Goal: Information Seeking & Learning: Learn about a topic

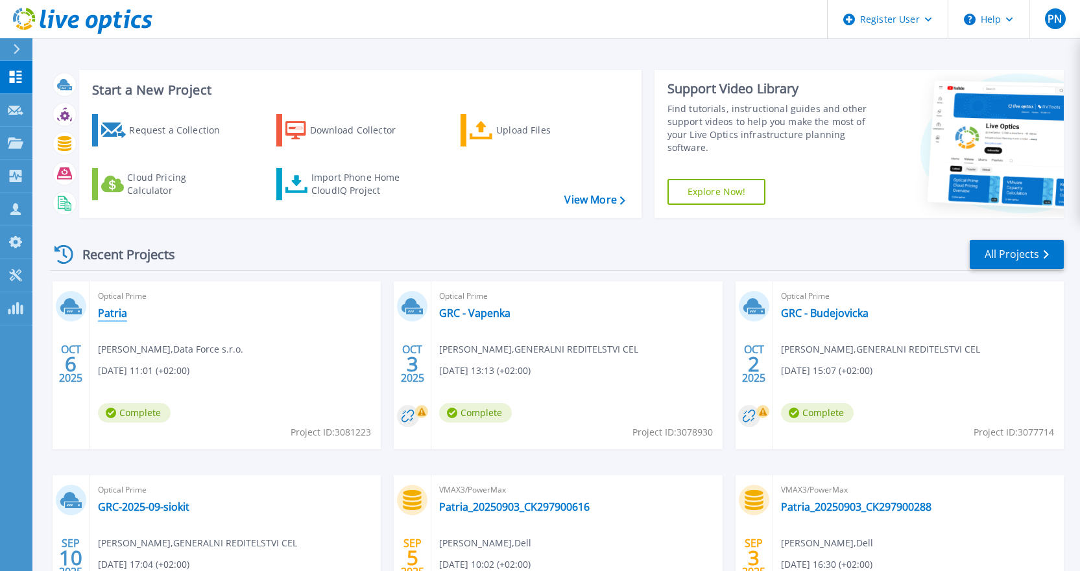
click at [119, 311] on link "Patria" at bounding box center [112, 313] width 29 height 13
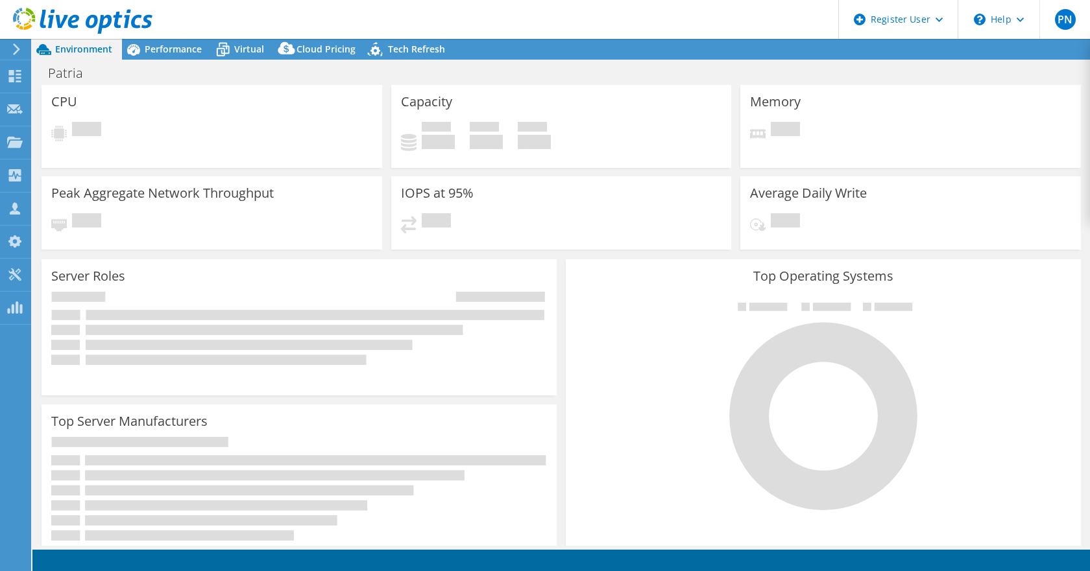
select select "EUFrankfurt"
select select "USD"
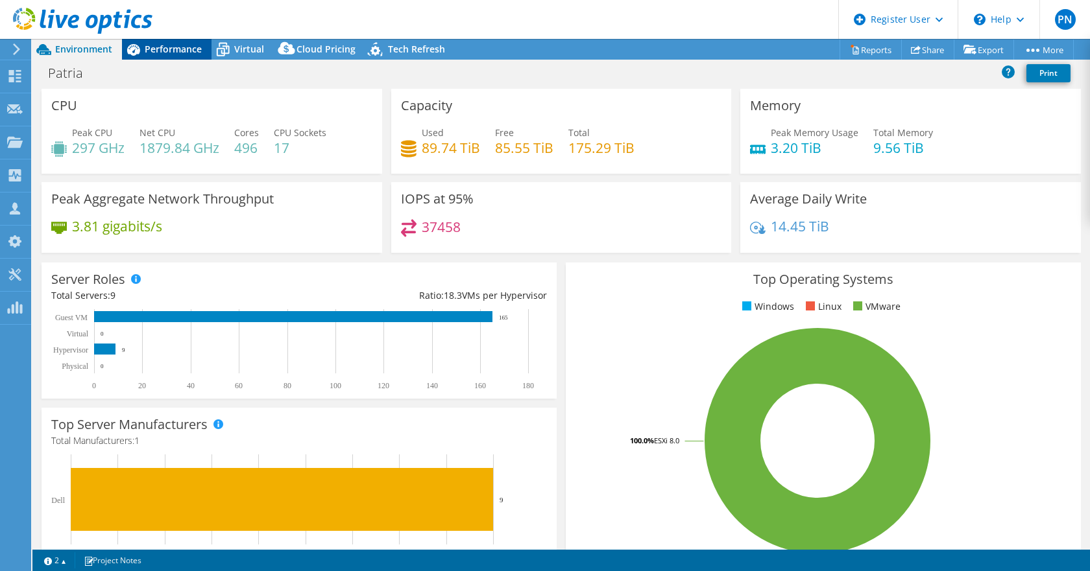
click at [155, 51] on span "Performance" at bounding box center [173, 49] width 57 height 12
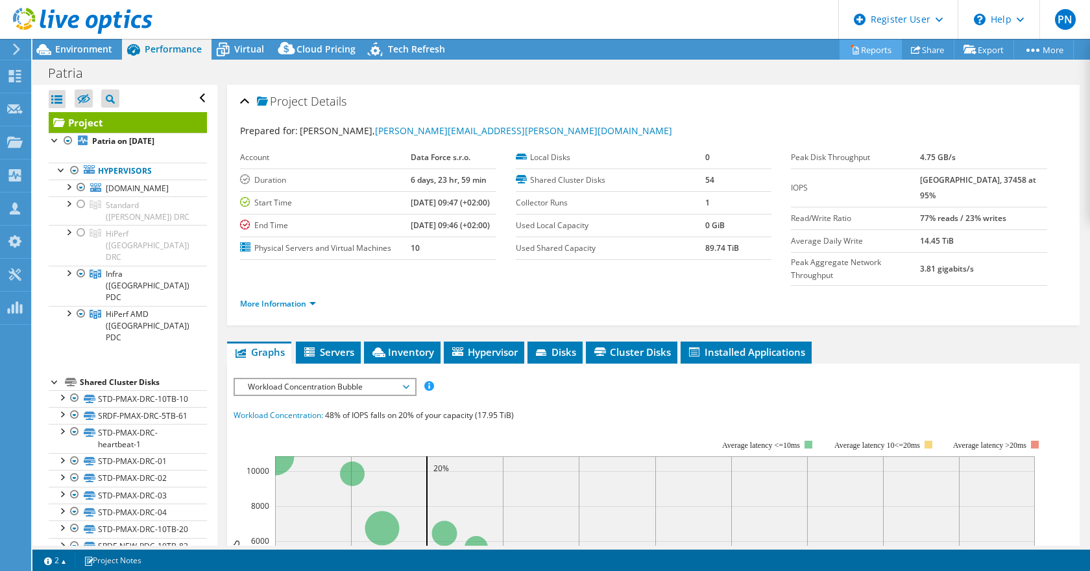
click at [870, 45] on link "Reports" at bounding box center [870, 50] width 62 height 20
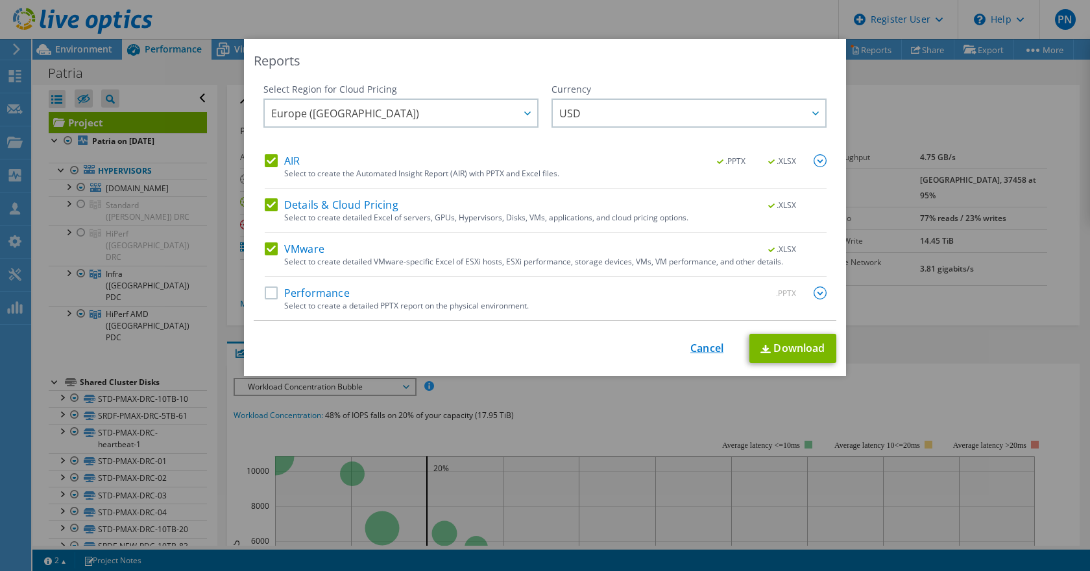
click at [695, 345] on link "Cancel" at bounding box center [706, 348] width 33 height 12
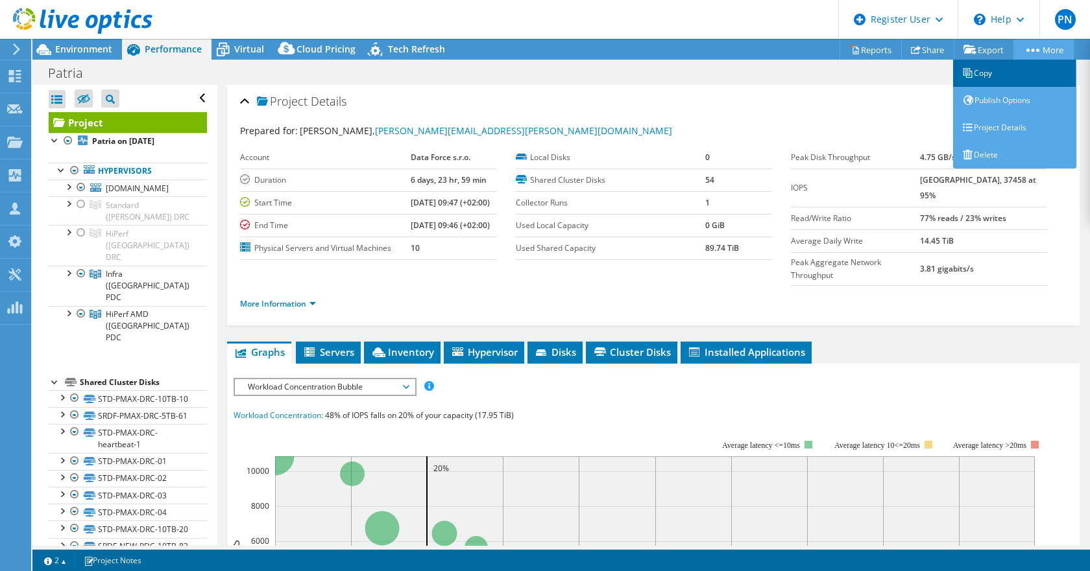
click at [972, 73] on link "Copy" at bounding box center [1014, 73] width 123 height 27
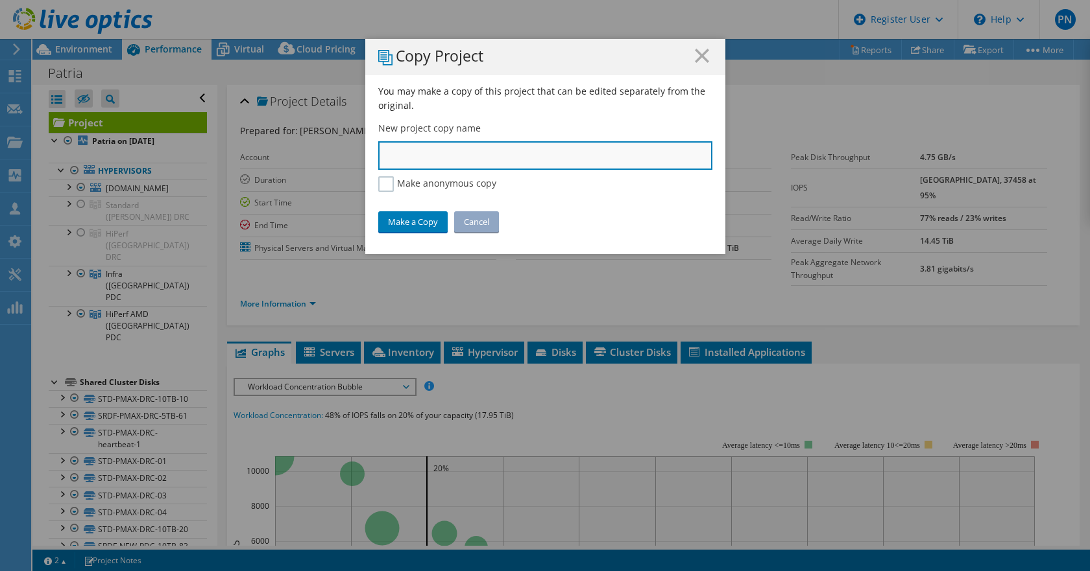
click at [420, 154] on input "text" at bounding box center [545, 155] width 334 height 29
type input "Patria Finance - PDC"
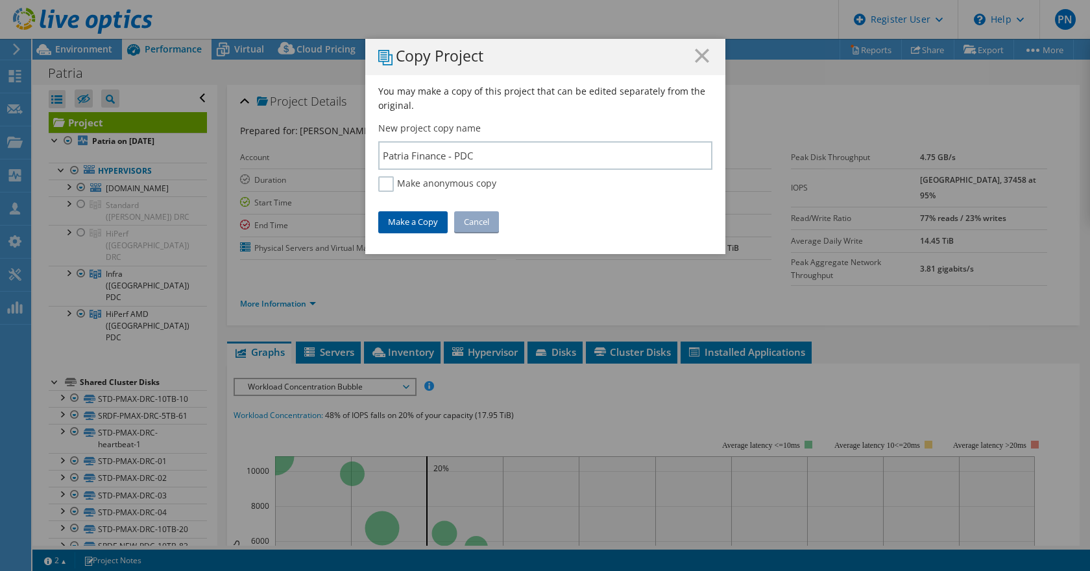
click at [407, 221] on link "Make a Copy" at bounding box center [412, 221] width 69 height 21
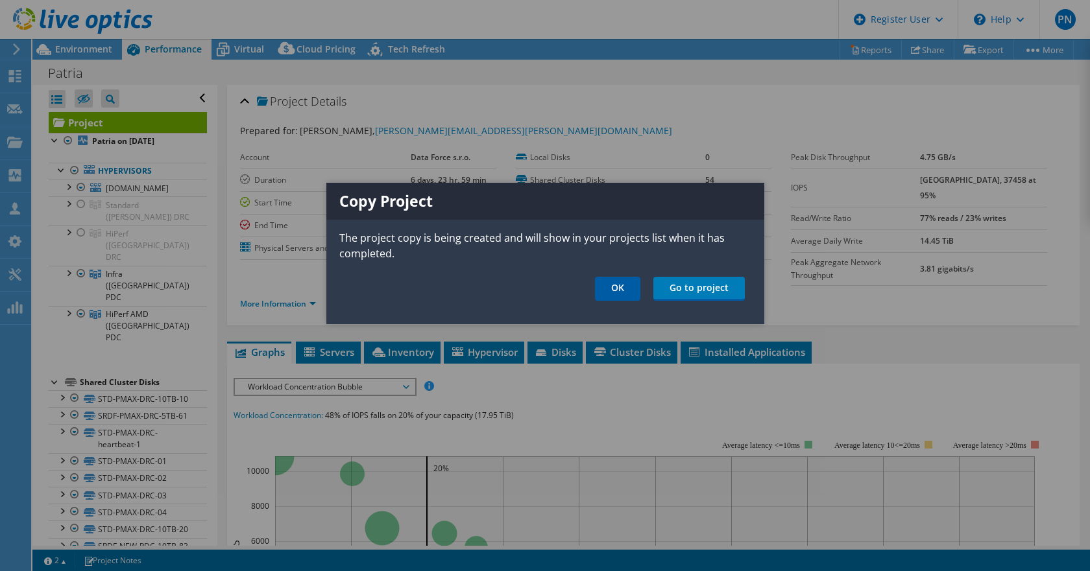
click at [623, 291] on link "OK" at bounding box center [617, 289] width 45 height 24
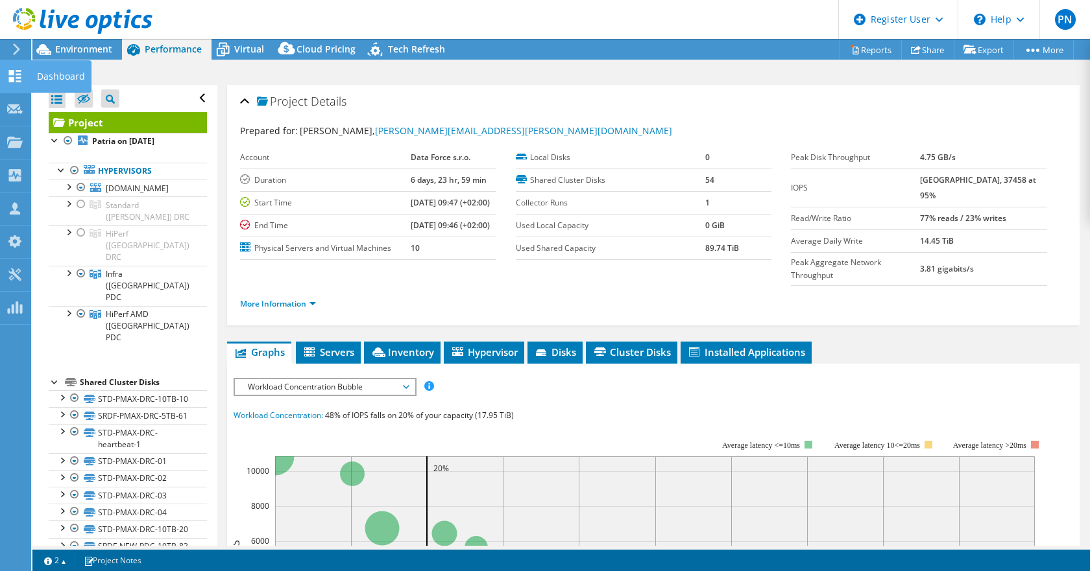
click at [10, 78] on use at bounding box center [15, 76] width 12 height 12
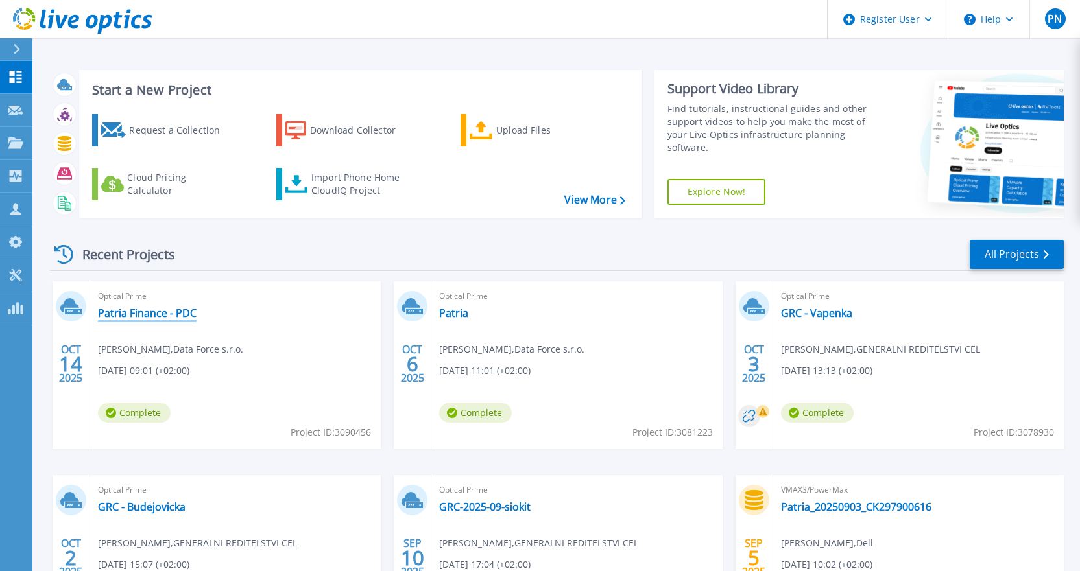
click at [137, 311] on link "Patria Finance - PDC" at bounding box center [147, 313] width 99 height 13
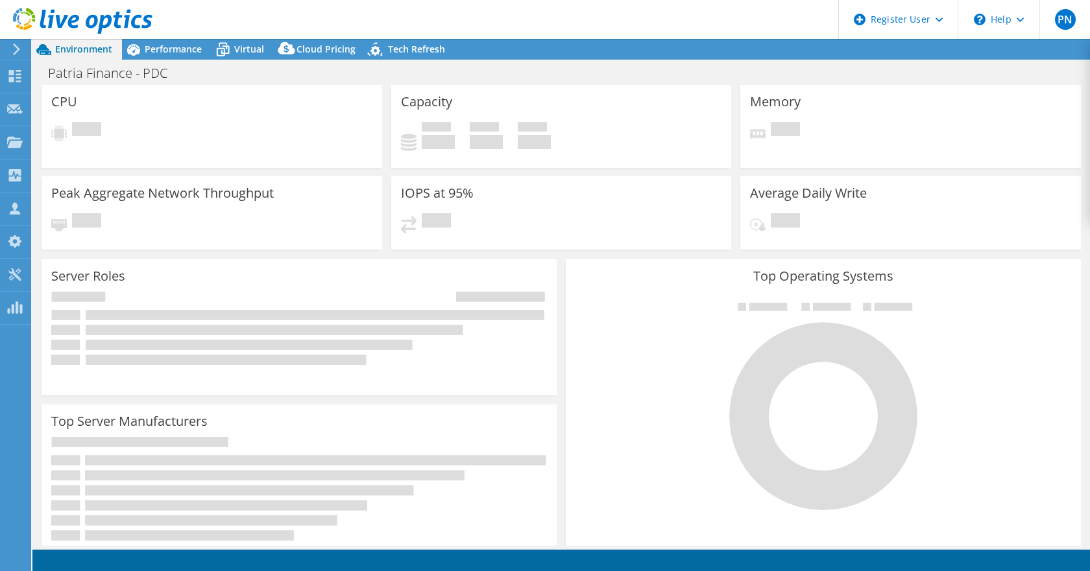
select select "USD"
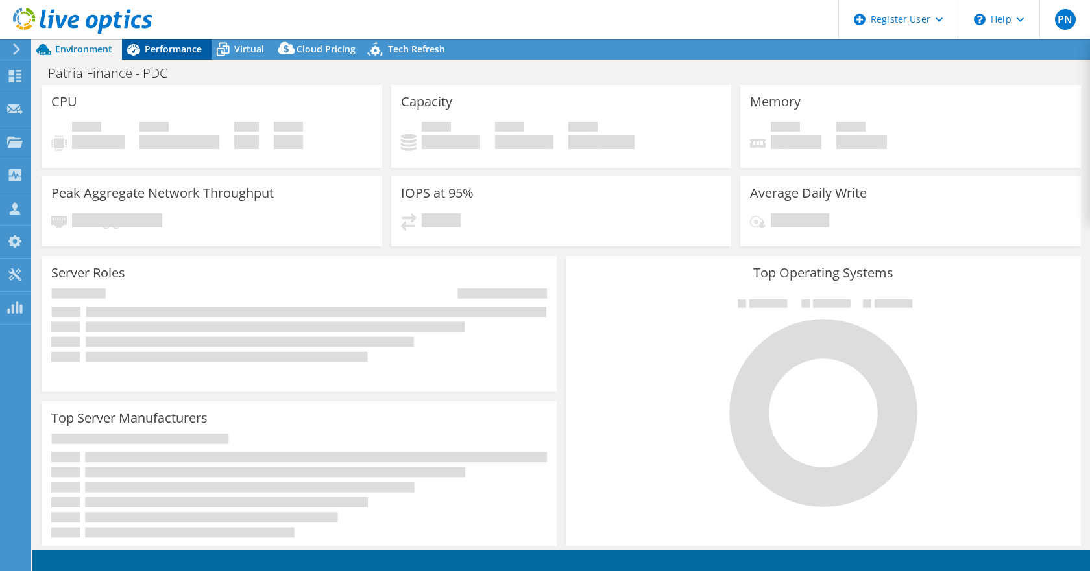
click at [178, 50] on span "Performance" at bounding box center [173, 49] width 57 height 12
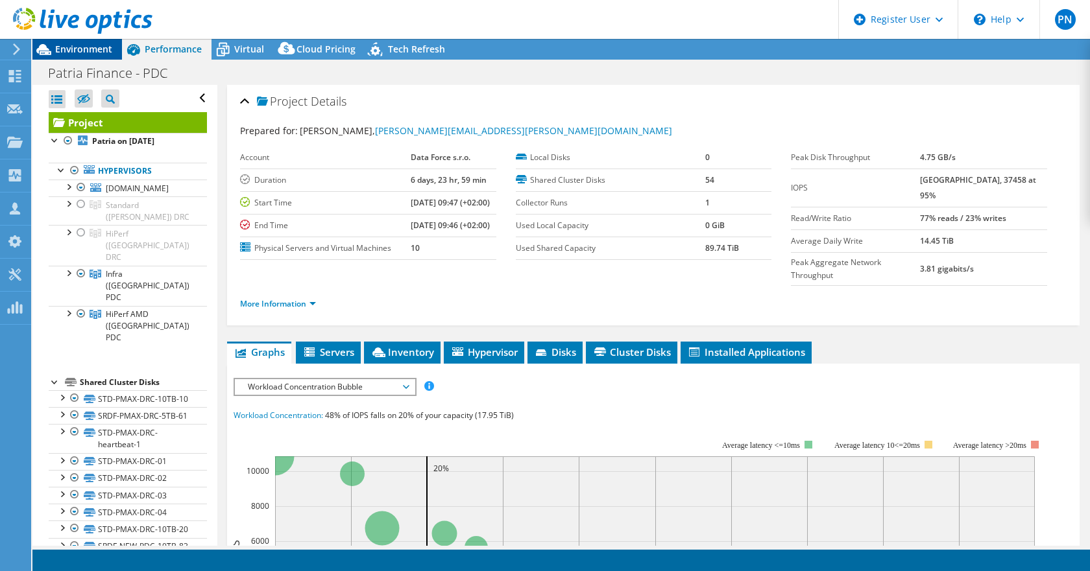
click at [77, 52] on span "Environment" at bounding box center [83, 49] width 57 height 12
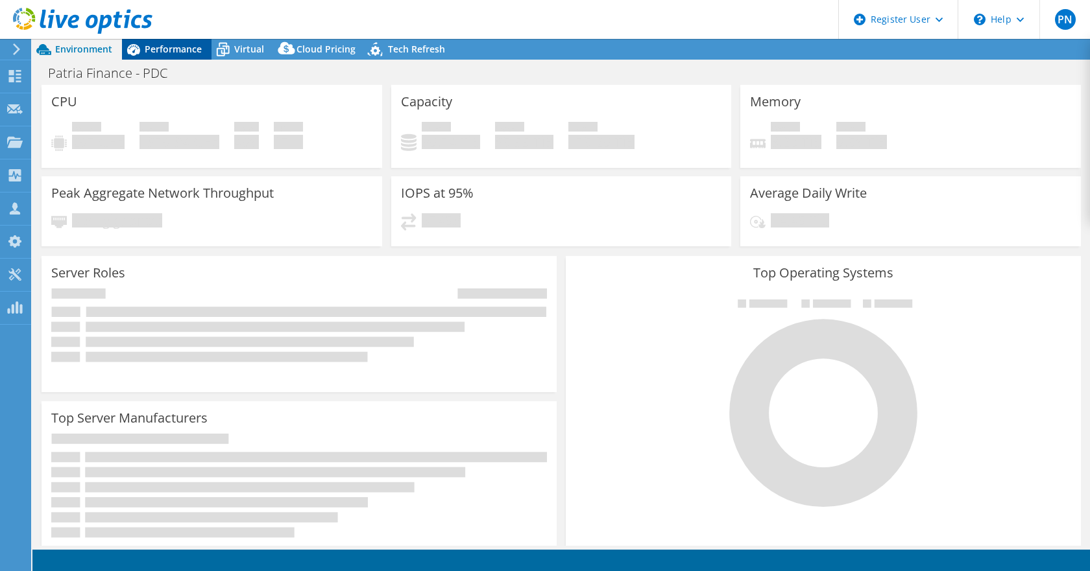
click at [167, 52] on span "Performance" at bounding box center [173, 49] width 57 height 12
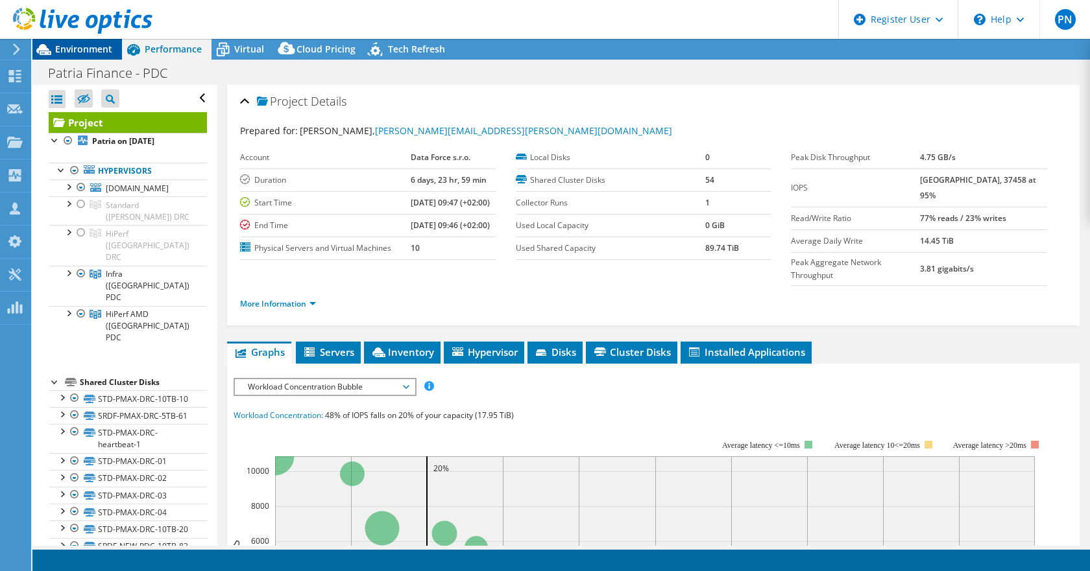
click at [74, 53] on span "Environment" at bounding box center [83, 49] width 57 height 12
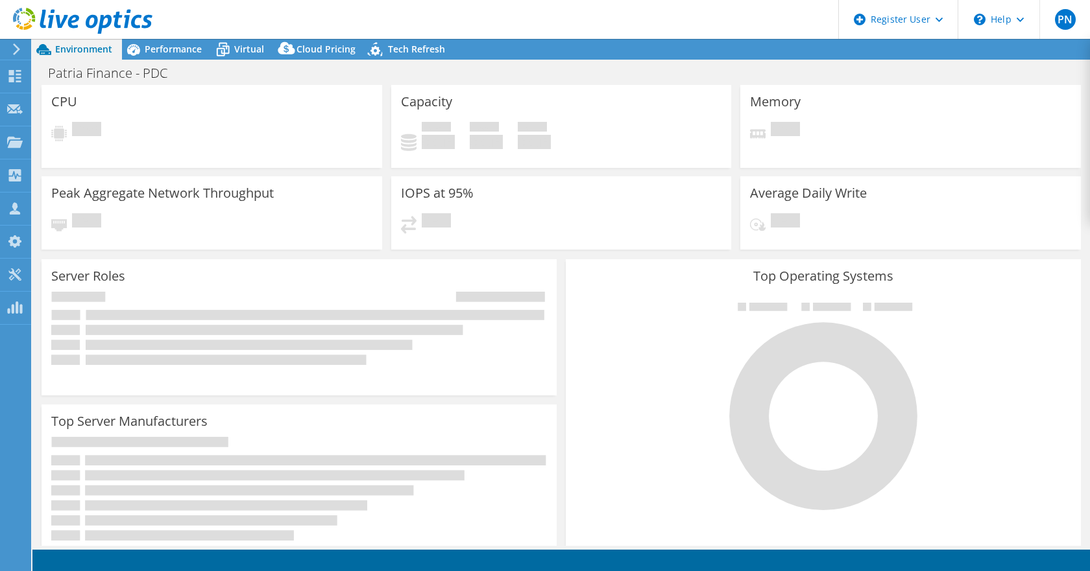
select select "USD"
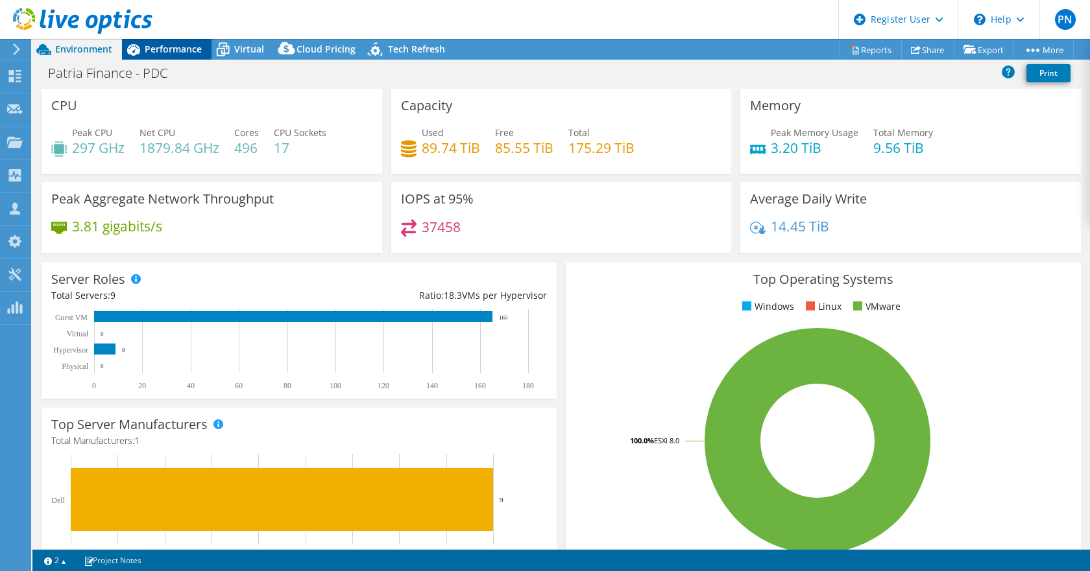
click at [177, 51] on span "Performance" at bounding box center [173, 49] width 57 height 12
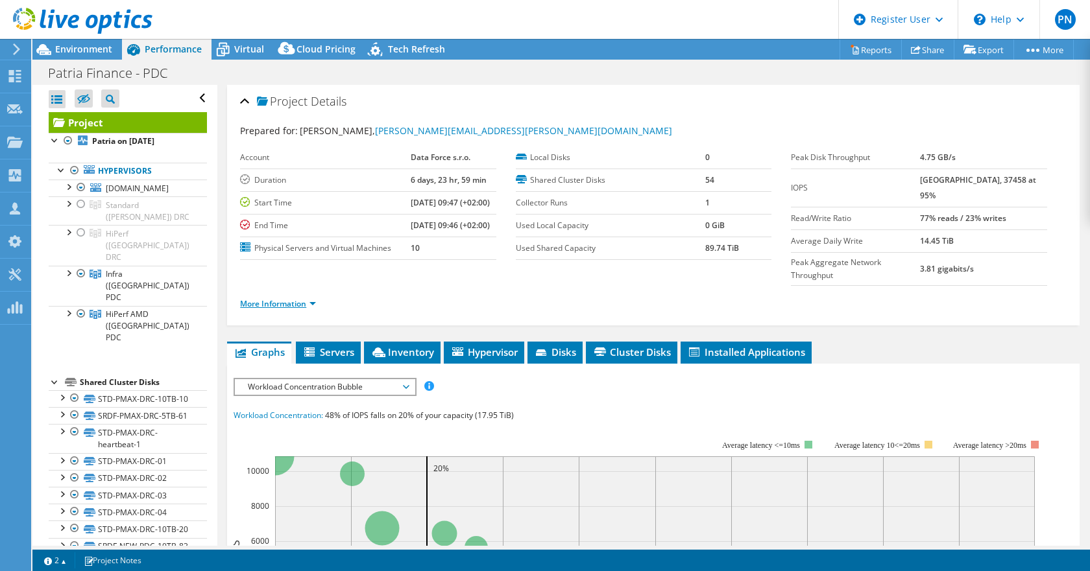
click at [313, 309] on link "More Information" at bounding box center [278, 303] width 76 height 11
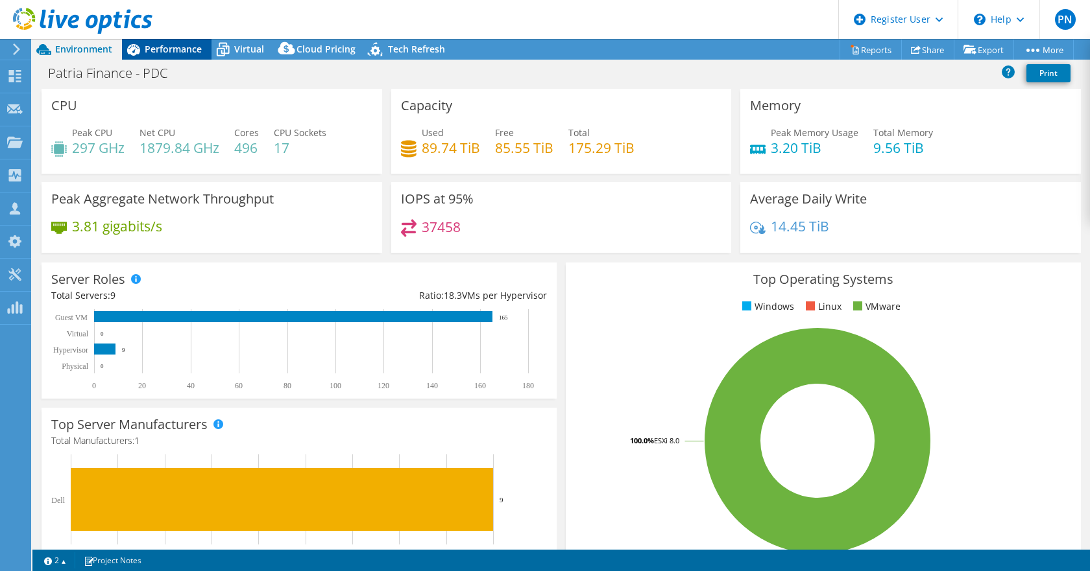
click at [184, 45] on span "Performance" at bounding box center [173, 49] width 57 height 12
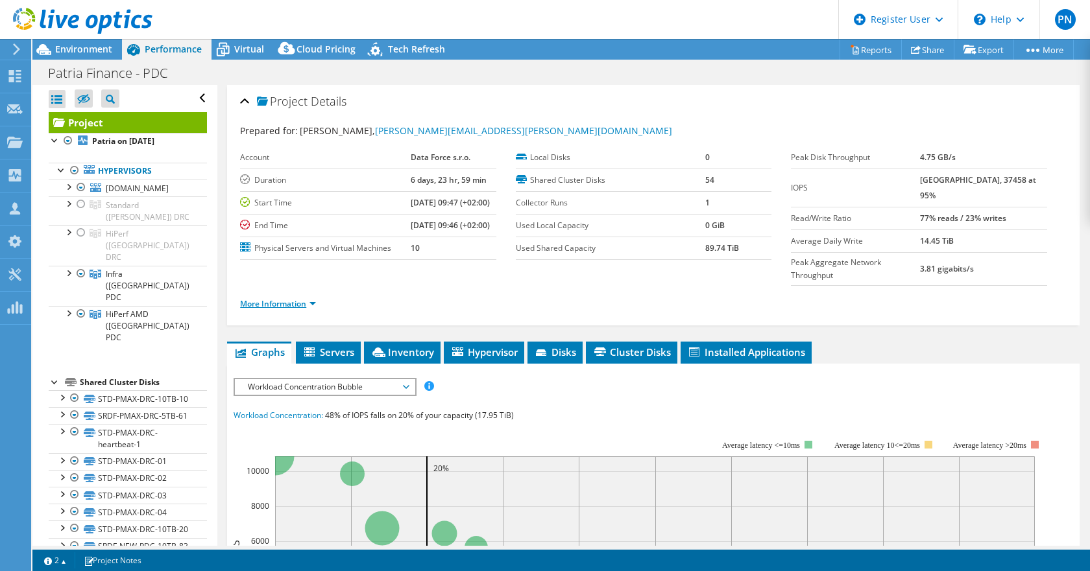
click at [288, 309] on link "More Information" at bounding box center [278, 303] width 76 height 11
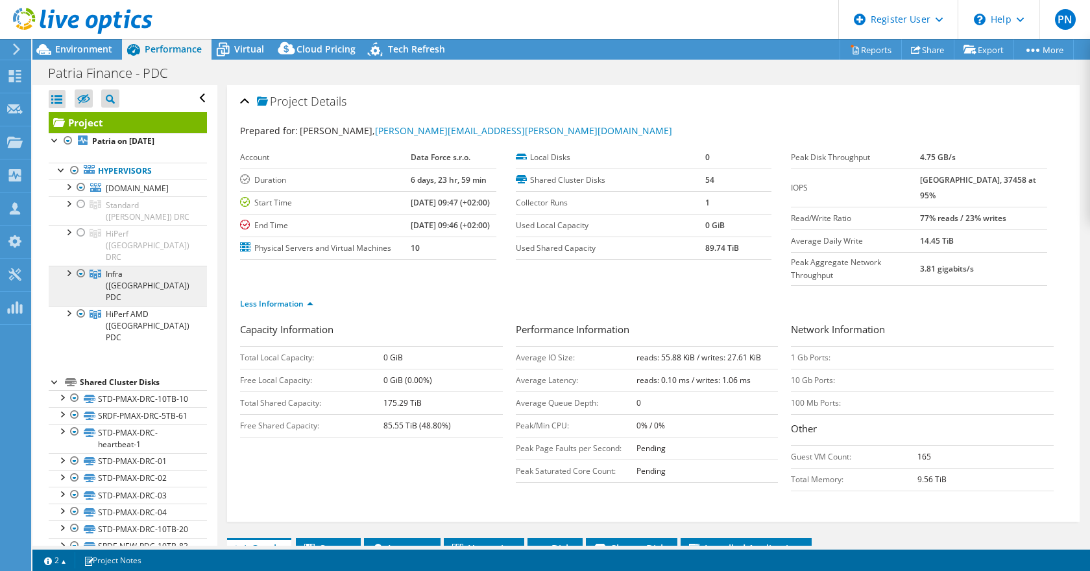
click at [115, 268] on span "Infra ([GEOGRAPHIC_DATA]) PDC" at bounding box center [148, 285] width 84 height 34
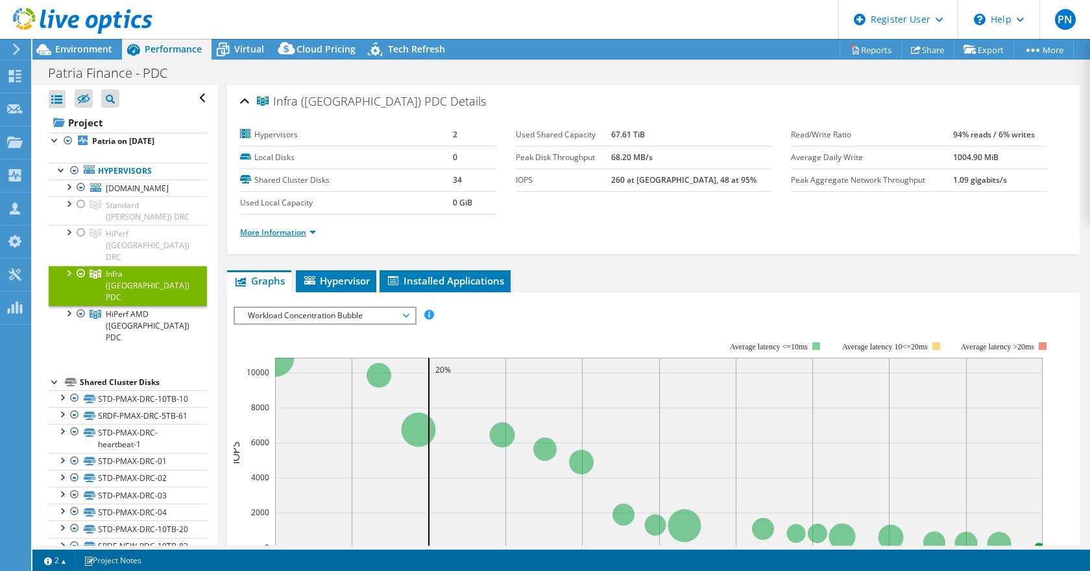
click at [248, 228] on link "More Information" at bounding box center [278, 232] width 76 height 11
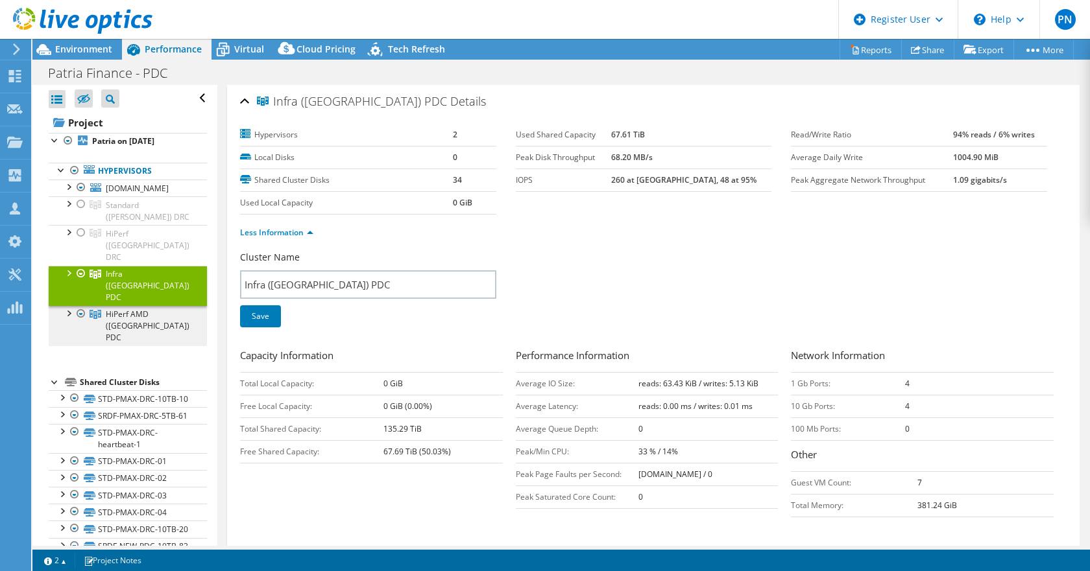
click at [134, 309] on span "HiPerf AMD ([GEOGRAPHIC_DATA]) PDC" at bounding box center [148, 326] width 84 height 34
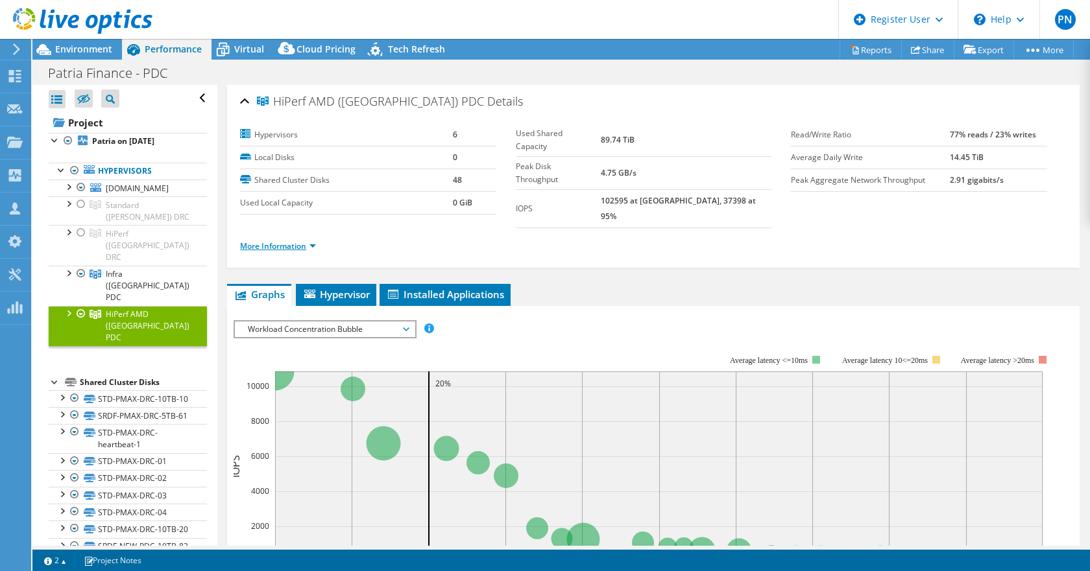
click at [292, 241] on link "More Information" at bounding box center [278, 246] width 76 height 11
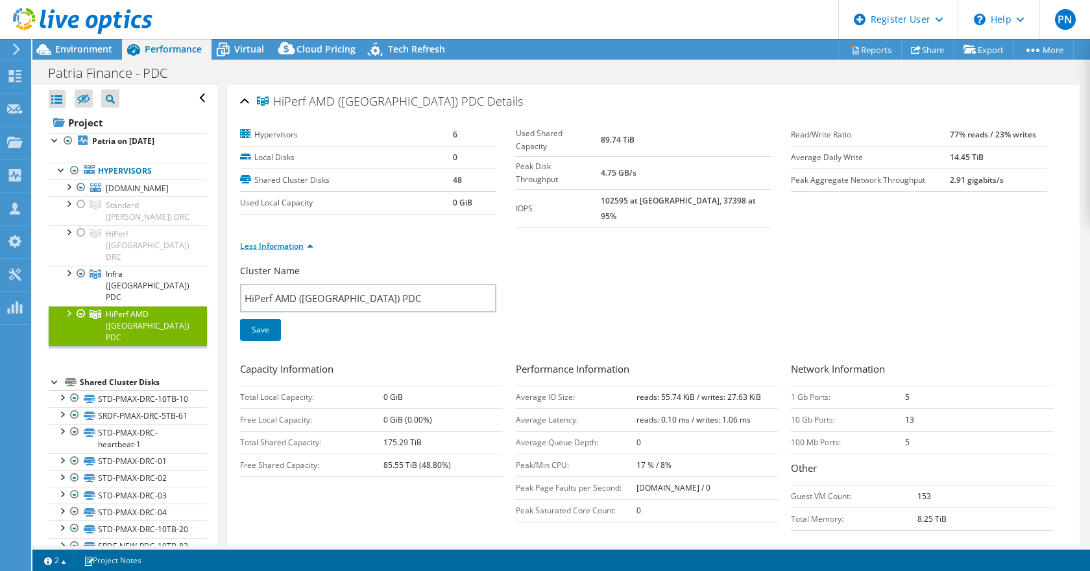
click at [255, 241] on link "Less Information" at bounding box center [276, 246] width 73 height 11
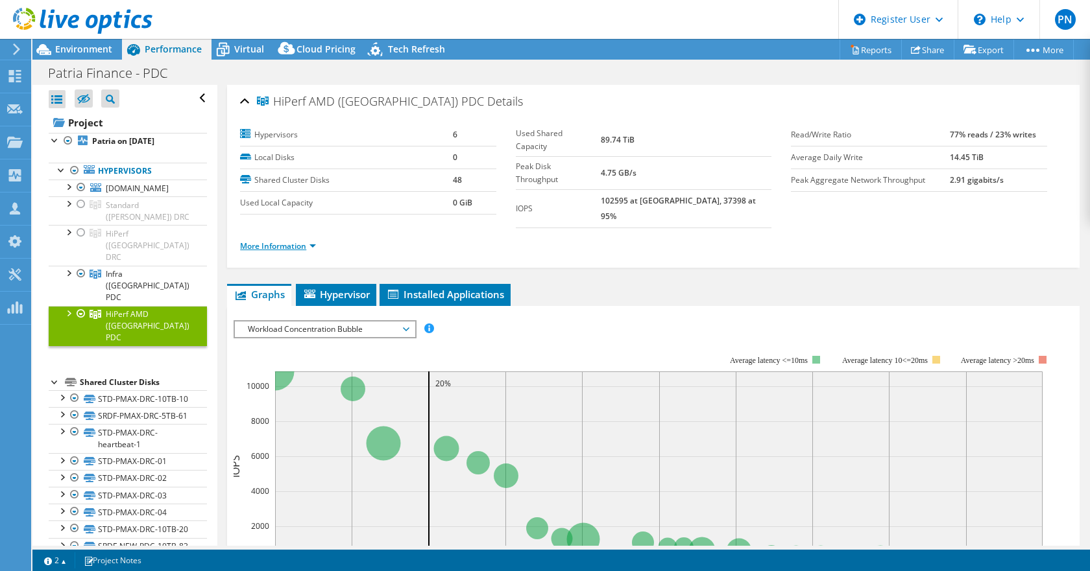
click at [263, 241] on link "More Information" at bounding box center [278, 246] width 76 height 11
click at [279, 241] on link "More Information" at bounding box center [278, 246] width 76 height 11
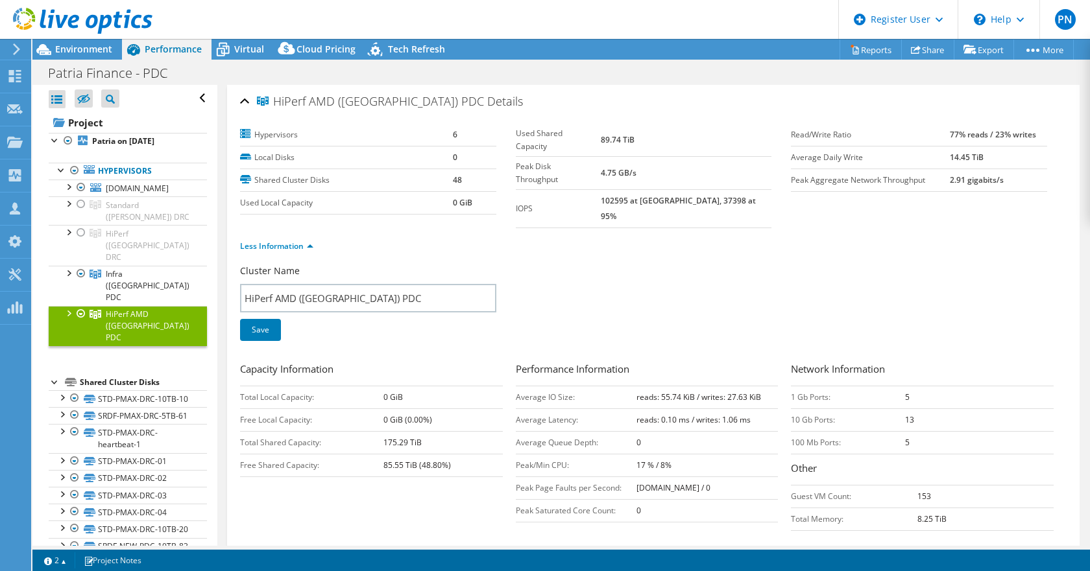
click at [67, 306] on div at bounding box center [68, 312] width 13 height 13
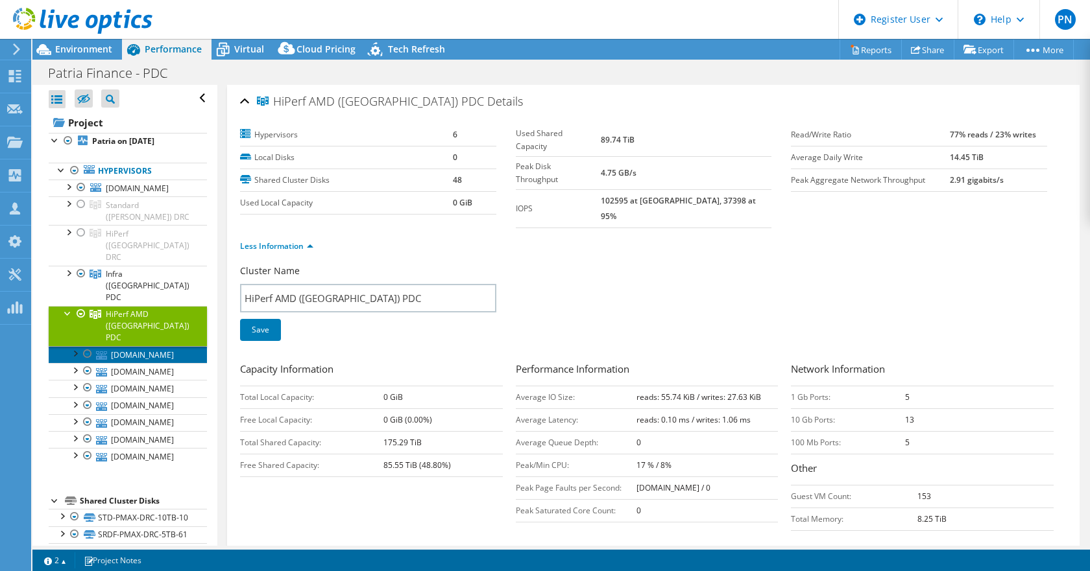
click at [128, 346] on link "[DOMAIN_NAME]" at bounding box center [128, 354] width 158 height 17
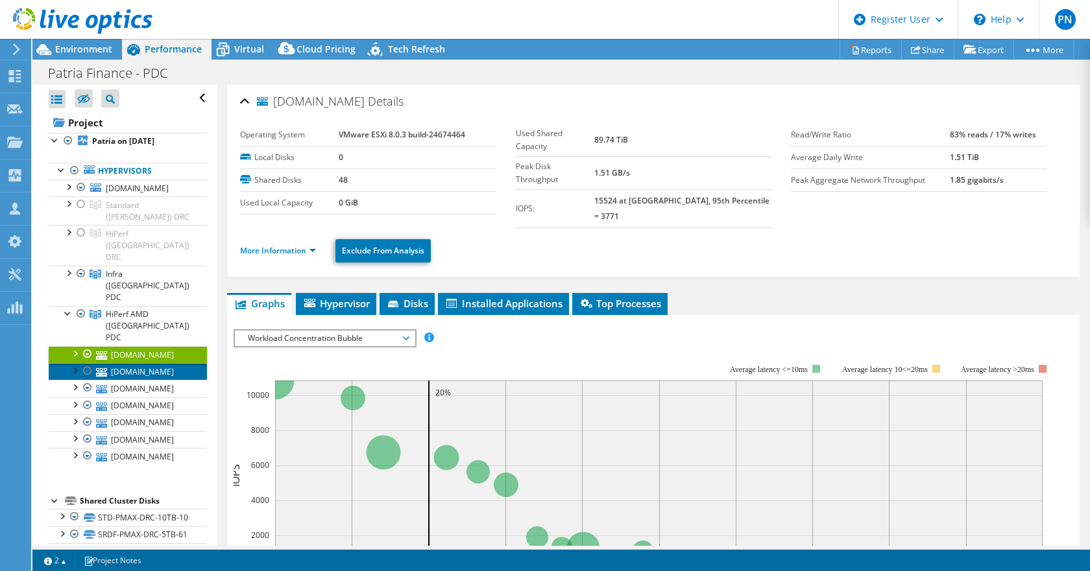
click at [128, 363] on link "[DOMAIN_NAME]" at bounding box center [128, 371] width 158 height 17
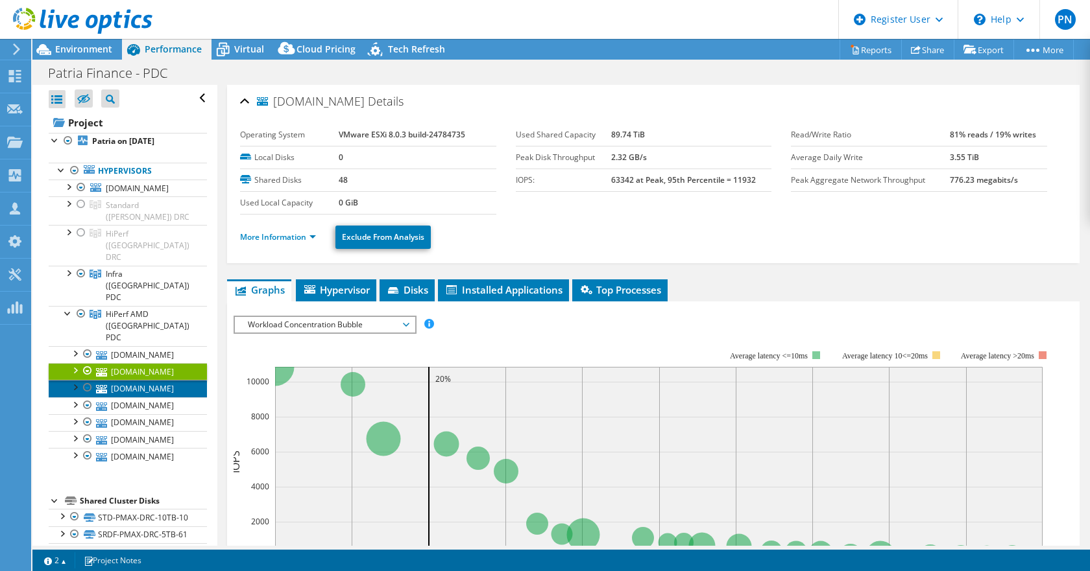
click at [129, 380] on link "[DOMAIN_NAME]" at bounding box center [128, 388] width 158 height 17
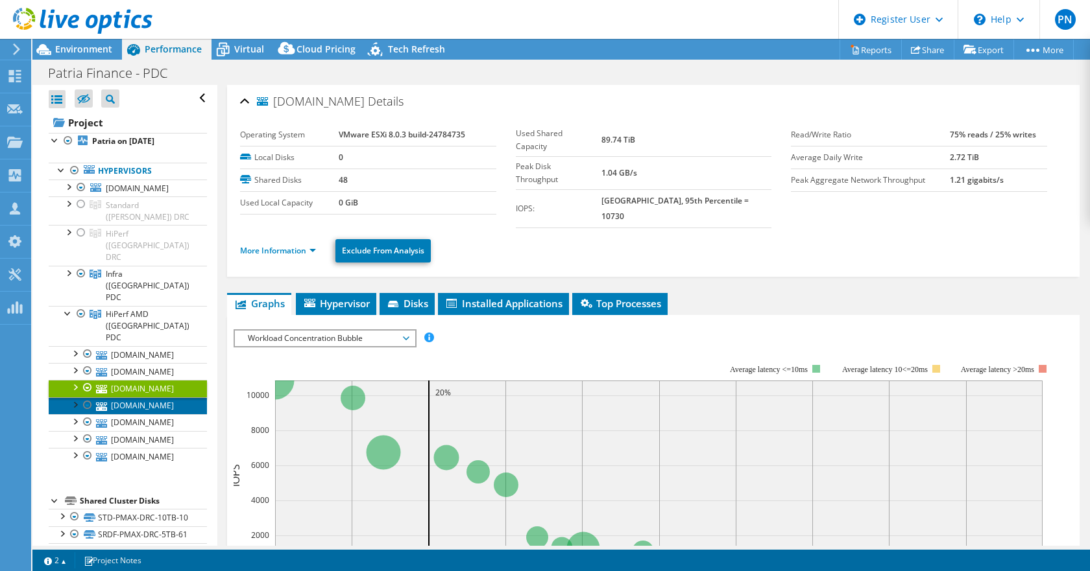
click at [127, 398] on link "[DOMAIN_NAME]" at bounding box center [128, 406] width 158 height 17
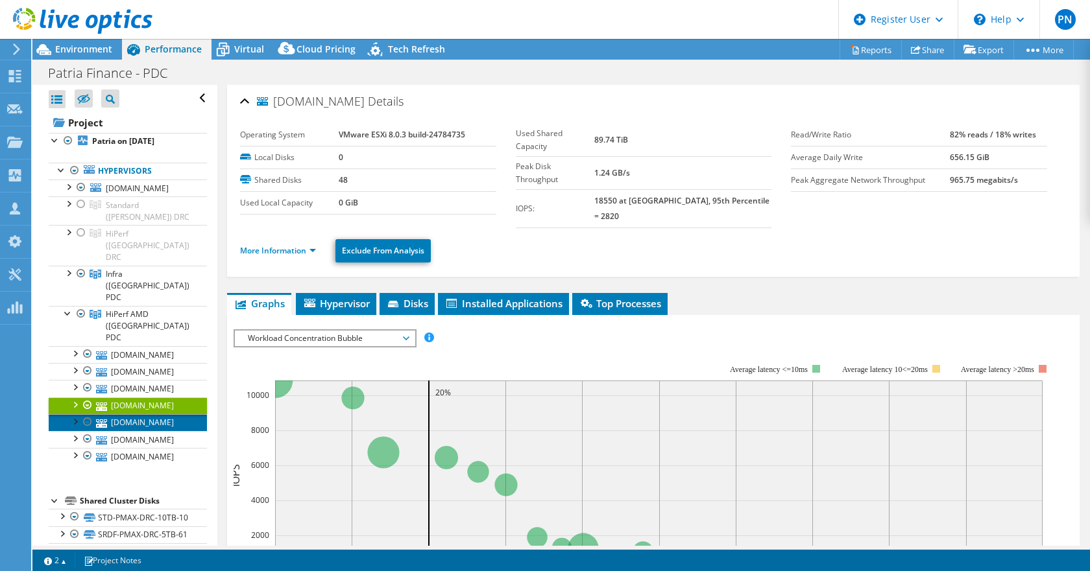
click at [123, 414] on link "[DOMAIN_NAME]" at bounding box center [128, 422] width 158 height 17
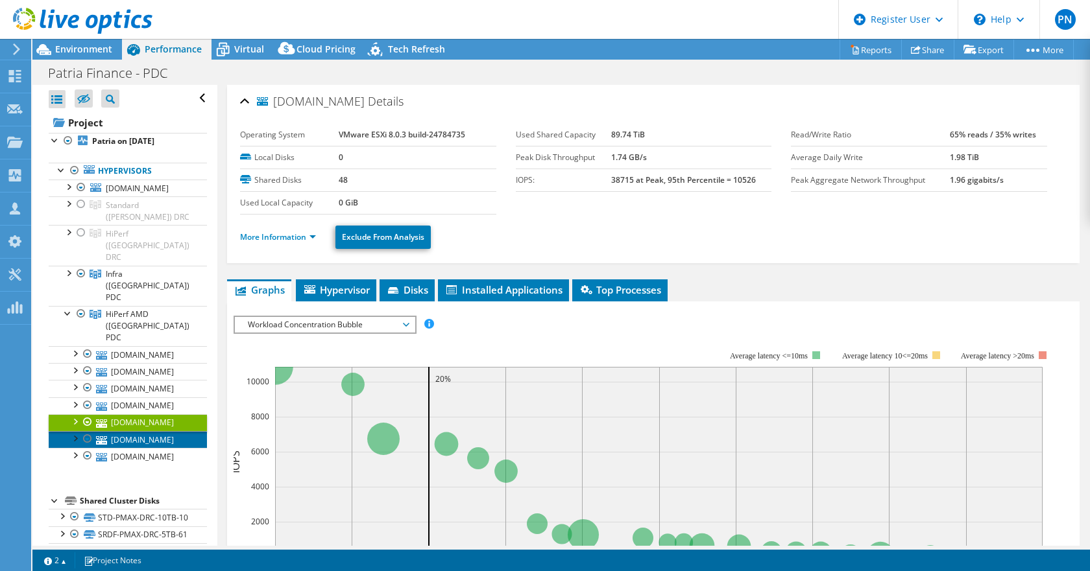
click at [121, 431] on link "[DOMAIN_NAME]" at bounding box center [128, 439] width 158 height 17
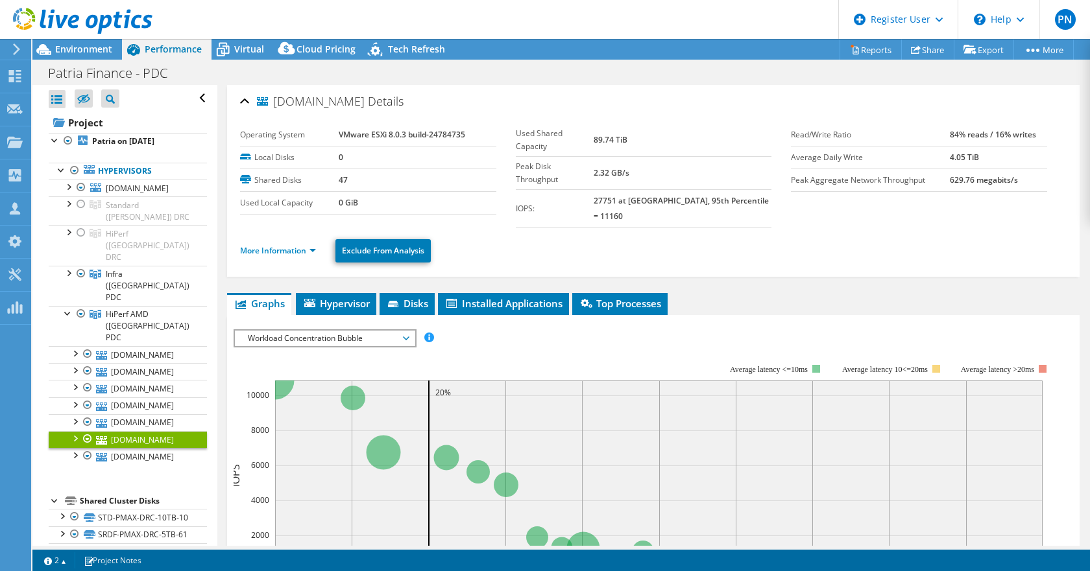
click at [71, 431] on div at bounding box center [74, 437] width 13 height 13
click at [72, 431] on div at bounding box center [74, 437] width 13 height 13
click at [74, 431] on div at bounding box center [74, 437] width 13 height 13
click at [131, 309] on span "HiPerf AMD ([GEOGRAPHIC_DATA]) PDC" at bounding box center [148, 326] width 84 height 34
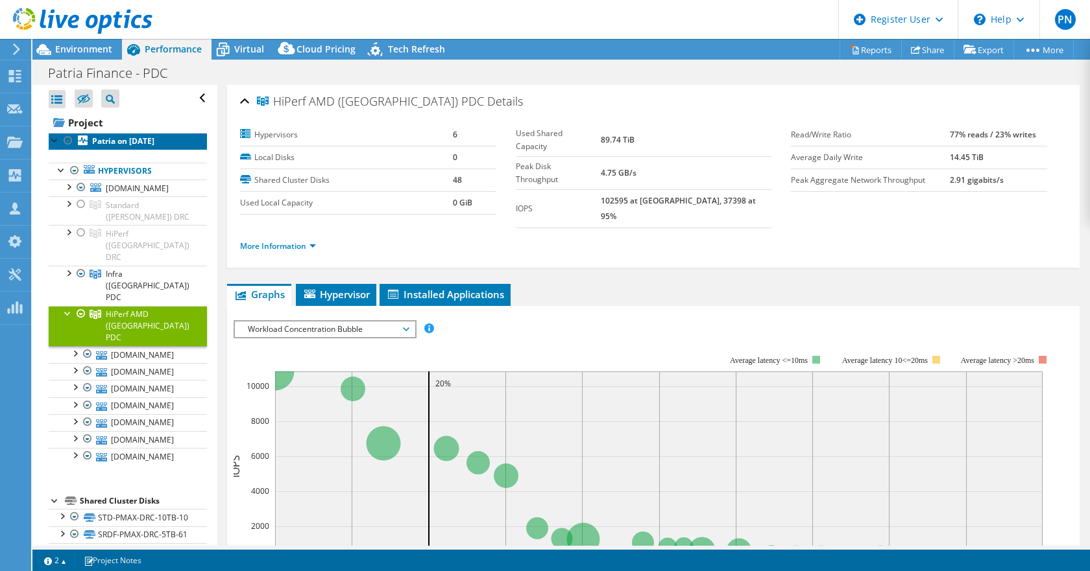
click at [139, 140] on b "Patria on [DATE]" at bounding box center [123, 141] width 62 height 11
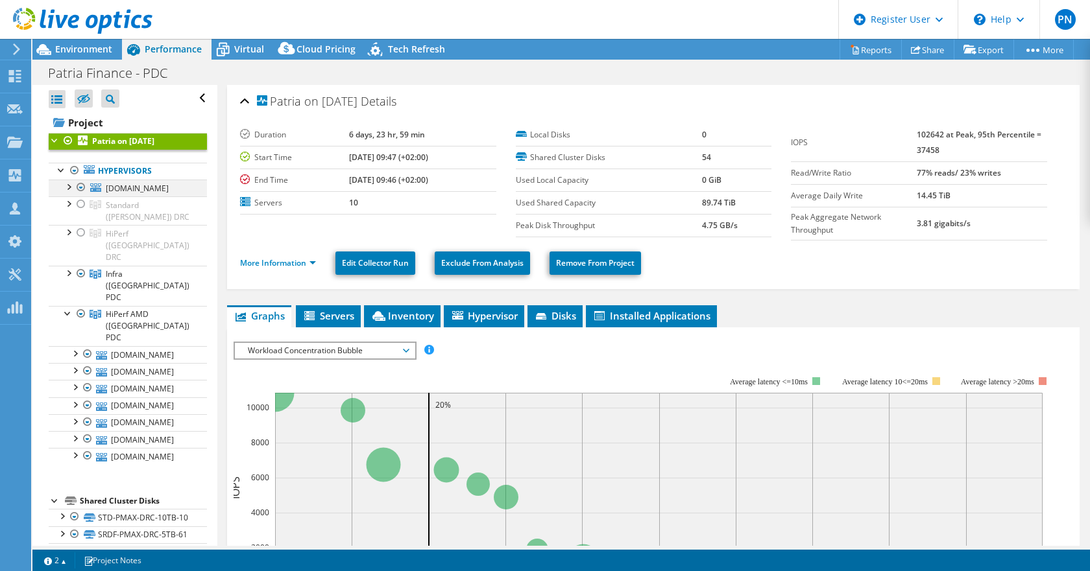
click at [68, 189] on div at bounding box center [68, 186] width 13 height 13
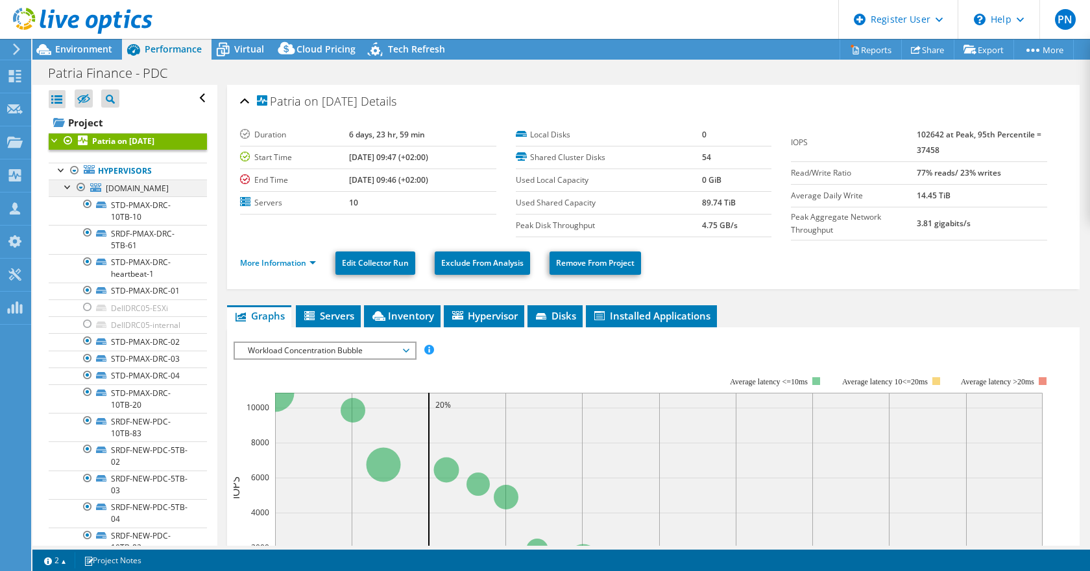
click at [66, 189] on div at bounding box center [68, 186] width 13 height 13
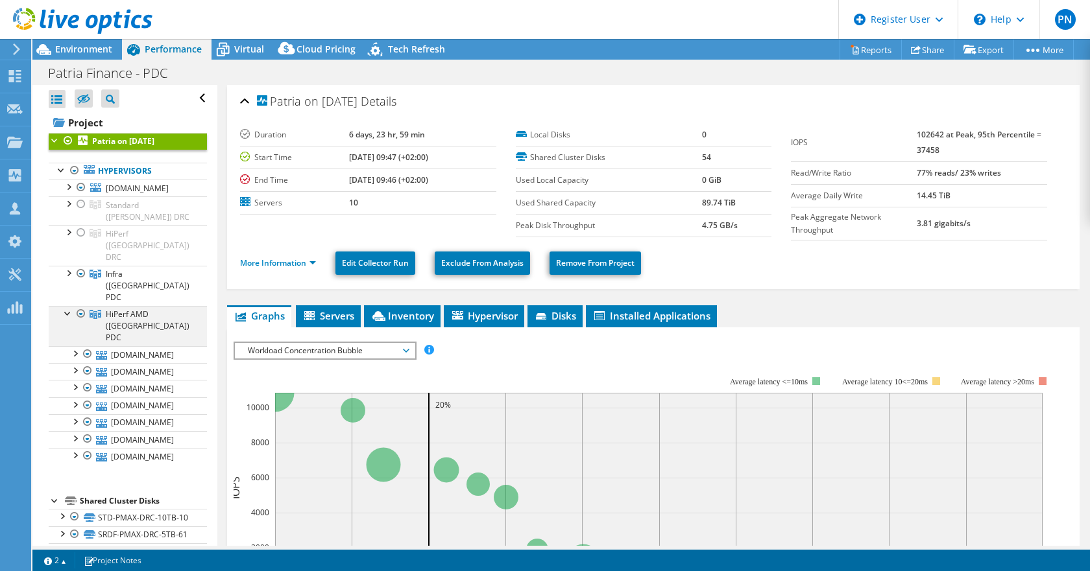
click at [67, 306] on div at bounding box center [68, 312] width 13 height 13
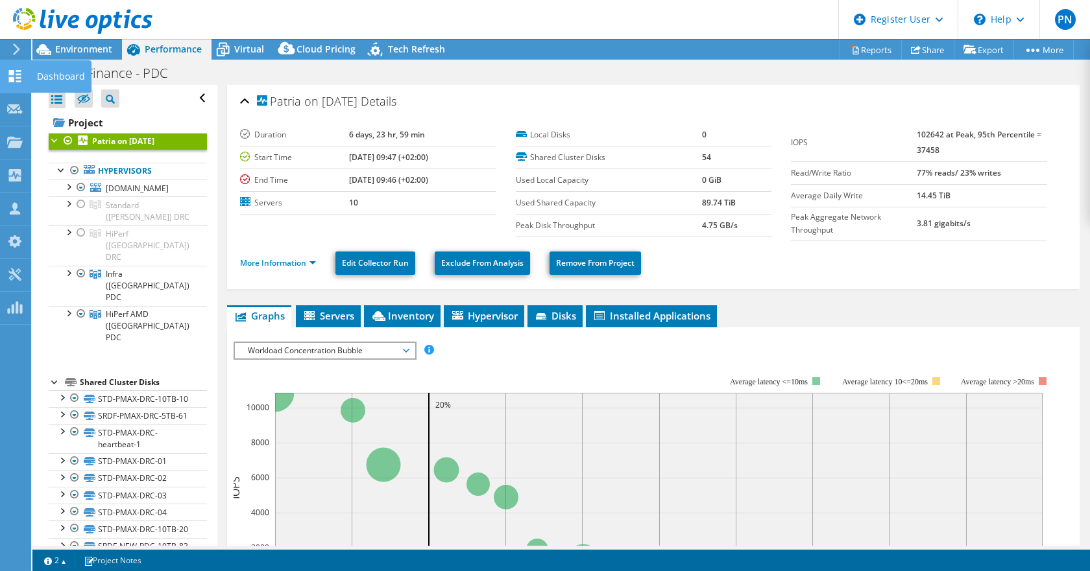
click at [49, 71] on div "Dashboard" at bounding box center [60, 76] width 61 height 32
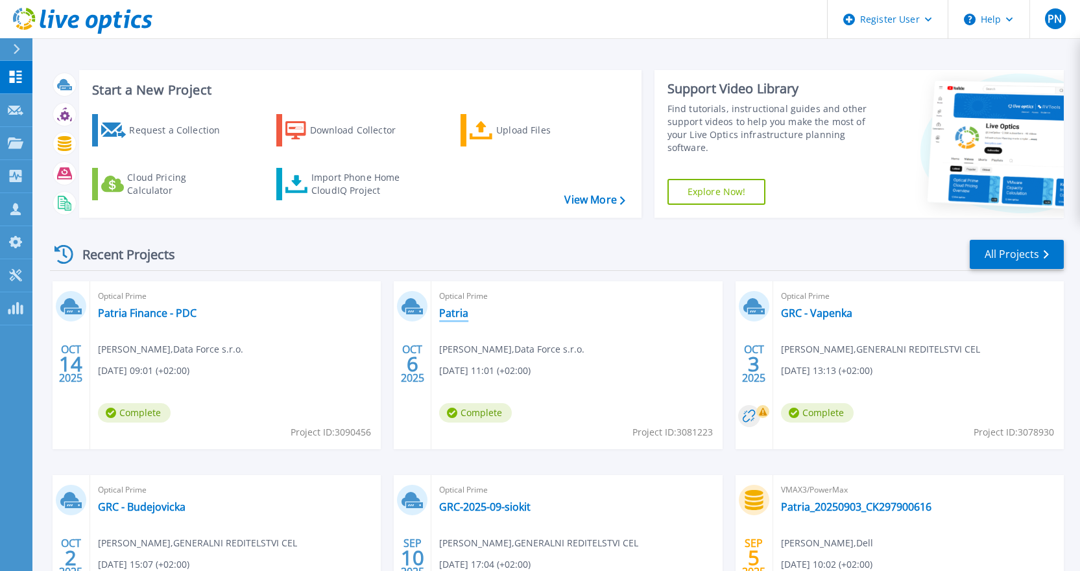
click at [455, 316] on link "Patria" at bounding box center [453, 313] width 29 height 13
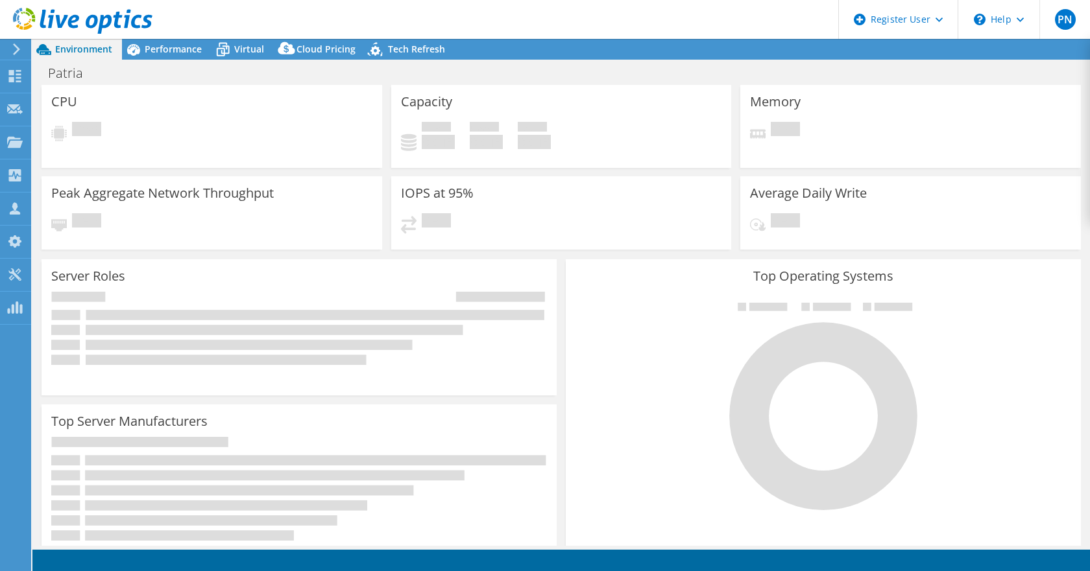
select select "EUFrankfurt"
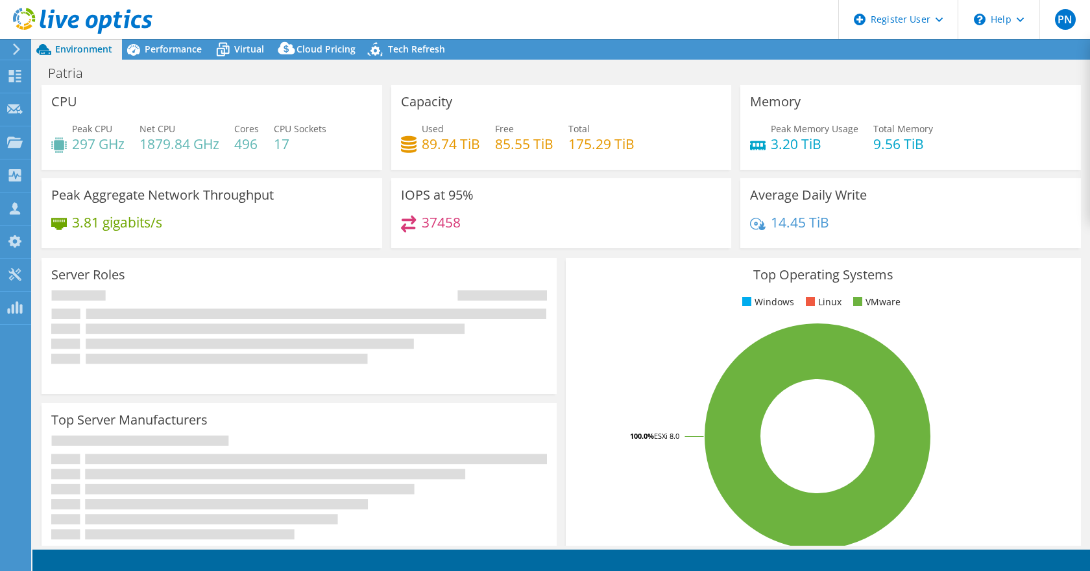
select select "EUFrankfurt"
select select "USD"
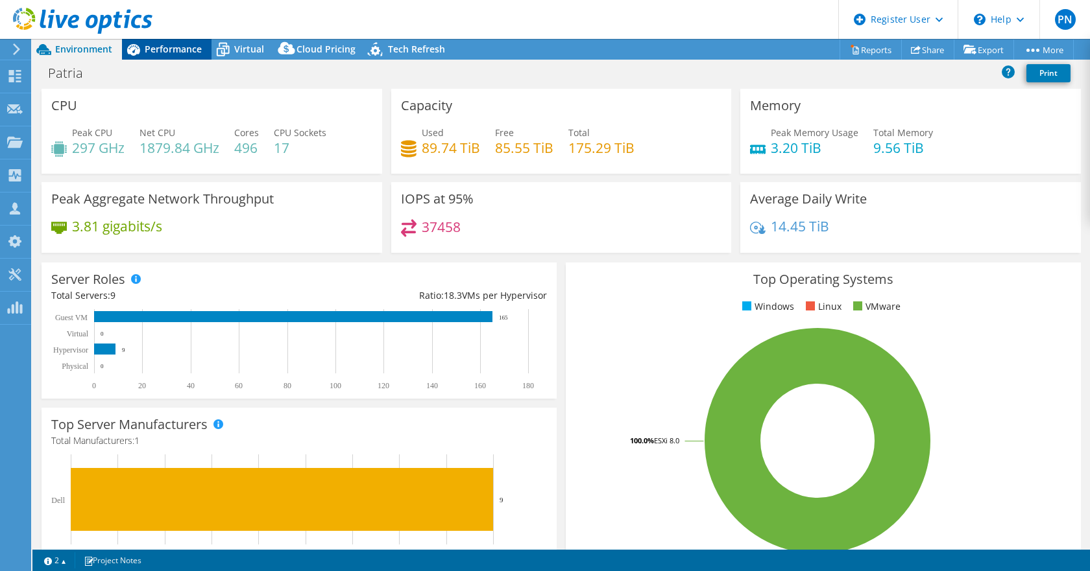
click at [160, 54] on span "Performance" at bounding box center [173, 49] width 57 height 12
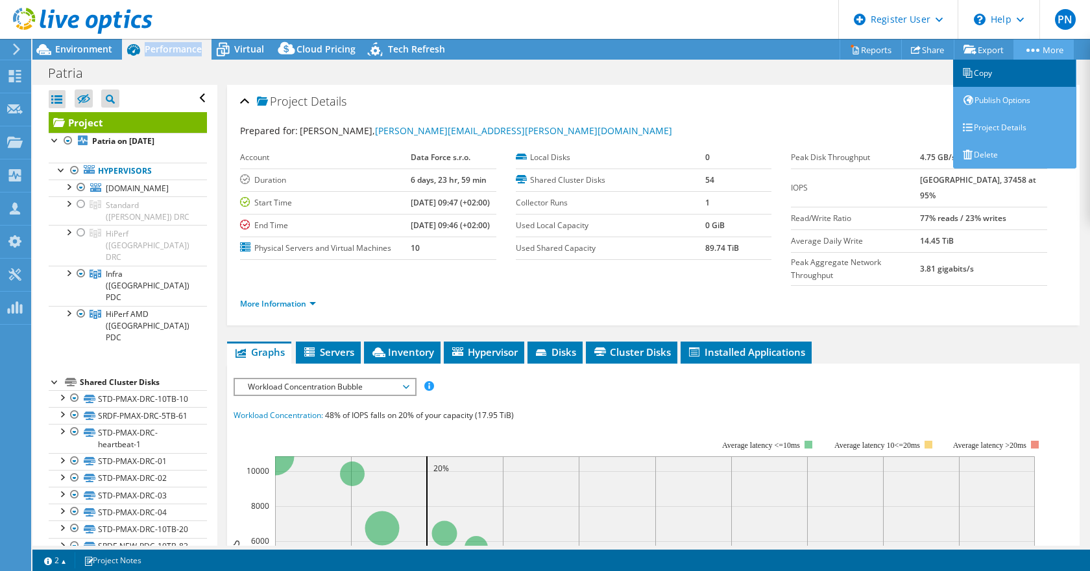
click at [976, 75] on link "Copy" at bounding box center [1014, 73] width 123 height 27
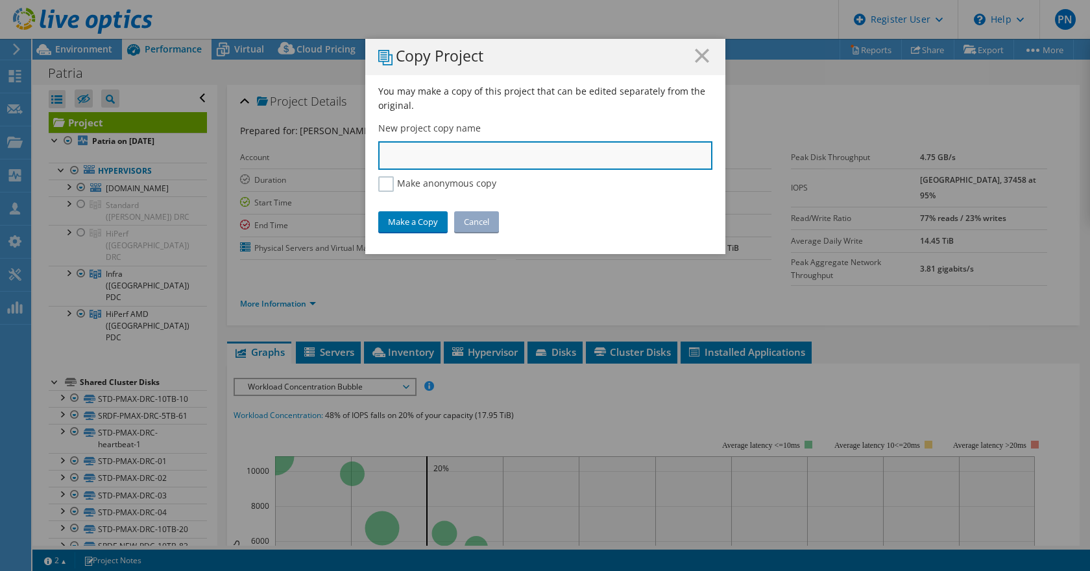
click at [475, 165] on input "text" at bounding box center [545, 155] width 334 height 29
type input "Patria Finance - DRC"
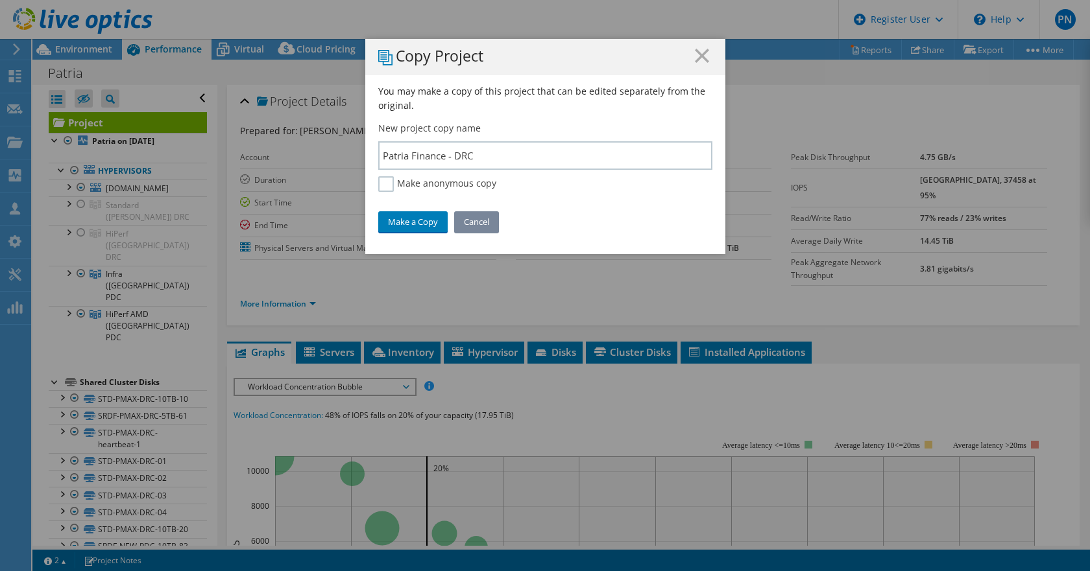
click at [477, 216] on link "Cancel" at bounding box center [476, 221] width 45 height 21
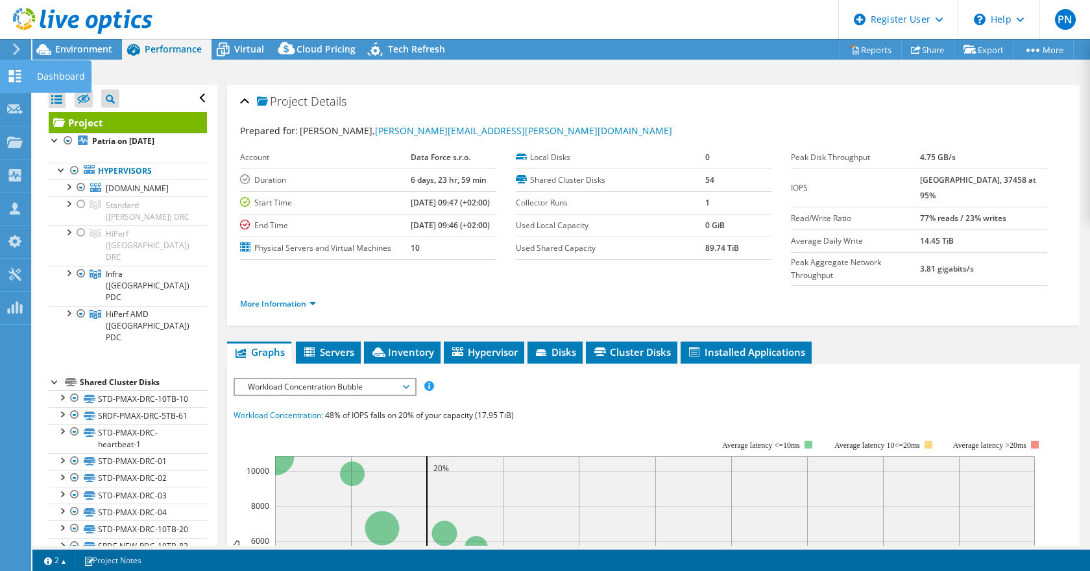
click at [52, 74] on div "Dashboard" at bounding box center [60, 76] width 61 height 32
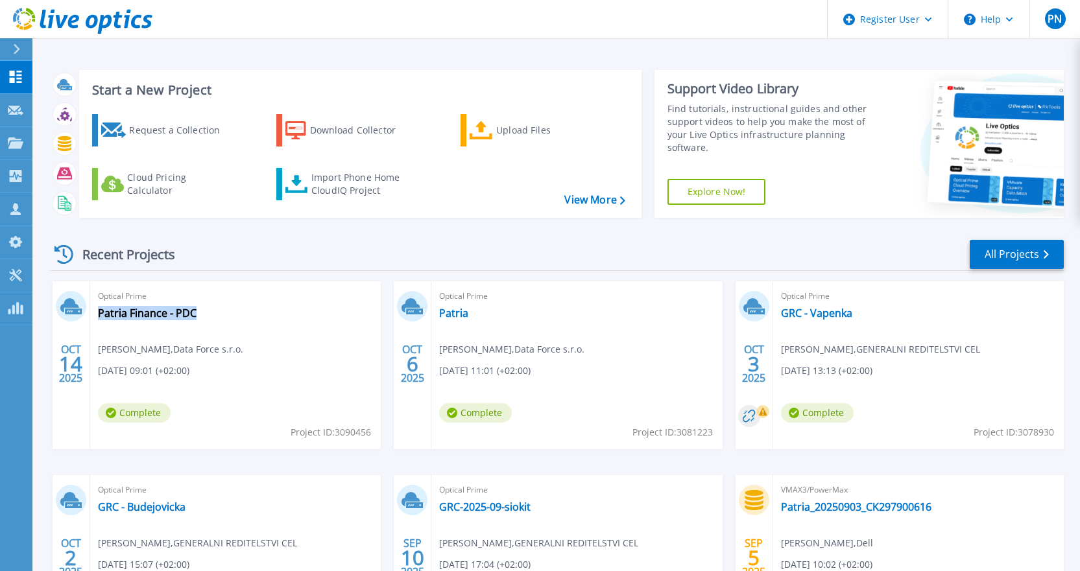
drag, startPoint x: 216, startPoint y: 316, endPoint x: 195, endPoint y: 311, distance: 21.4
click at [195, 311] on div "Optical Prime Patria Finance - PDC [PERSON_NAME] , Data Force s.r.o. [DATE] 09:…" at bounding box center [235, 365] width 291 height 168
copy div "Patria Finance - PDC"
click at [453, 315] on link "Patria" at bounding box center [453, 313] width 29 height 13
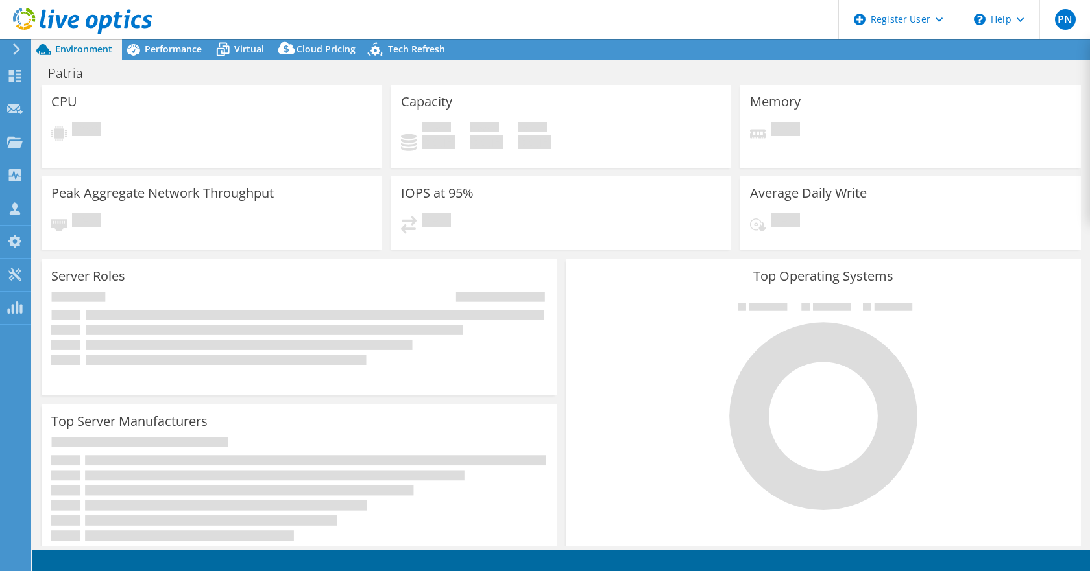
select select "EUFrankfurt"
select select "USD"
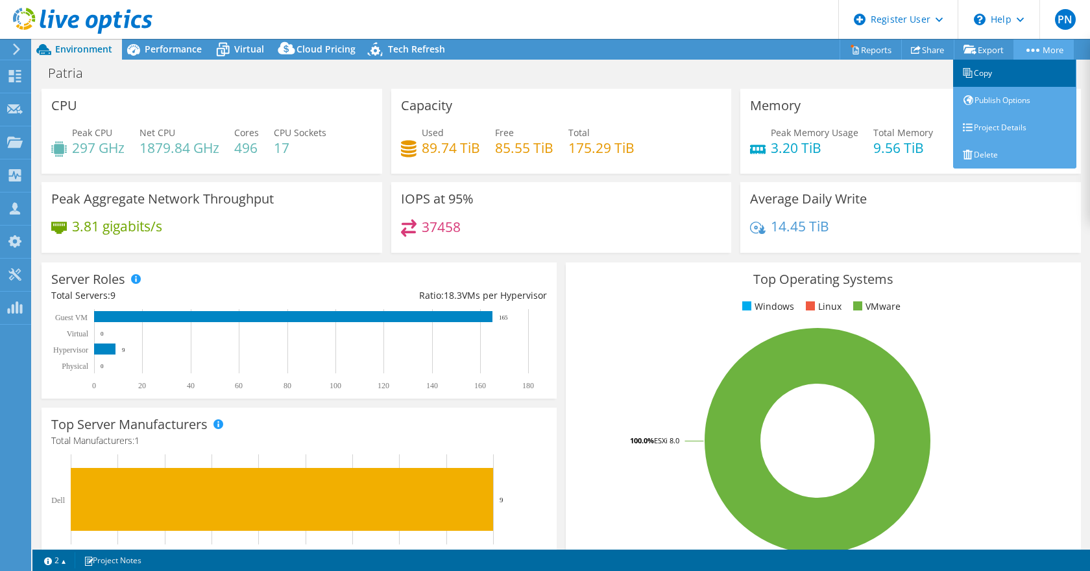
click at [994, 71] on link "Copy" at bounding box center [1014, 73] width 123 height 27
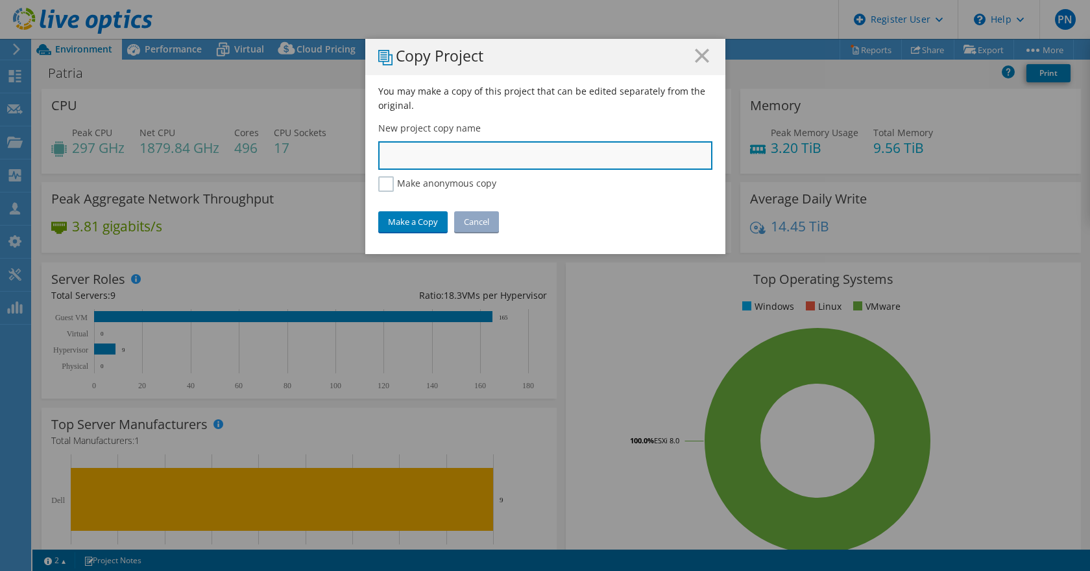
click at [403, 156] on input "text" at bounding box center [545, 155] width 334 height 29
paste input "Patria Finance - PDC"
type input "Patria Finance - DRC"
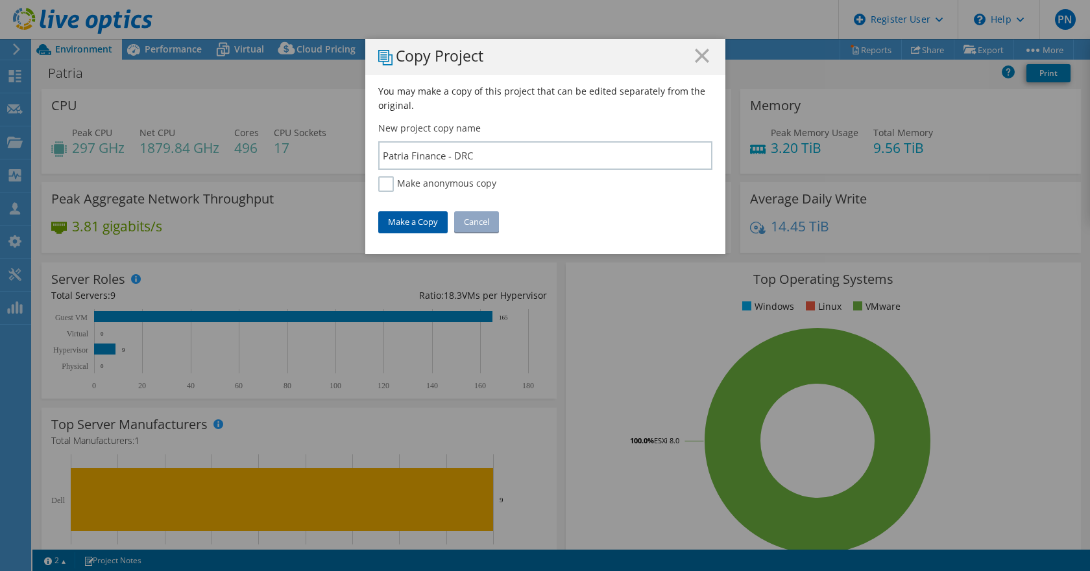
click at [398, 221] on link "Make a Copy" at bounding box center [412, 221] width 69 height 21
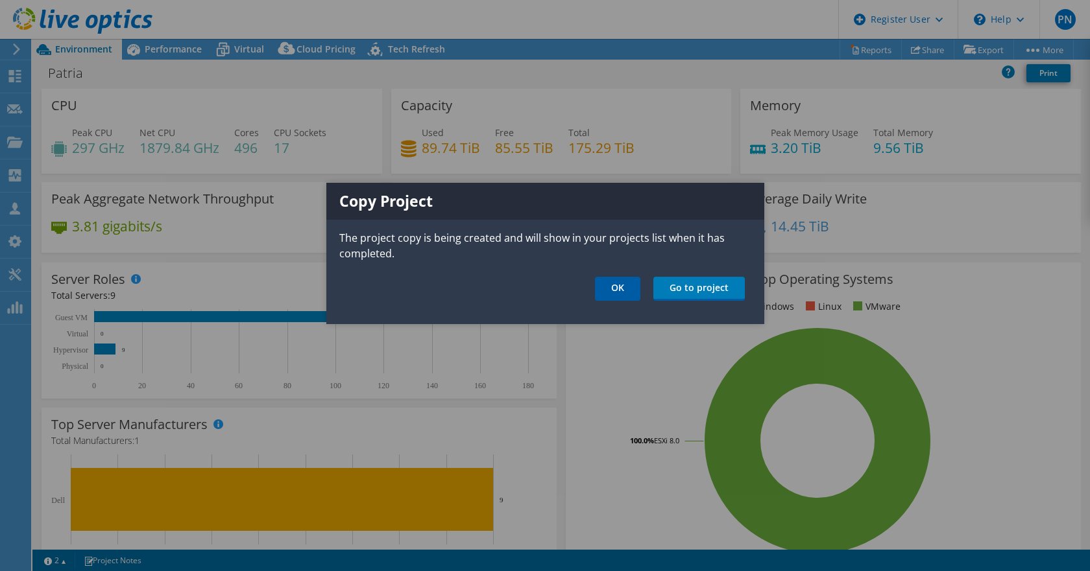
click at [617, 295] on link "OK" at bounding box center [617, 289] width 45 height 24
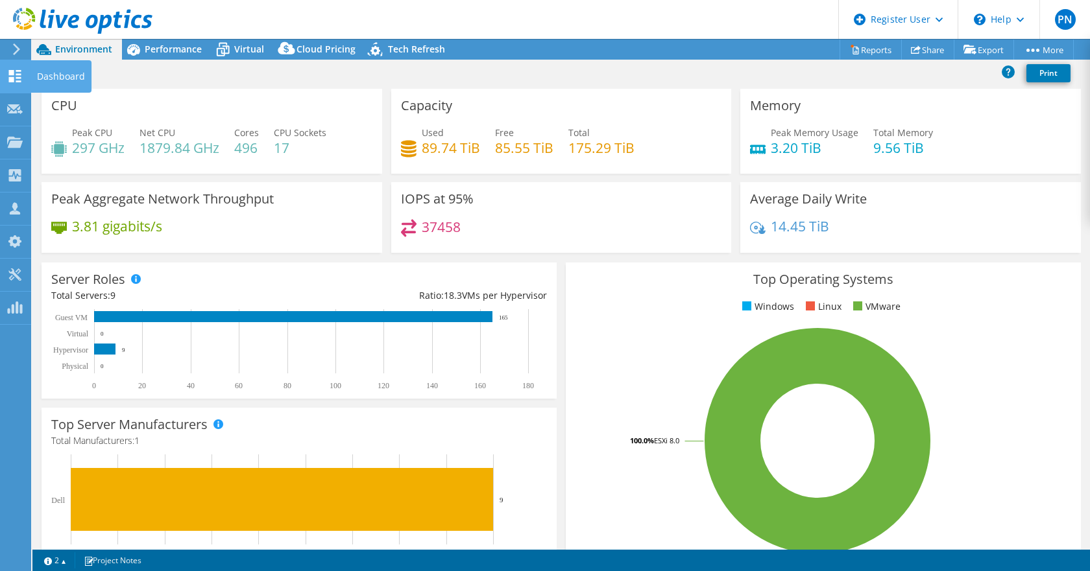
click at [43, 75] on div "Dashboard" at bounding box center [60, 76] width 61 height 32
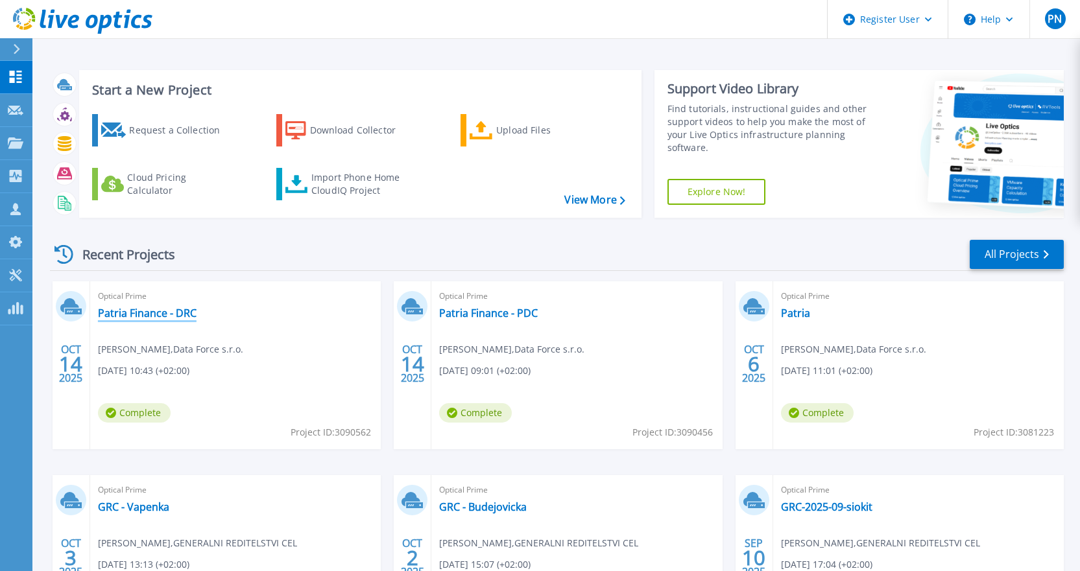
click at [165, 311] on link "Patria Finance - DRC" at bounding box center [147, 313] width 99 height 13
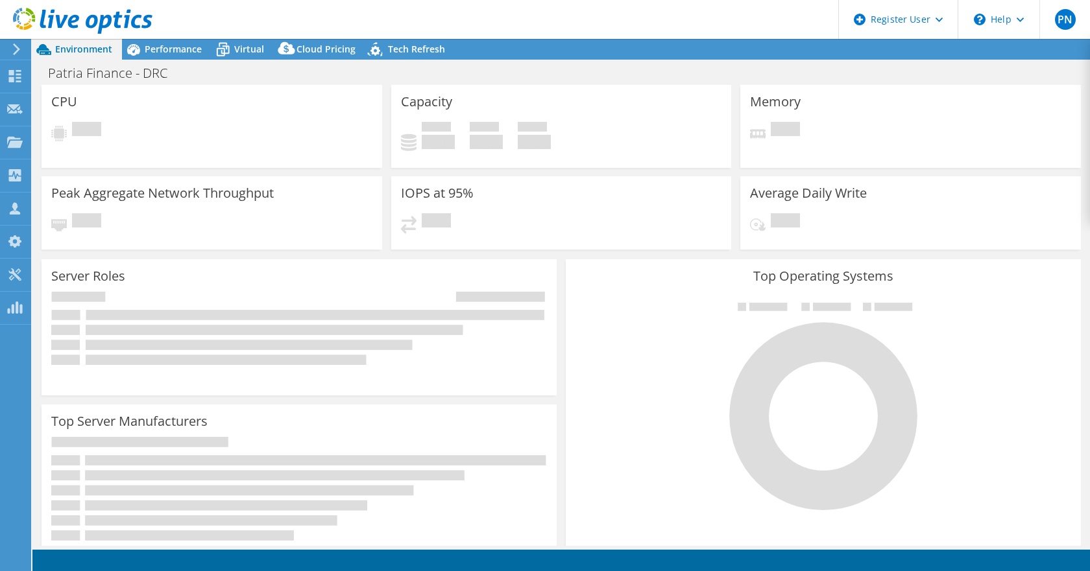
select select "USD"
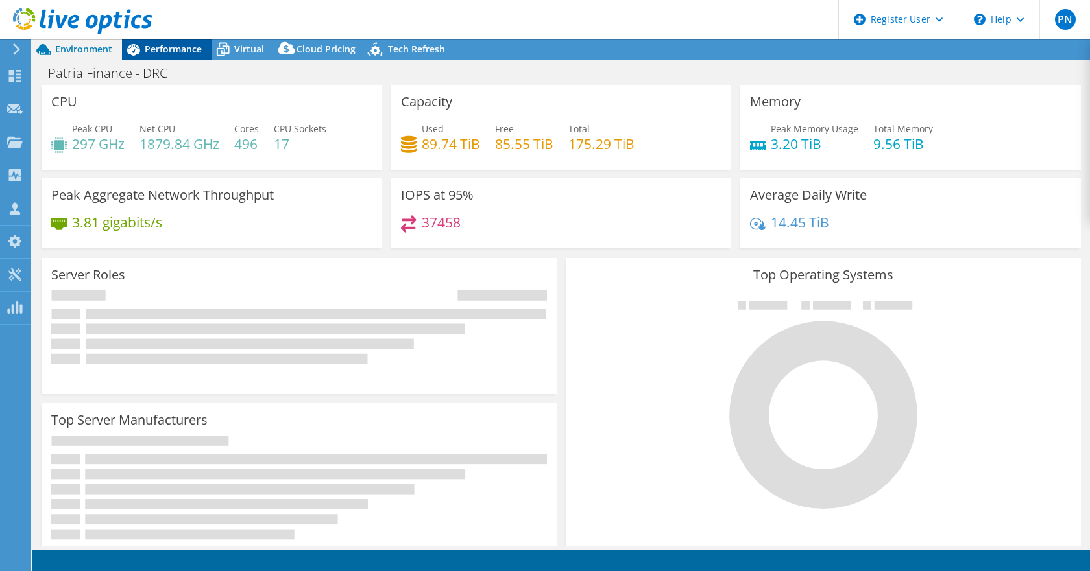
click at [171, 47] on span "Performance" at bounding box center [173, 49] width 57 height 12
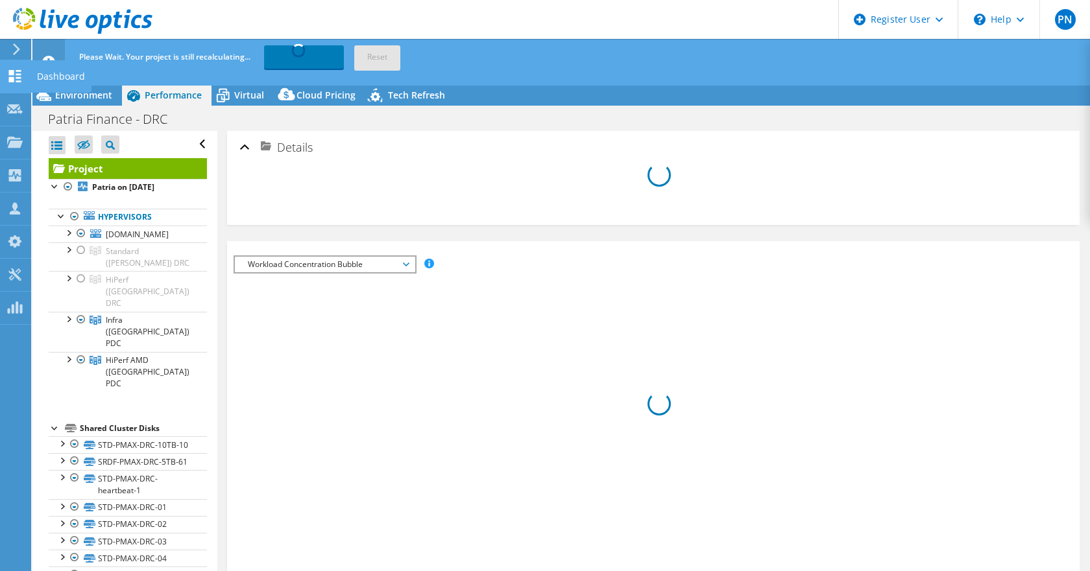
click at [49, 71] on div "Dashboard" at bounding box center [60, 76] width 61 height 32
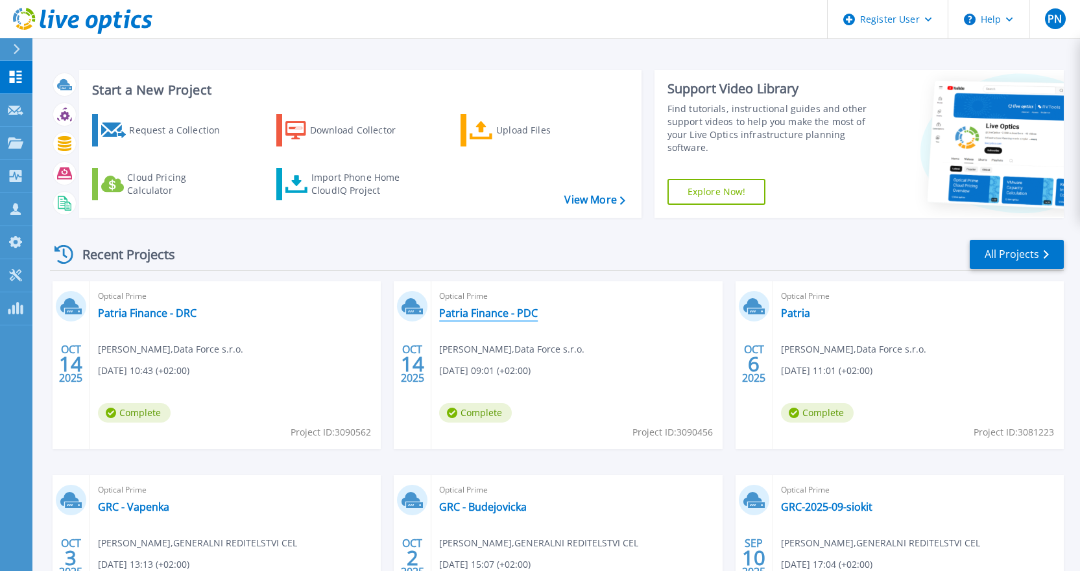
click at [501, 311] on link "Patria Finance - PDC" at bounding box center [488, 313] width 99 height 13
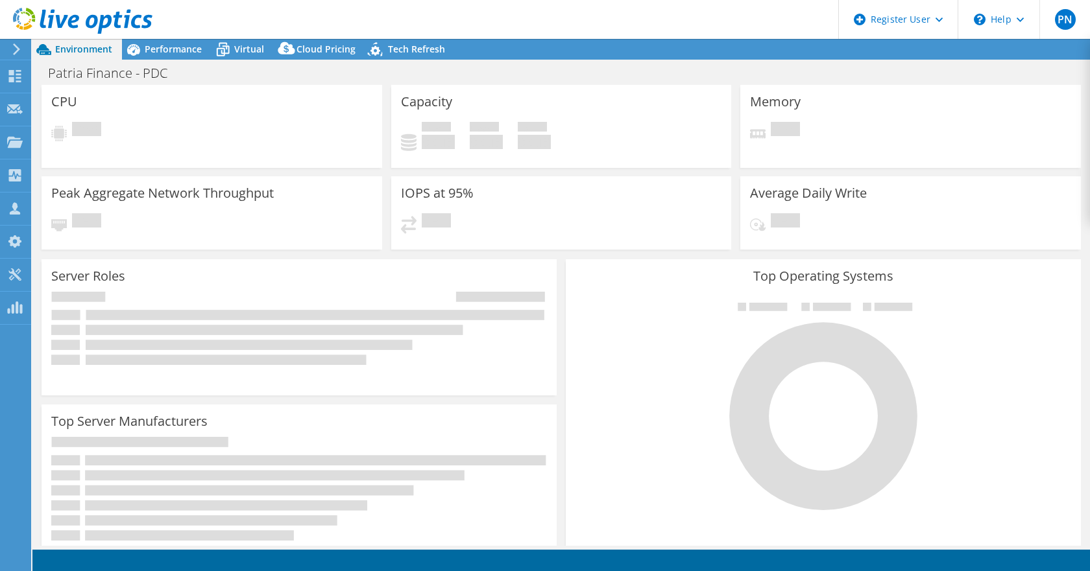
select select "USD"
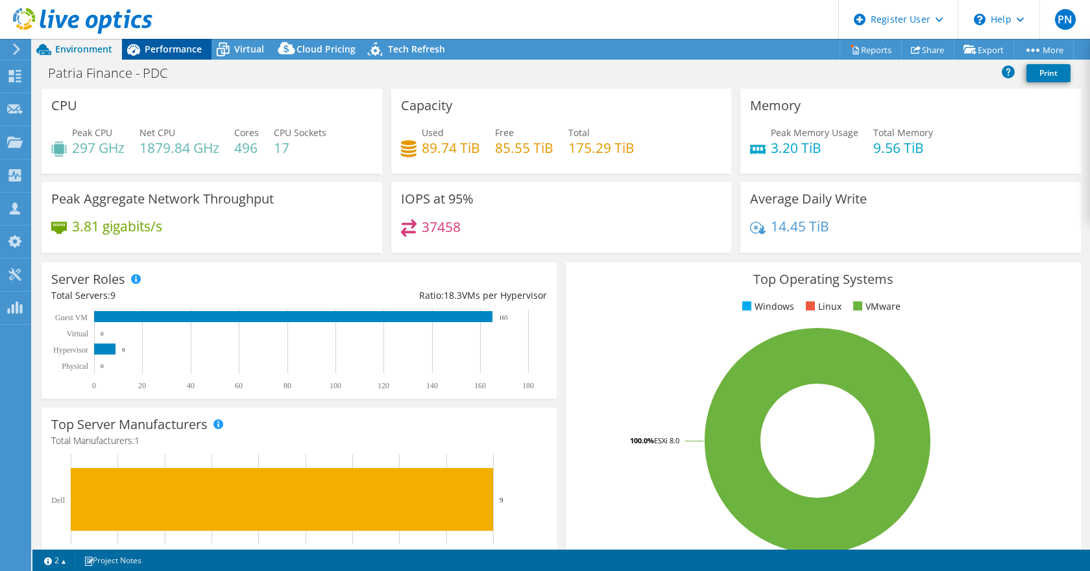
click at [152, 50] on span "Performance" at bounding box center [173, 49] width 57 height 12
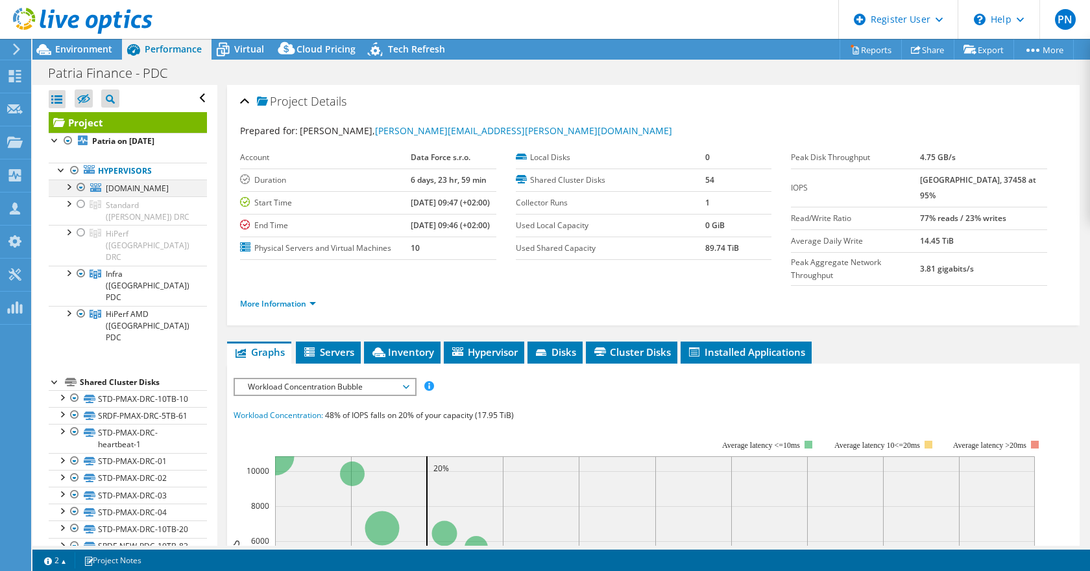
click at [68, 188] on div at bounding box center [68, 186] width 13 height 13
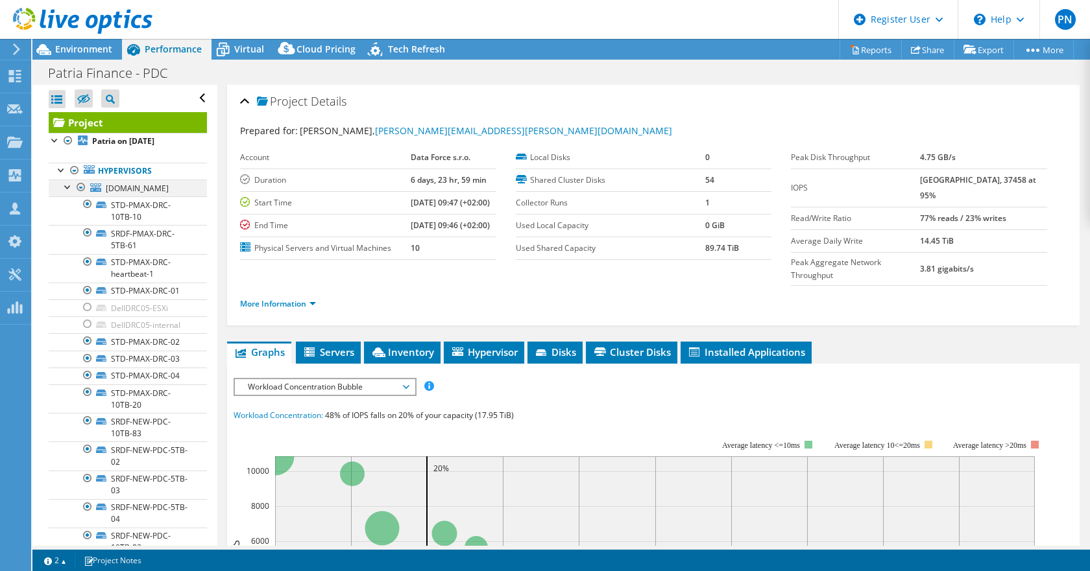
click at [67, 185] on div at bounding box center [68, 186] width 13 height 13
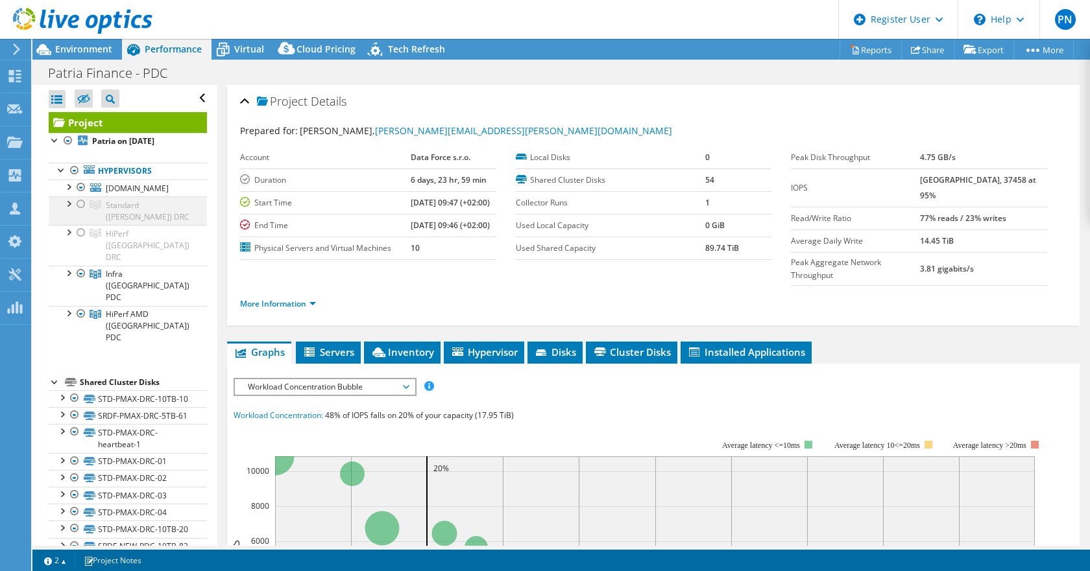
click at [69, 207] on div at bounding box center [68, 203] width 13 height 13
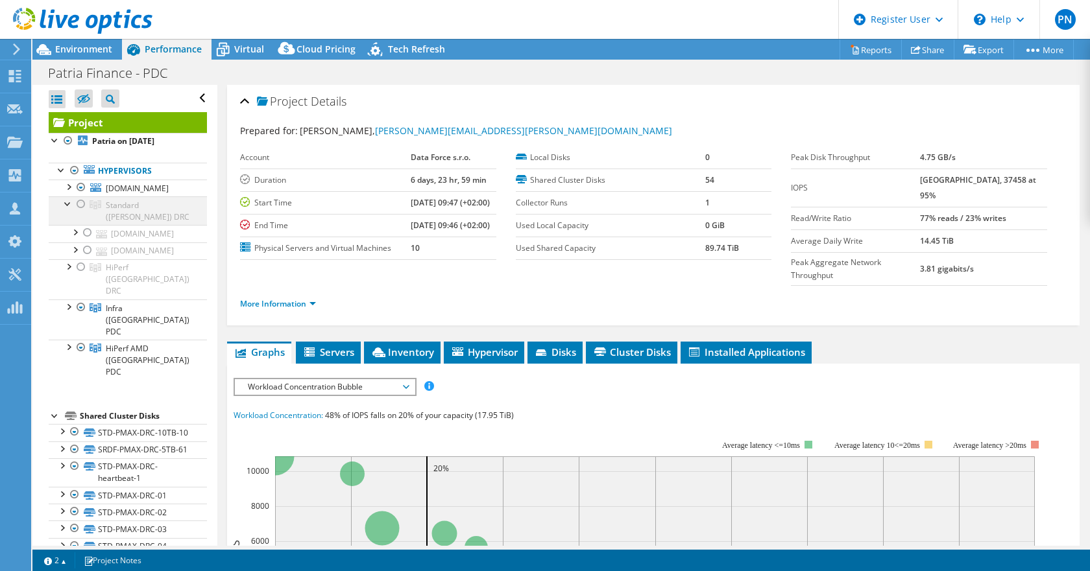
click at [69, 207] on div at bounding box center [68, 203] width 13 height 13
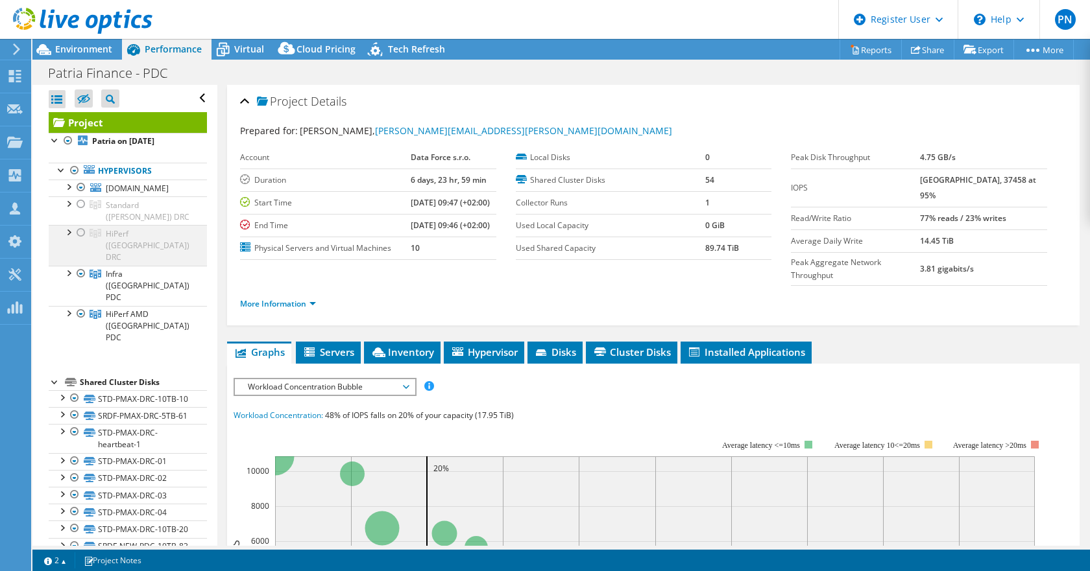
click at [68, 233] on div at bounding box center [68, 231] width 13 height 13
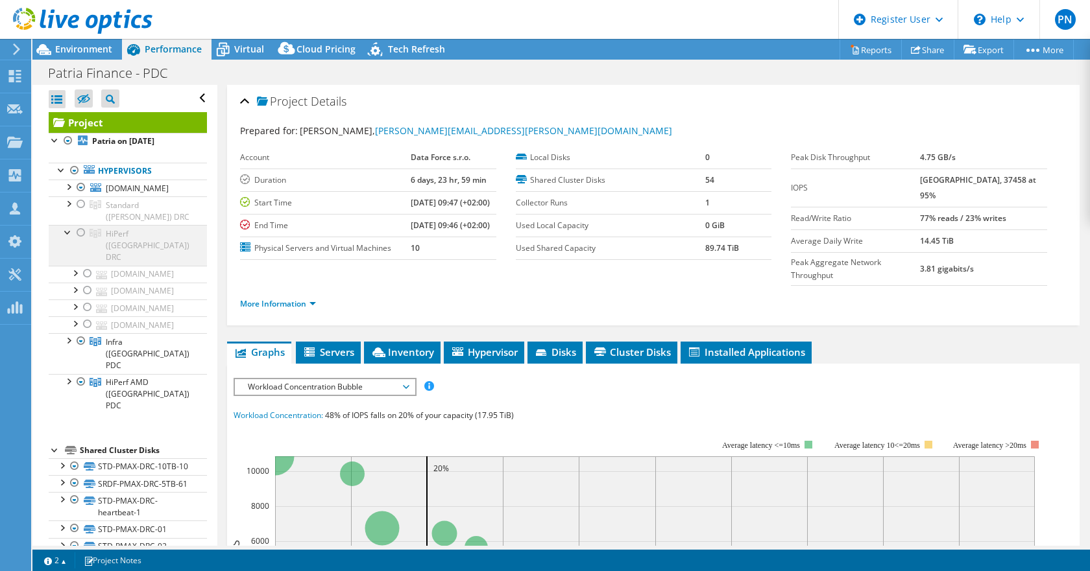
click at [67, 233] on div at bounding box center [68, 231] width 13 height 13
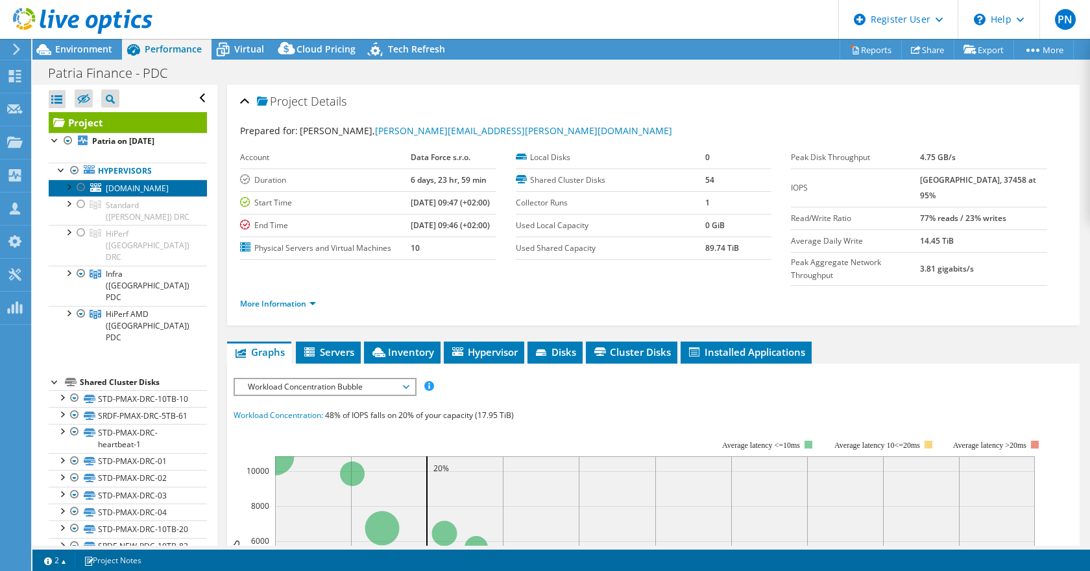
click at [106, 187] on span "[DOMAIN_NAME]" at bounding box center [137, 188] width 63 height 11
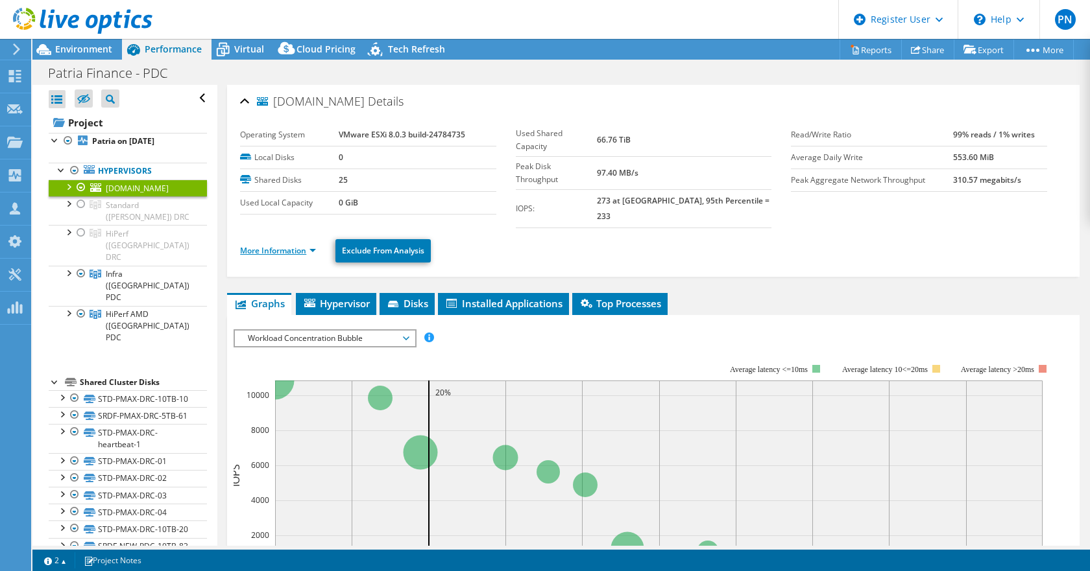
click at [243, 245] on link "More Information" at bounding box center [278, 250] width 76 height 11
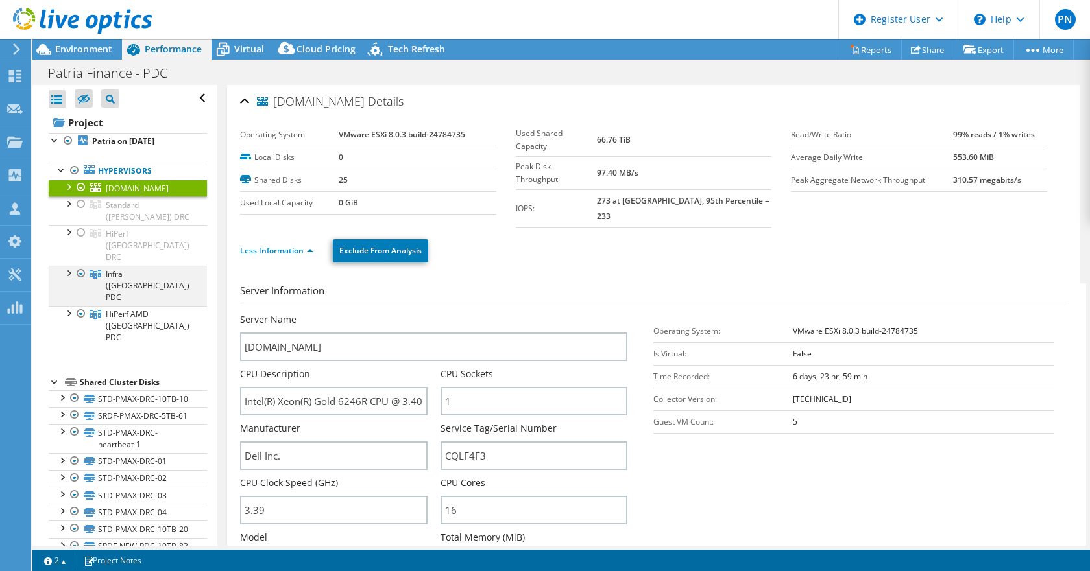
click at [66, 266] on div at bounding box center [68, 272] width 13 height 13
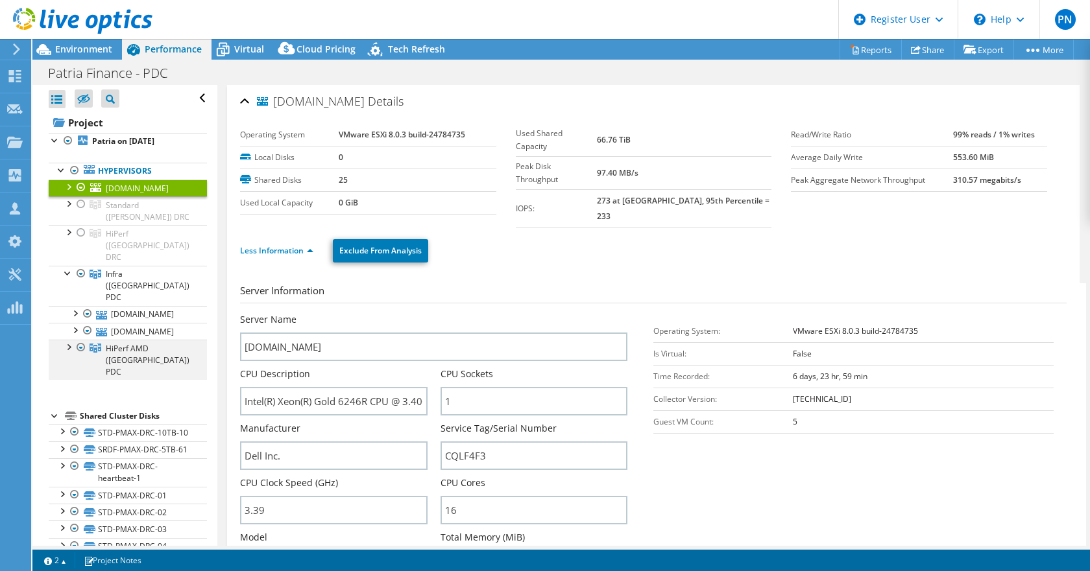
click at [69, 340] on div at bounding box center [68, 346] width 13 height 13
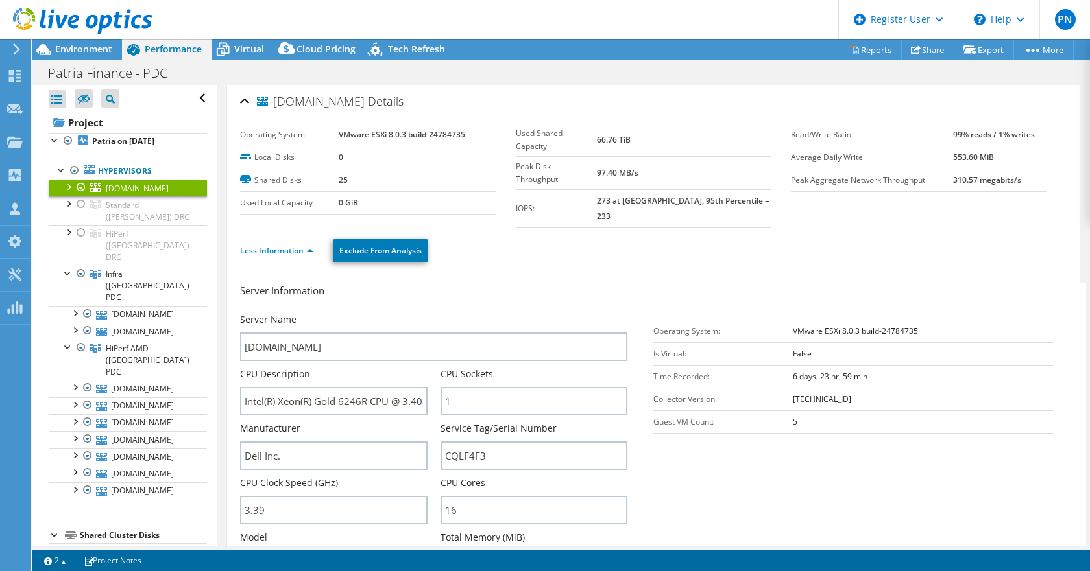
click at [68, 185] on div at bounding box center [68, 186] width 13 height 13
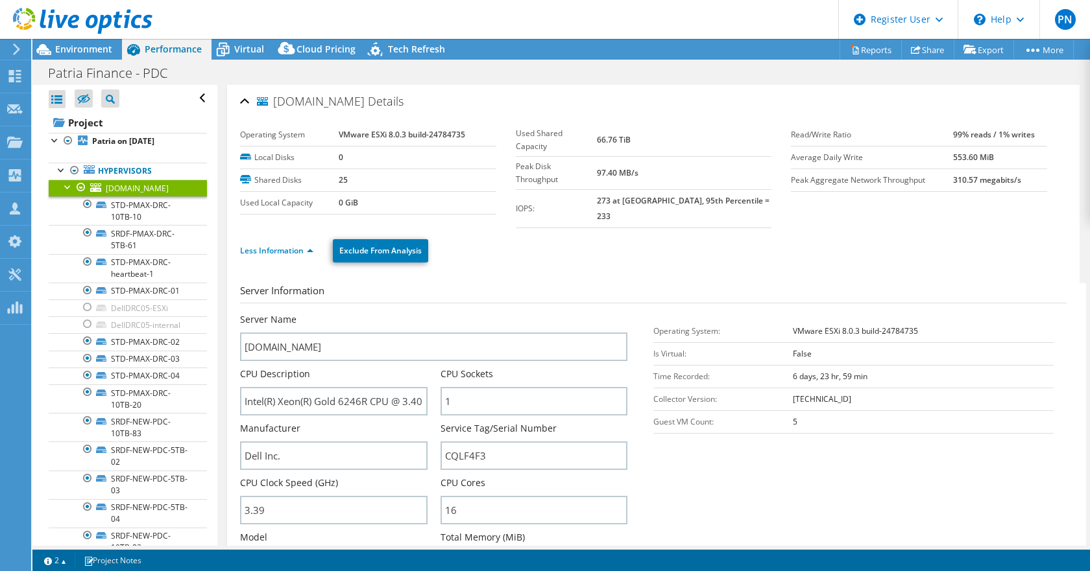
click at [68, 185] on div at bounding box center [68, 186] width 13 height 13
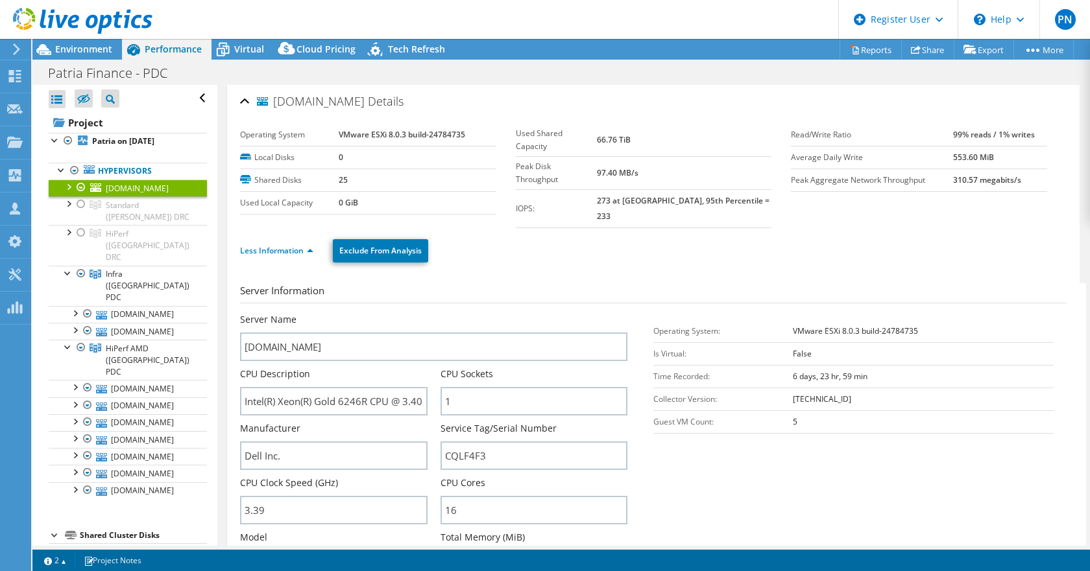
click at [68, 185] on div at bounding box center [68, 186] width 13 height 13
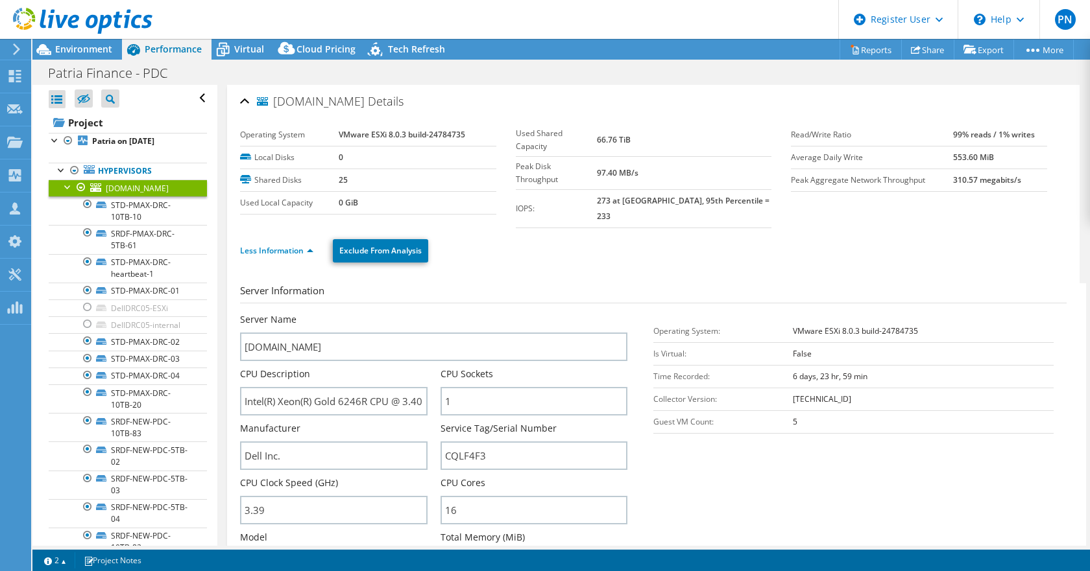
click at [68, 185] on div at bounding box center [68, 186] width 13 height 13
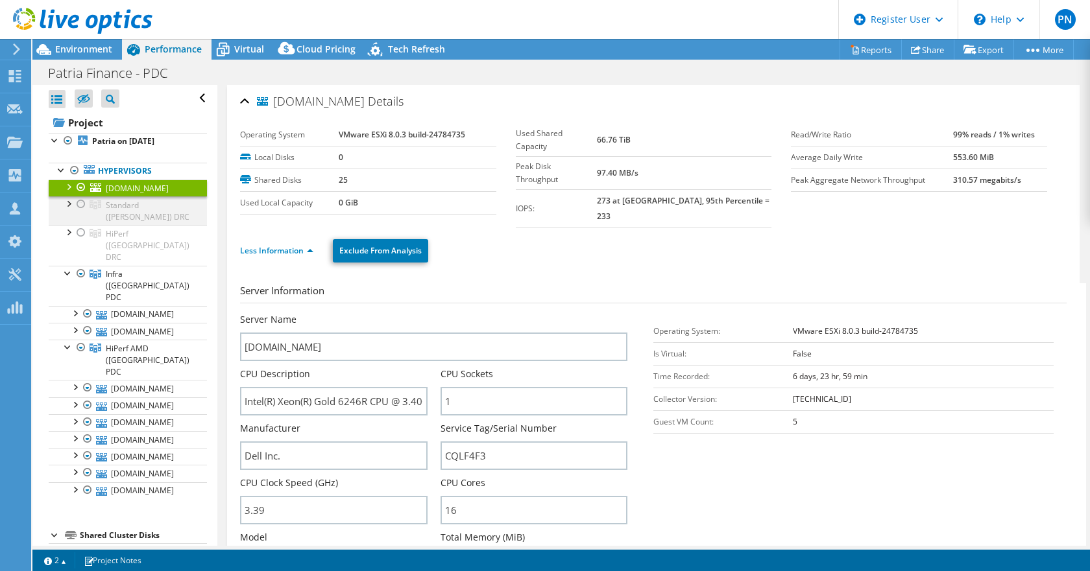
click at [67, 204] on div at bounding box center [68, 203] width 13 height 13
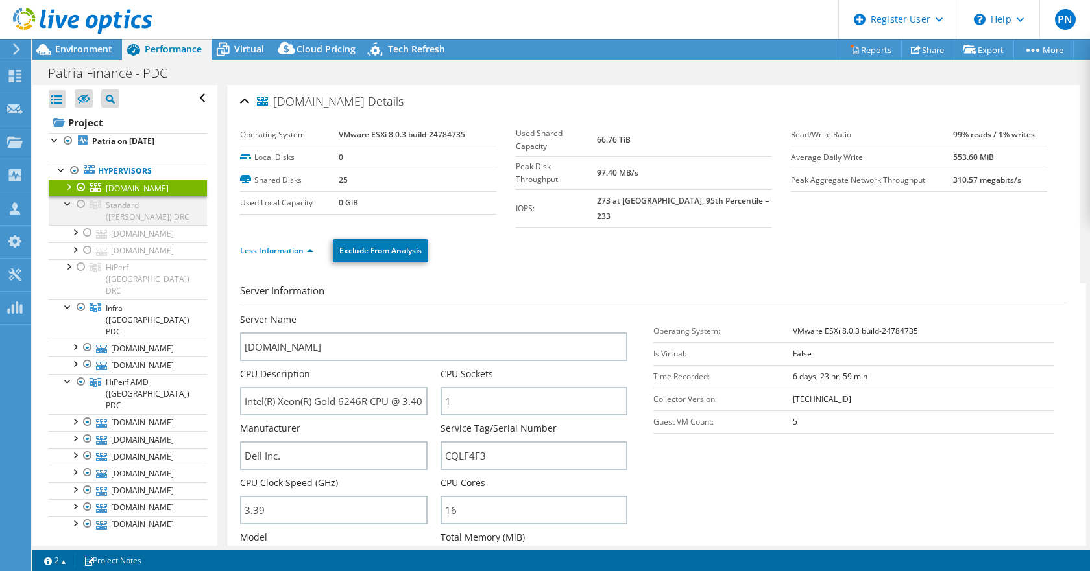
click at [67, 204] on div at bounding box center [68, 203] width 13 height 13
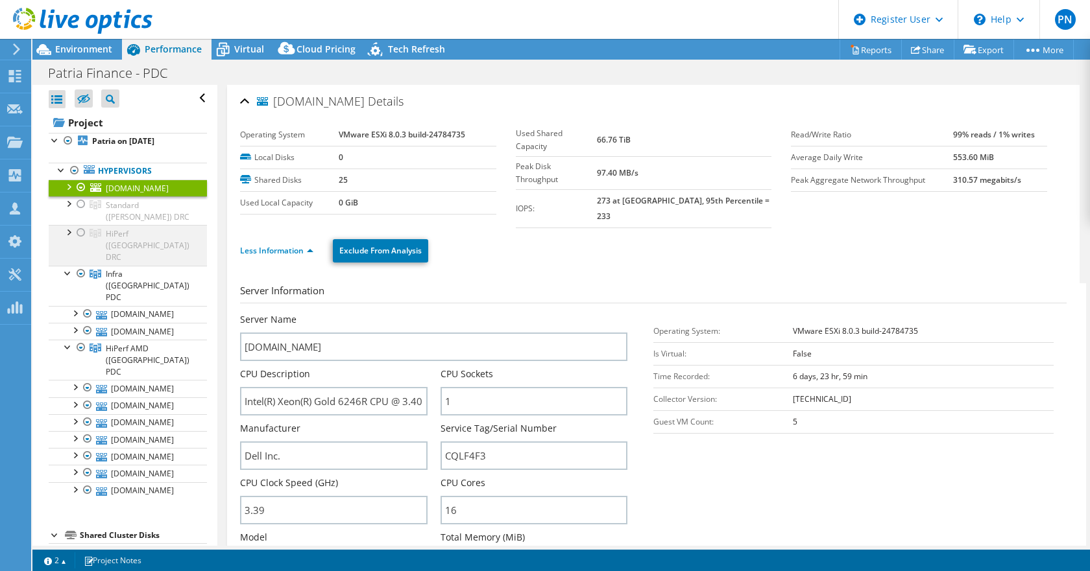
click at [66, 234] on div at bounding box center [68, 231] width 13 height 13
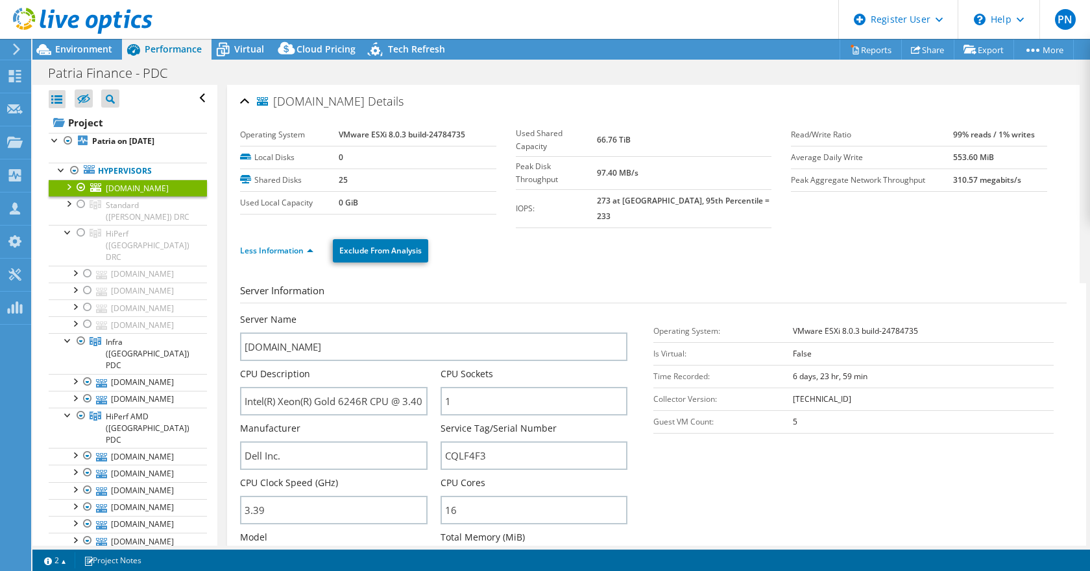
click at [67, 183] on div at bounding box center [68, 186] width 13 height 13
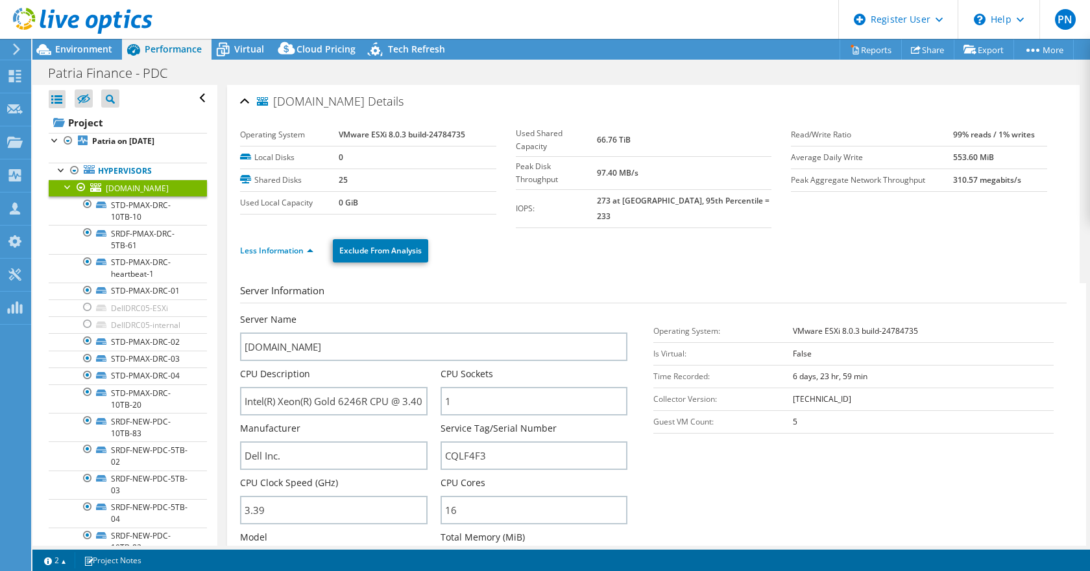
click at [67, 188] on div at bounding box center [68, 186] width 13 height 13
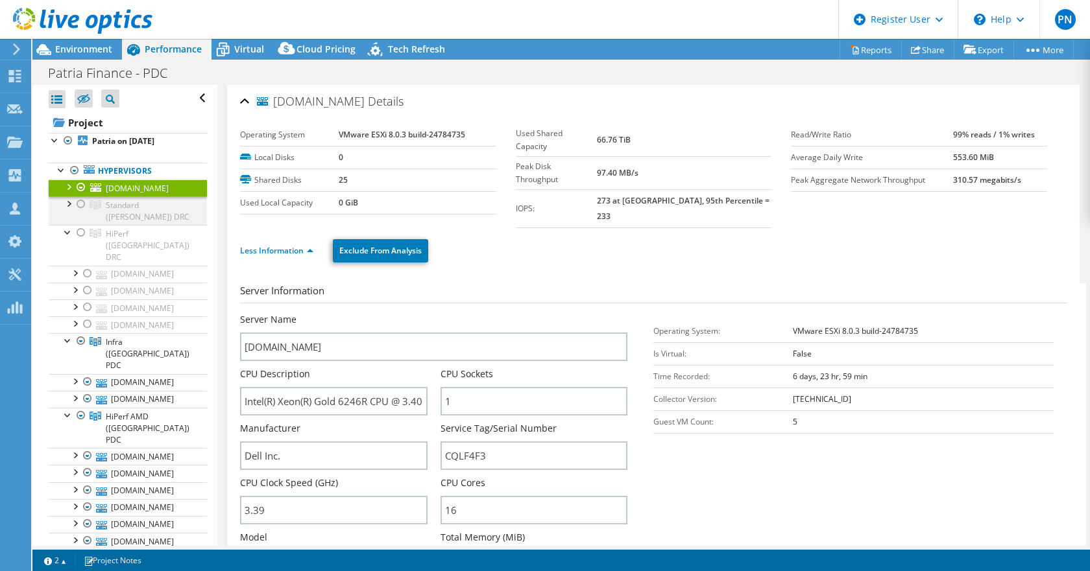
click at [71, 204] on div at bounding box center [68, 203] width 13 height 13
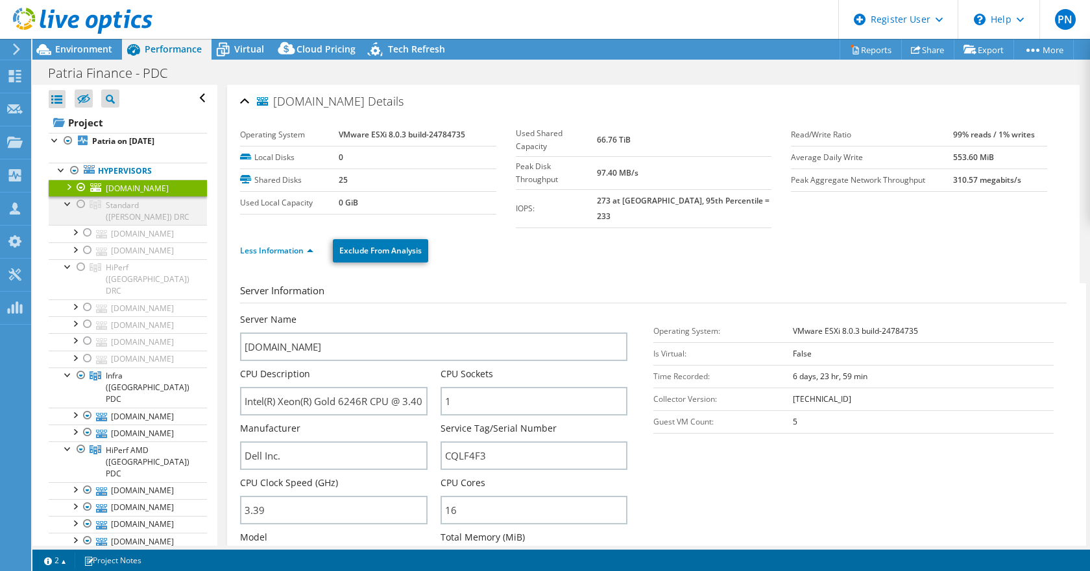
click at [67, 202] on div at bounding box center [68, 203] width 13 height 13
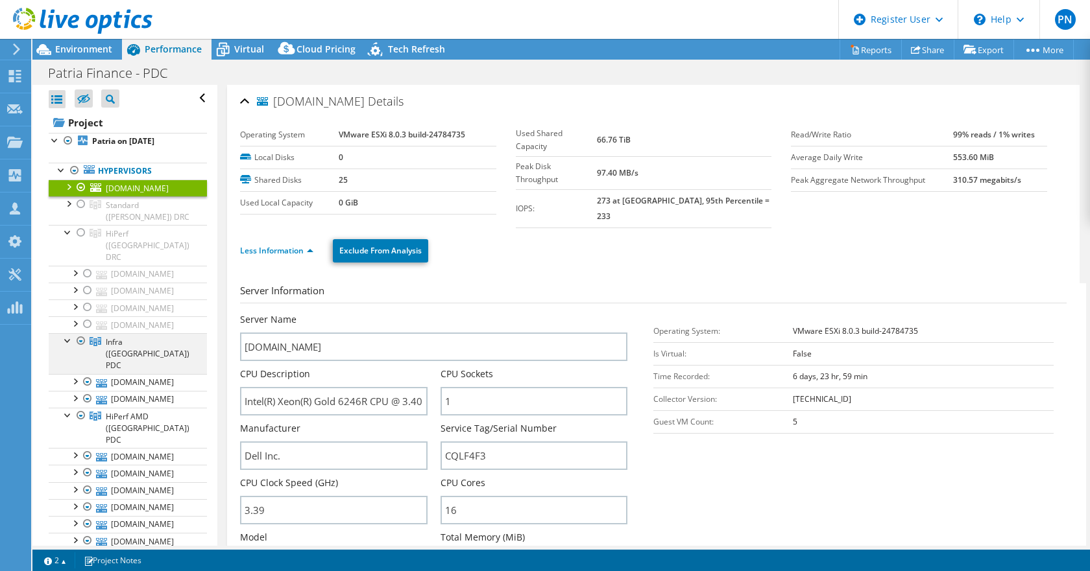
click at [69, 333] on div at bounding box center [68, 339] width 13 height 13
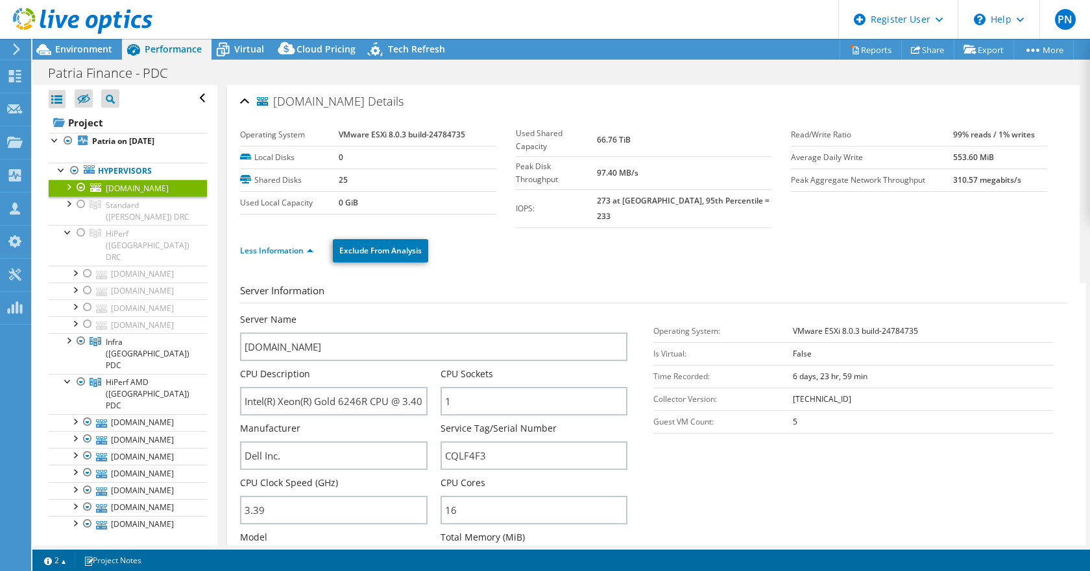
click at [80, 185] on div at bounding box center [81, 188] width 13 height 16
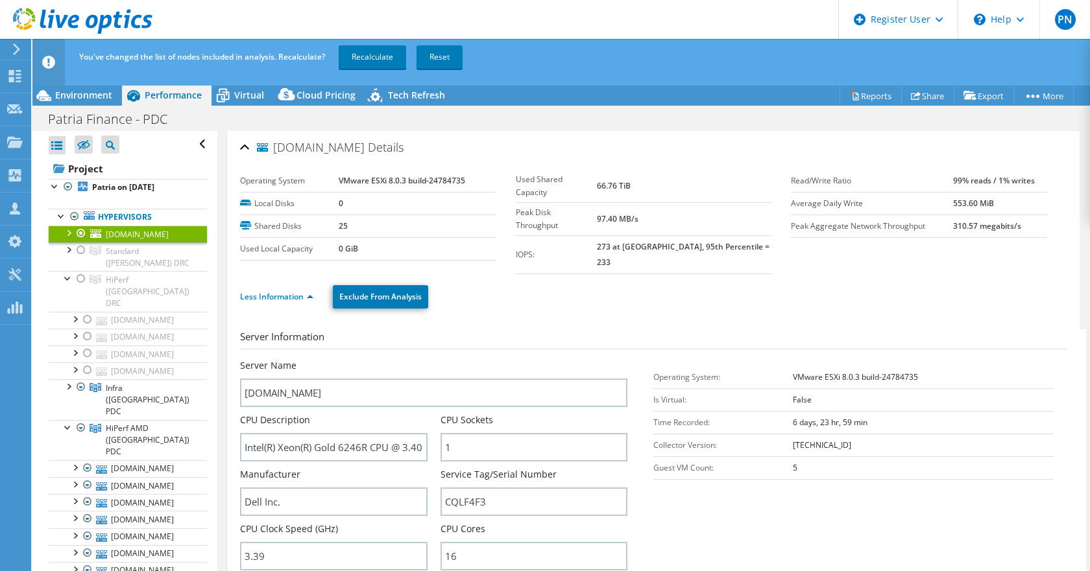
click at [78, 232] on div at bounding box center [81, 234] width 13 height 16
click at [358, 57] on link "Recalculate" at bounding box center [372, 56] width 67 height 23
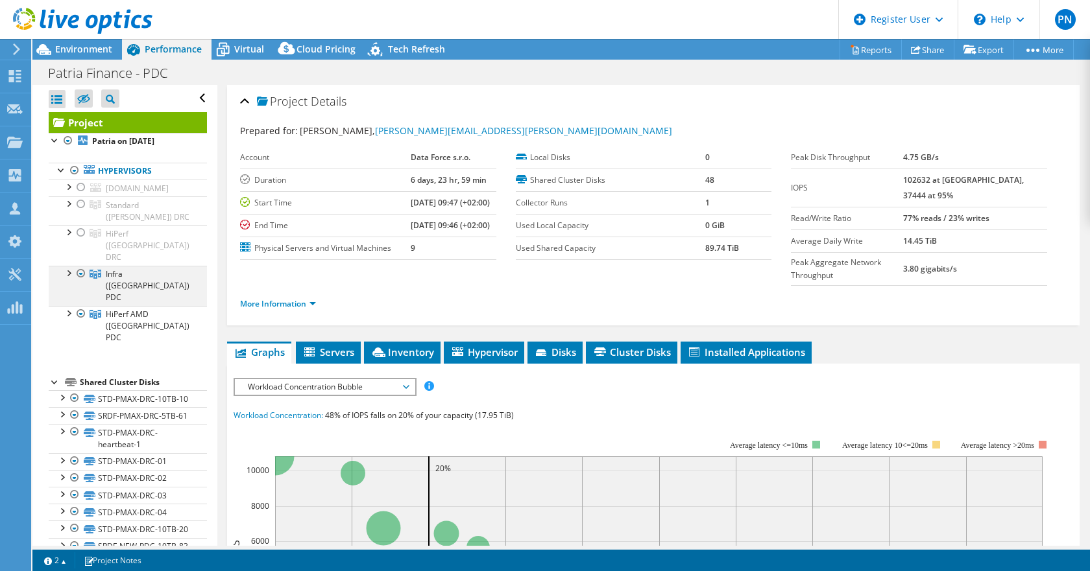
click at [66, 266] on div at bounding box center [68, 272] width 13 height 13
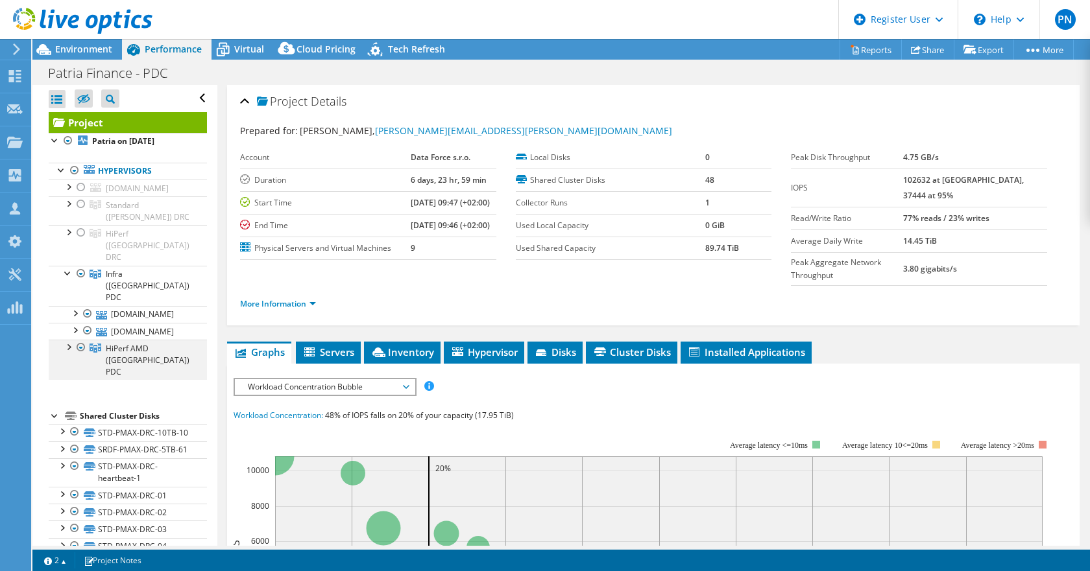
click at [67, 340] on div at bounding box center [68, 346] width 13 height 13
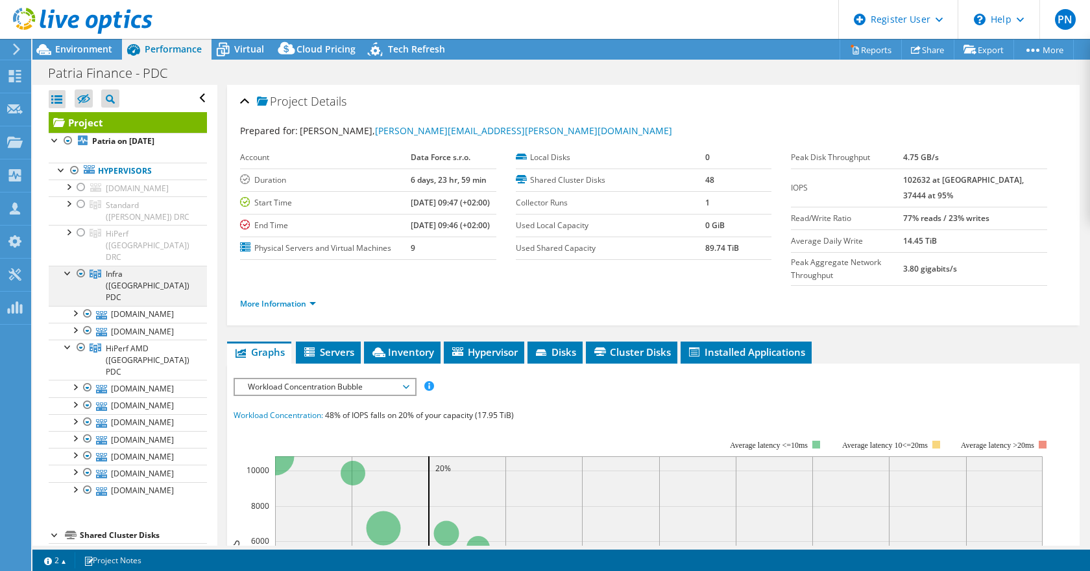
click at [66, 266] on div at bounding box center [68, 272] width 13 height 13
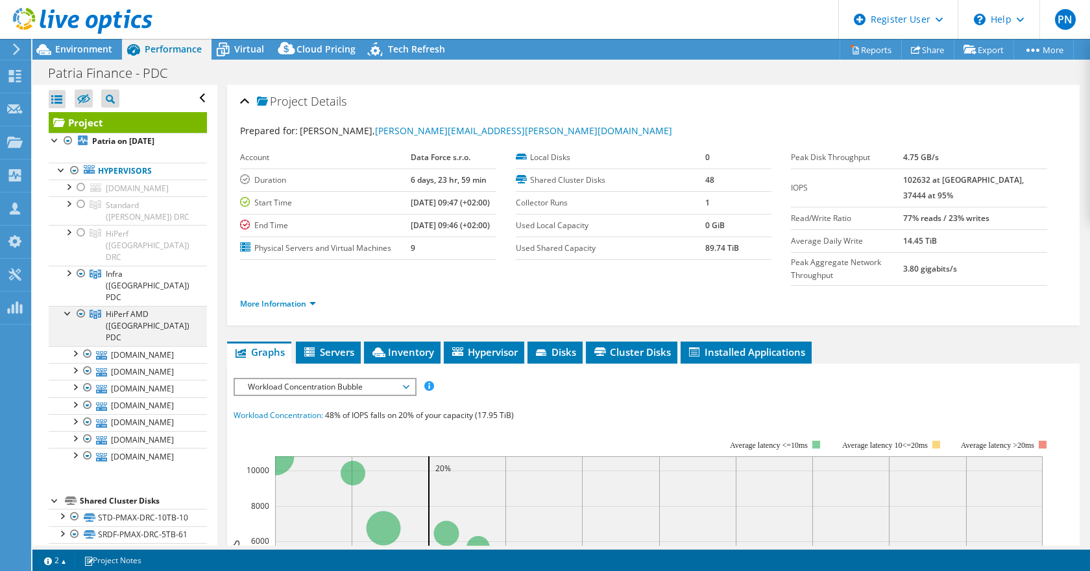
click at [69, 306] on div at bounding box center [68, 312] width 13 height 13
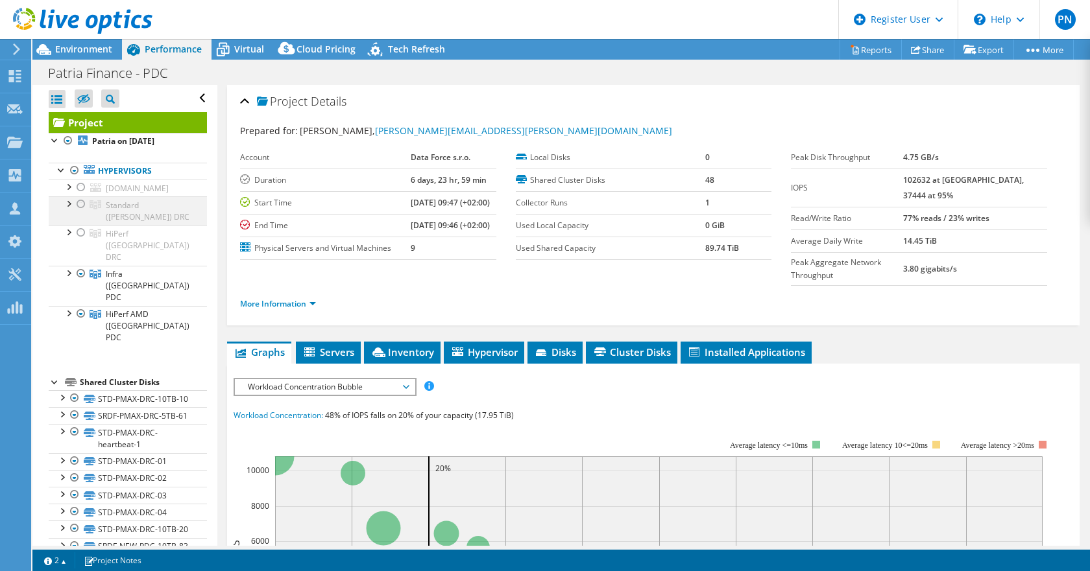
click at [69, 201] on div at bounding box center [68, 203] width 13 height 13
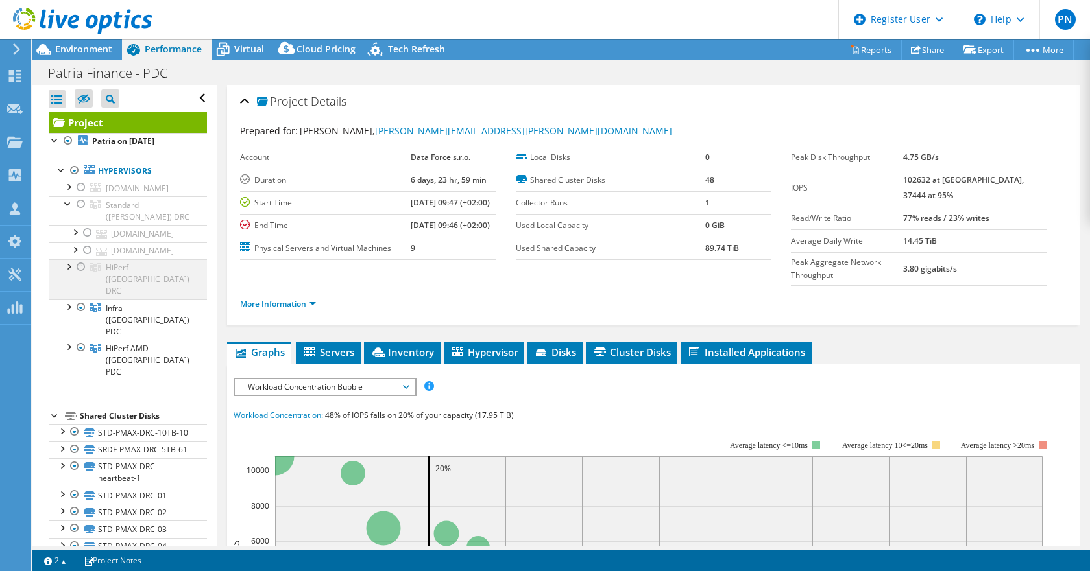
click at [67, 267] on div at bounding box center [68, 265] width 13 height 13
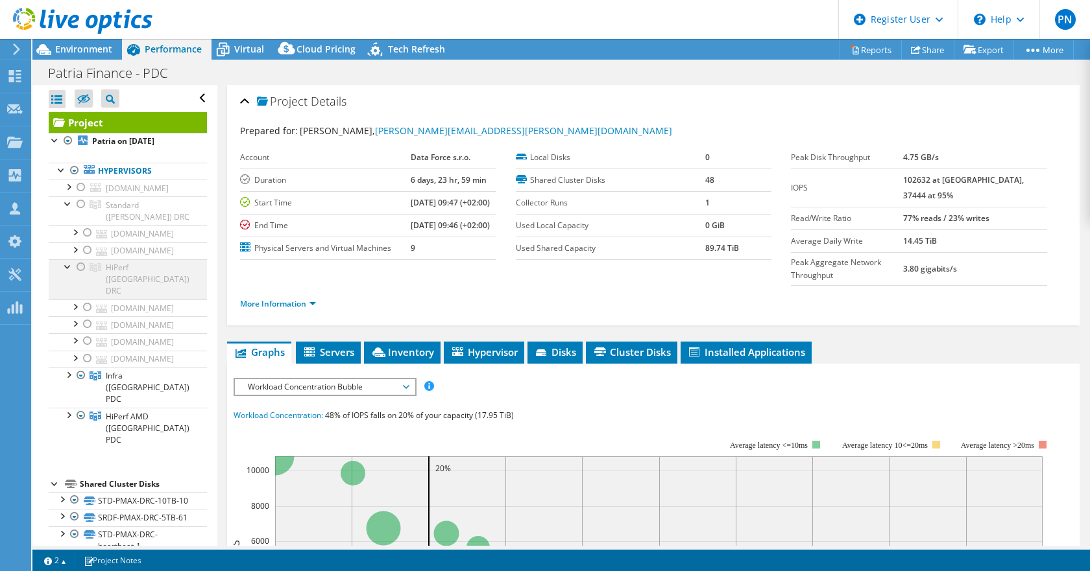
click at [69, 265] on div at bounding box center [68, 265] width 13 height 13
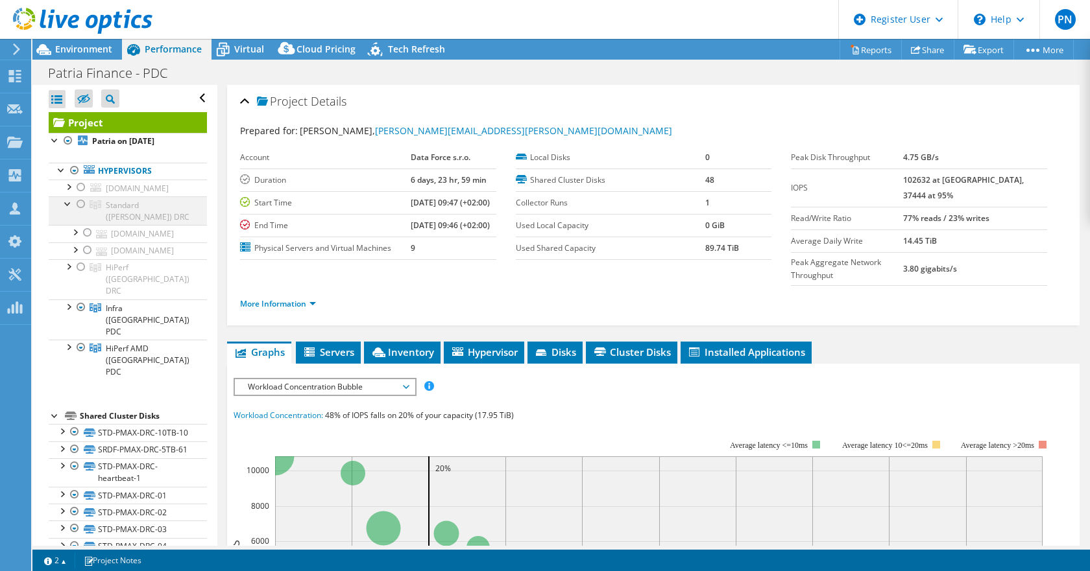
click at [67, 206] on div at bounding box center [68, 203] width 13 height 13
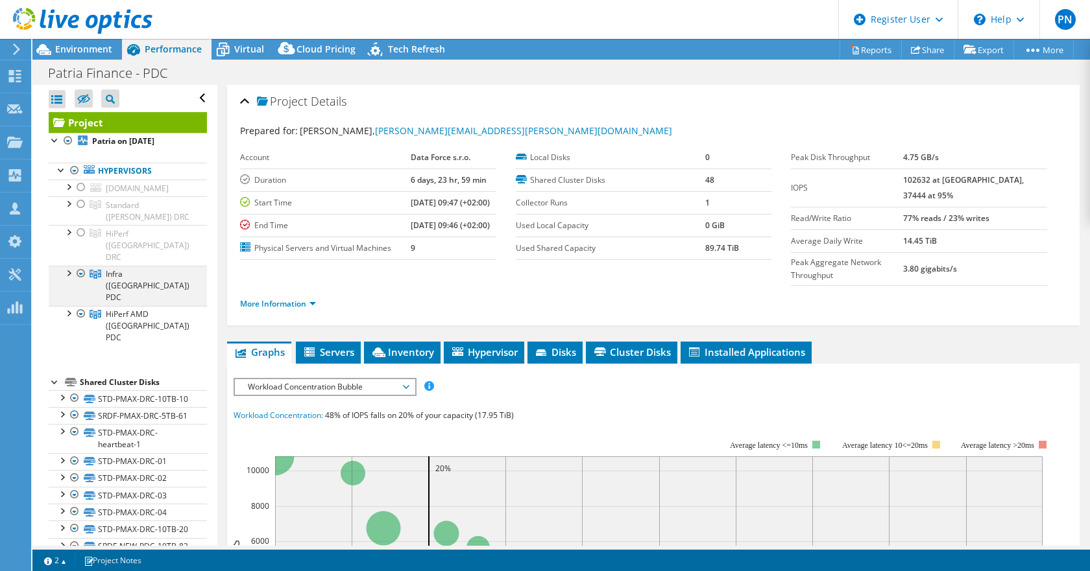
click at [70, 266] on div at bounding box center [68, 272] width 13 height 13
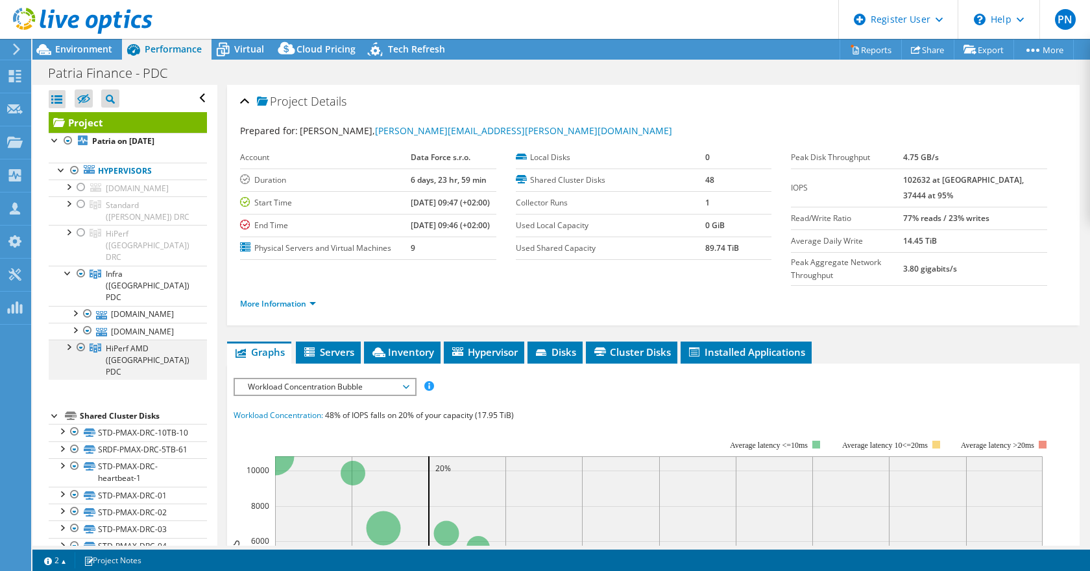
click at [69, 340] on div at bounding box center [68, 346] width 13 height 13
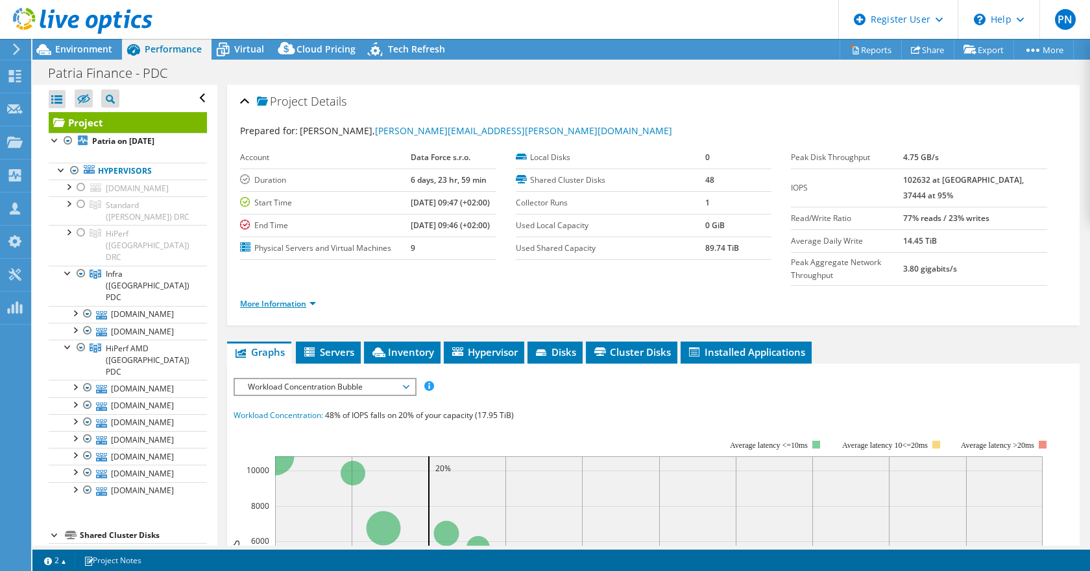
click at [311, 309] on link "More Information" at bounding box center [278, 303] width 76 height 11
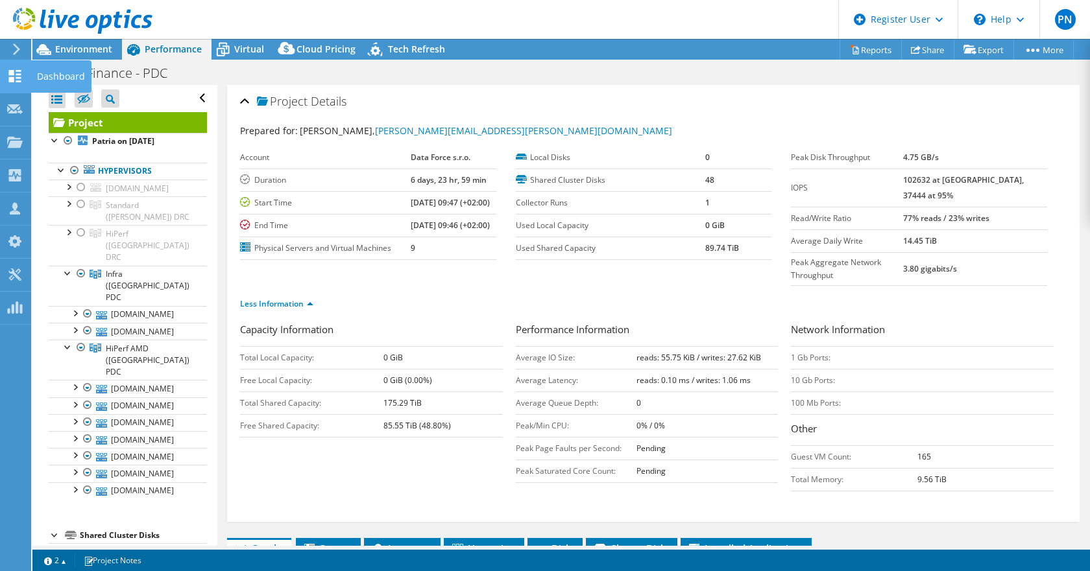
click at [16, 75] on icon at bounding box center [15, 76] width 16 height 12
click at [50, 70] on div "Dashboard" at bounding box center [60, 76] width 61 height 32
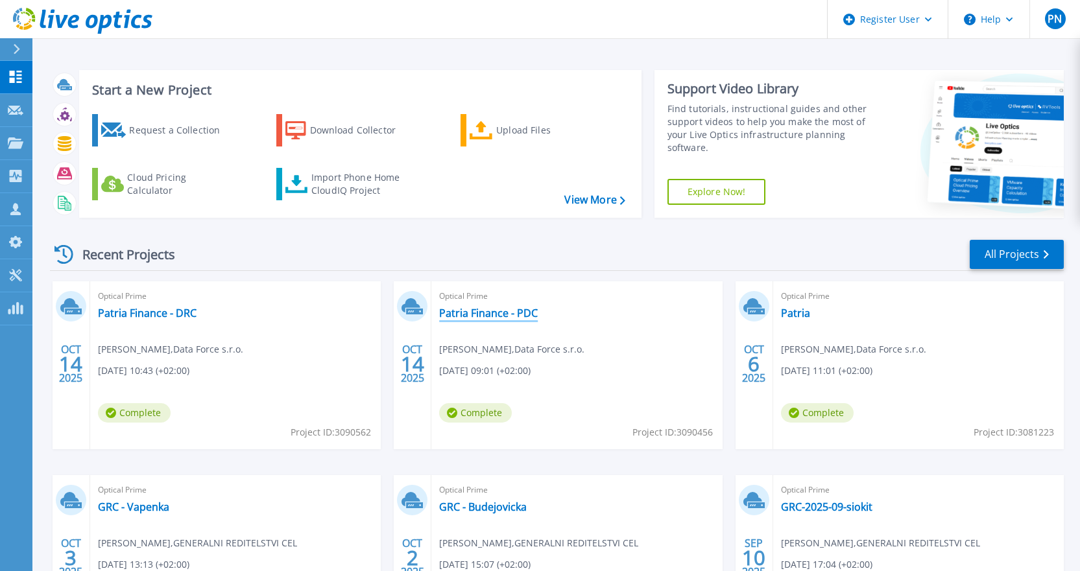
click at [492, 315] on link "Patria Finance - PDC" at bounding box center [488, 313] width 99 height 13
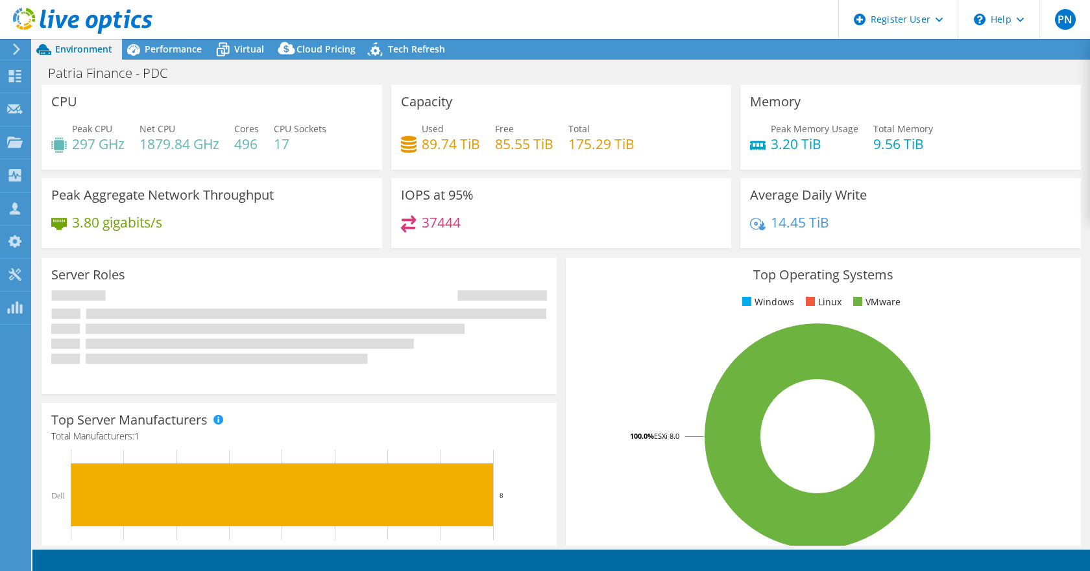
select select "USD"
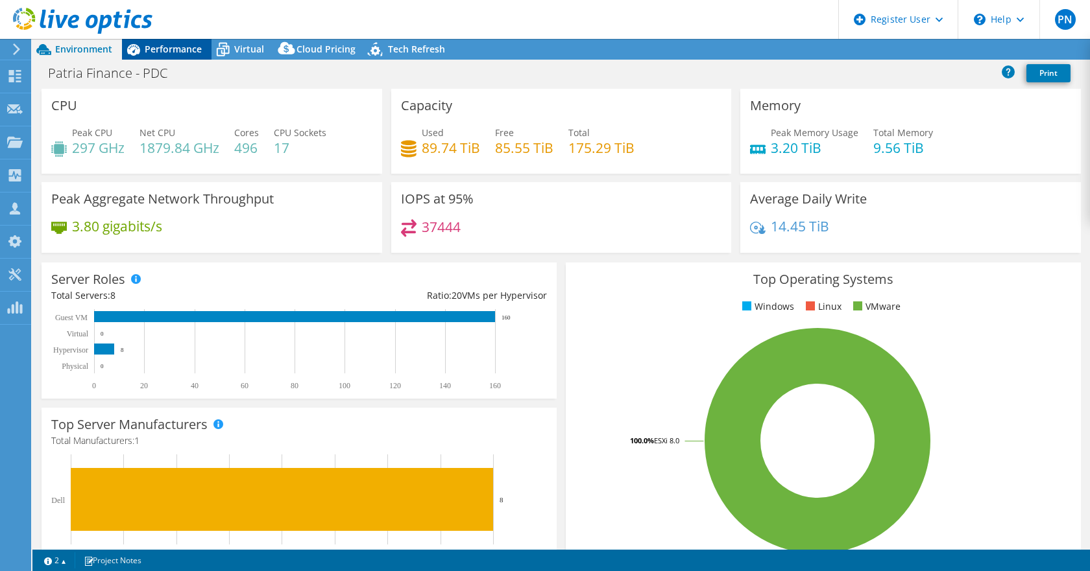
click at [161, 45] on span "Performance" at bounding box center [173, 49] width 57 height 12
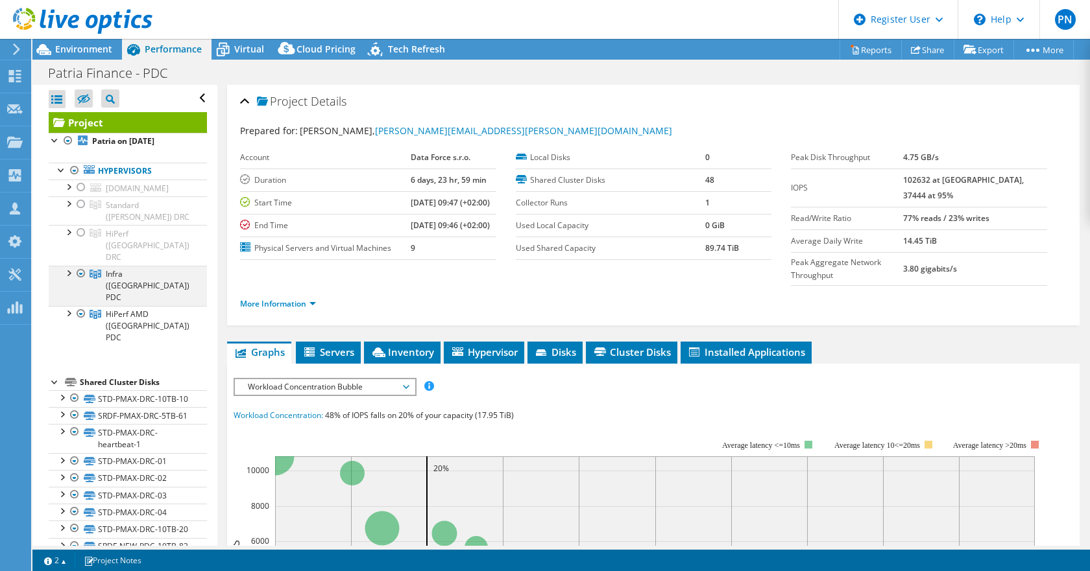
click at [69, 266] on div at bounding box center [68, 272] width 13 height 13
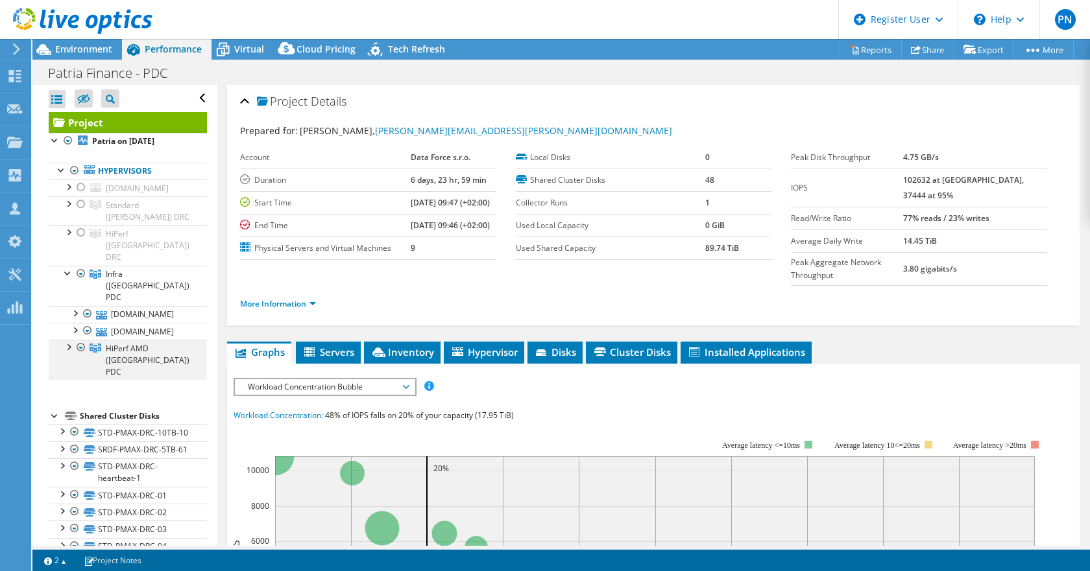
click at [67, 340] on div at bounding box center [68, 346] width 13 height 13
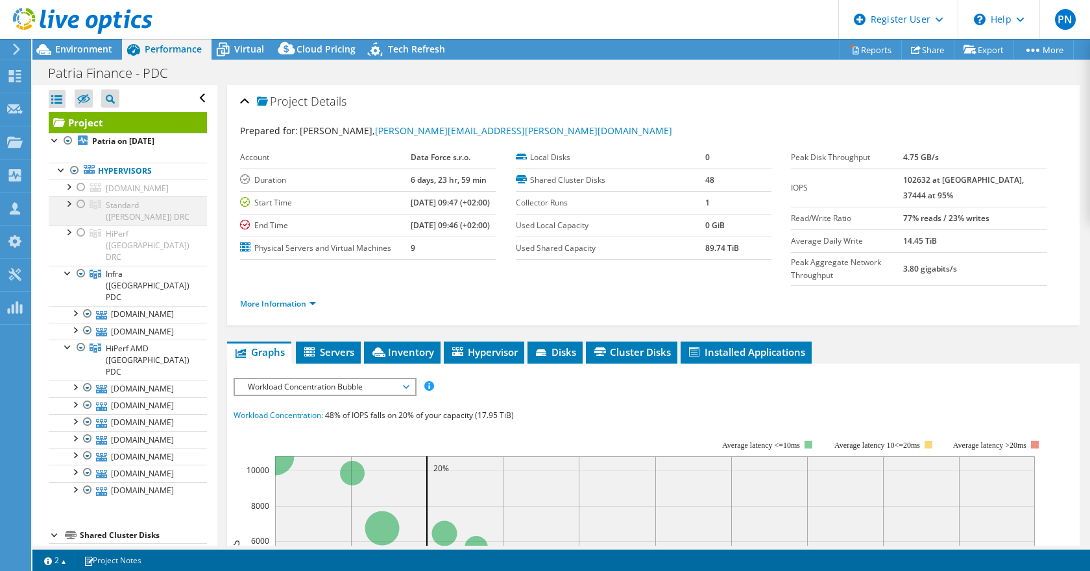
click at [67, 206] on div at bounding box center [68, 203] width 13 height 13
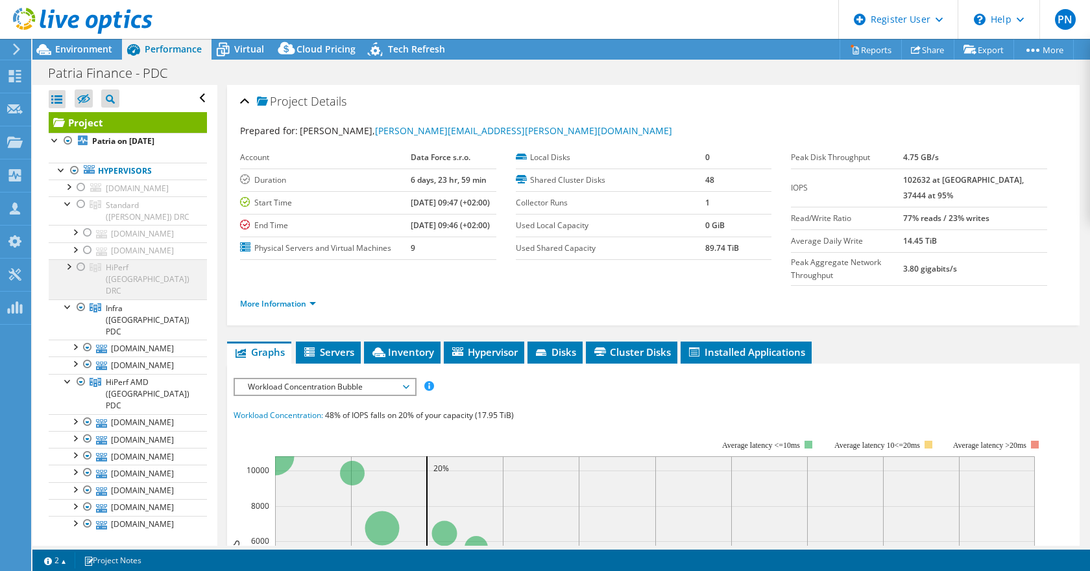
click at [68, 269] on div at bounding box center [68, 265] width 13 height 13
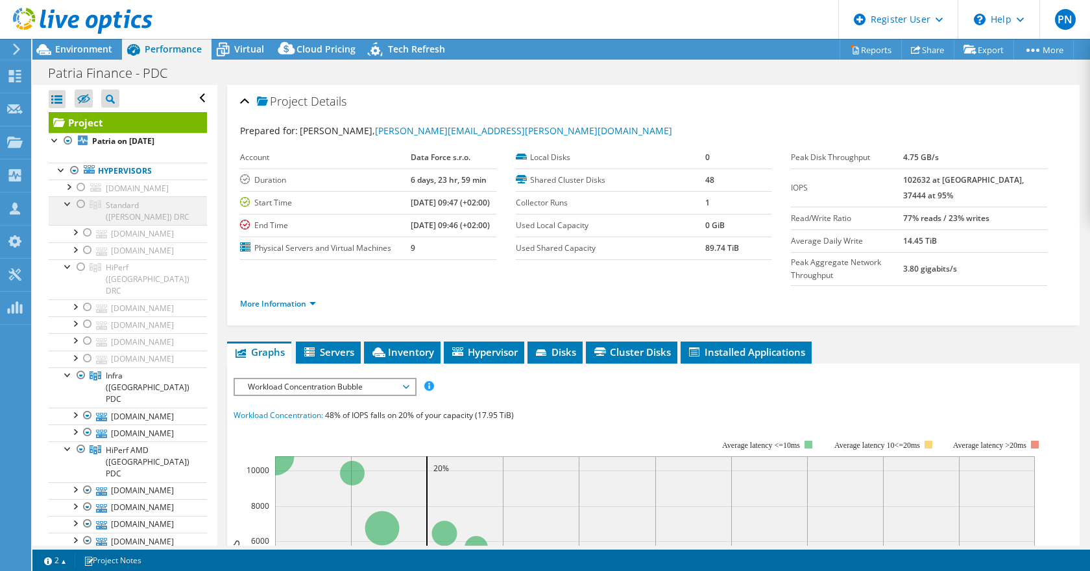
click at [66, 205] on div at bounding box center [68, 203] width 13 height 13
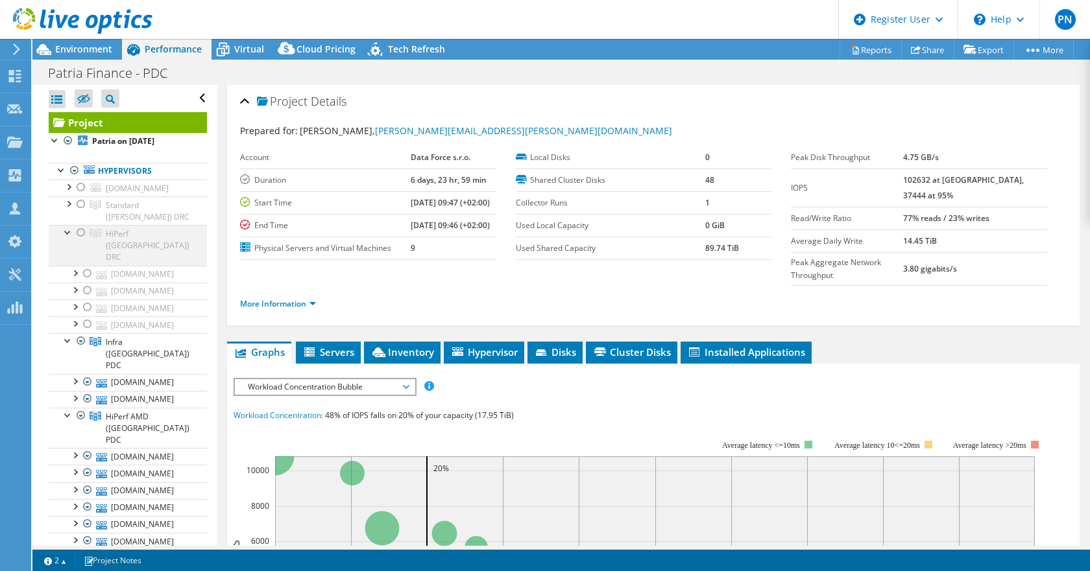
click at [66, 235] on div at bounding box center [68, 231] width 13 height 13
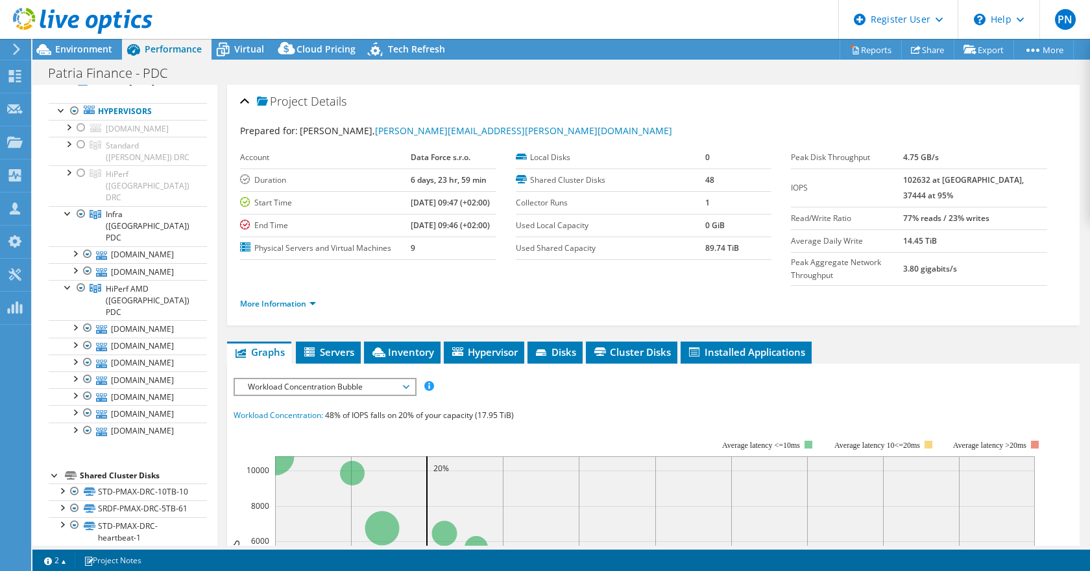
scroll to position [62, 0]
click at [285, 309] on link "More Information" at bounding box center [278, 303] width 76 height 11
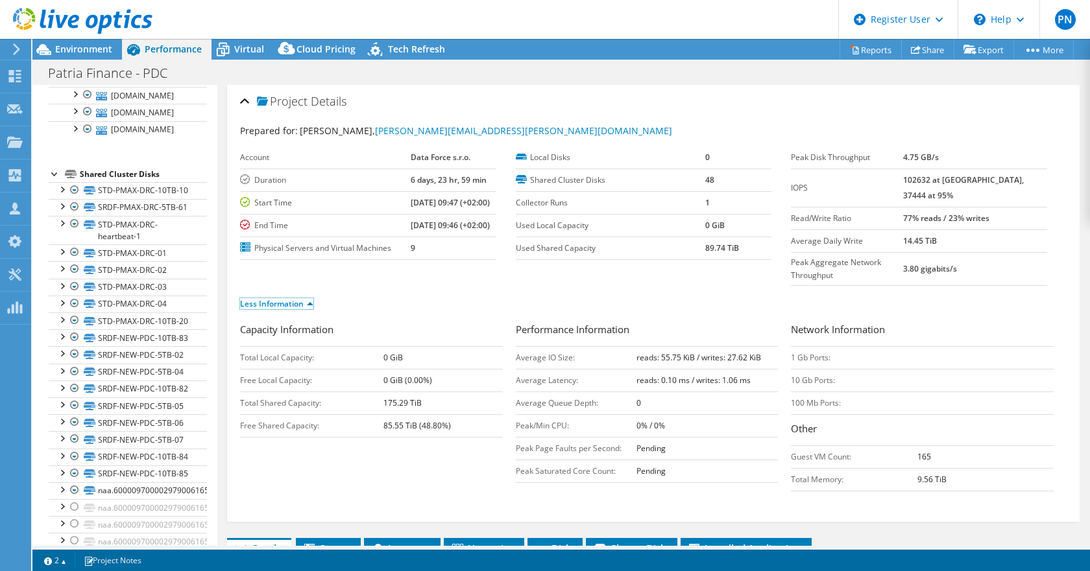
scroll to position [364, 0]
click at [74, 180] on div at bounding box center [74, 188] width 13 height 16
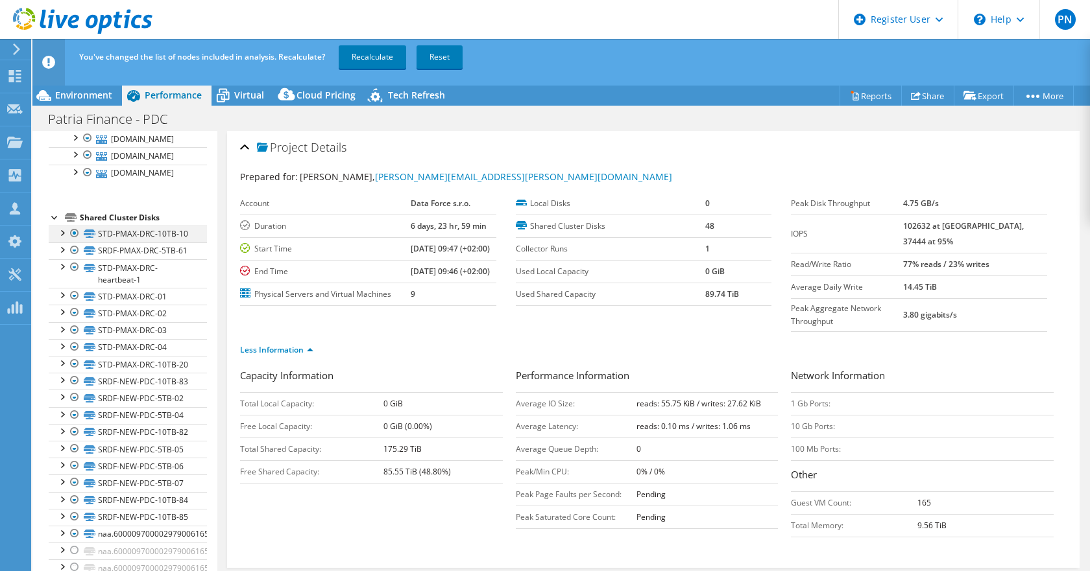
click at [72, 226] on div at bounding box center [74, 234] width 13 height 16
click at [75, 243] on div at bounding box center [74, 251] width 13 height 16
click at [73, 243] on div at bounding box center [74, 251] width 13 height 16
click at [73, 259] on div at bounding box center [74, 267] width 13 height 16
click at [74, 259] on div at bounding box center [74, 267] width 13 height 16
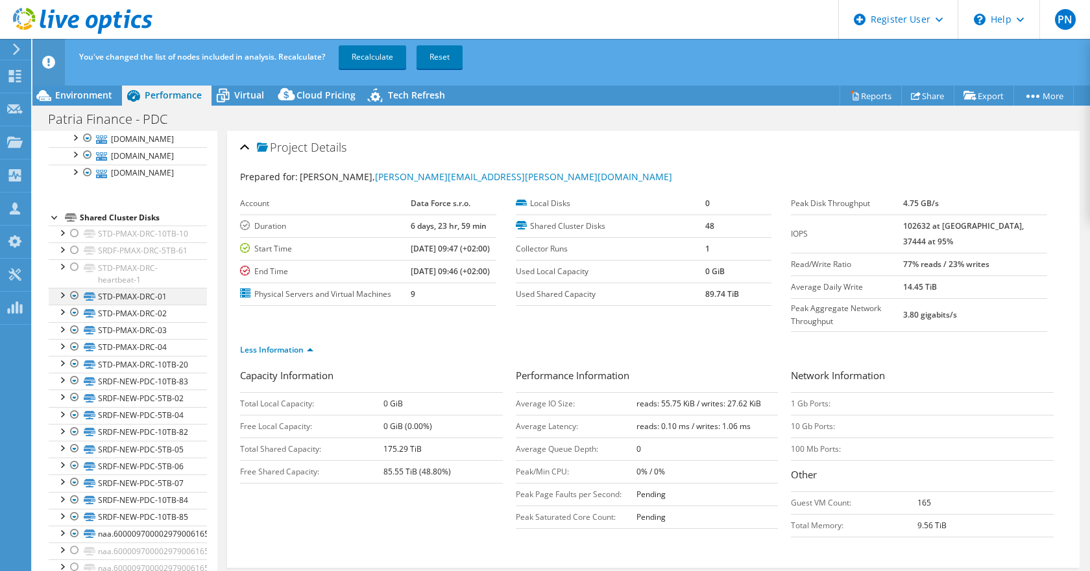
click at [74, 288] on div at bounding box center [74, 296] width 13 height 16
click at [73, 305] on div at bounding box center [74, 313] width 13 height 16
click at [73, 322] on div at bounding box center [74, 330] width 13 height 16
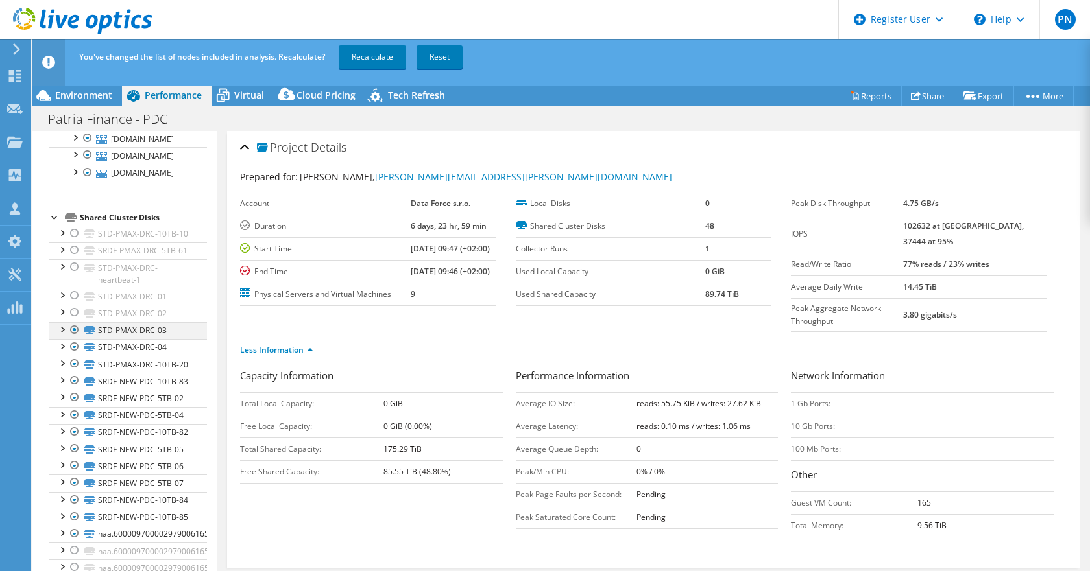
click at [73, 322] on div at bounding box center [74, 330] width 13 height 16
click at [72, 339] on div at bounding box center [74, 347] width 13 height 16
click at [75, 356] on div at bounding box center [74, 364] width 13 height 16
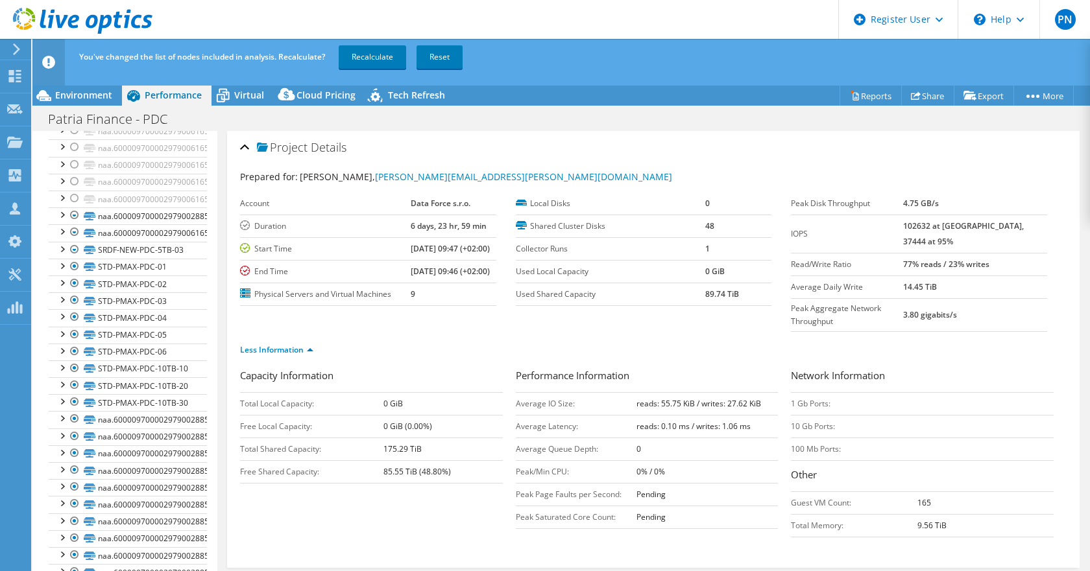
scroll to position [808, 0]
click at [64, 95] on div at bounding box center [61, 88] width 13 height 13
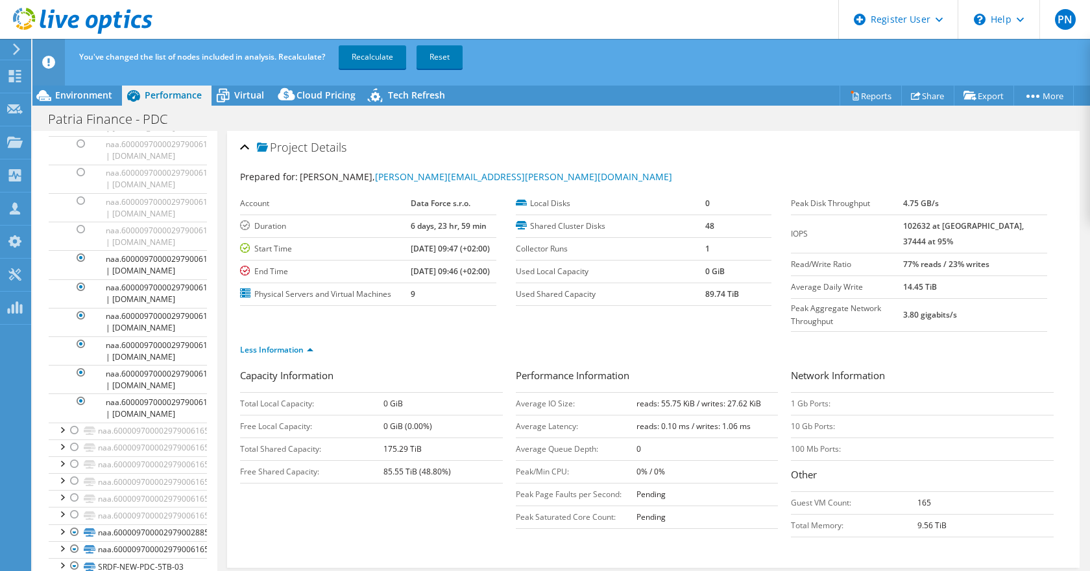
scroll to position [853, 0]
click at [60, 49] on div at bounding box center [61, 42] width 13 height 13
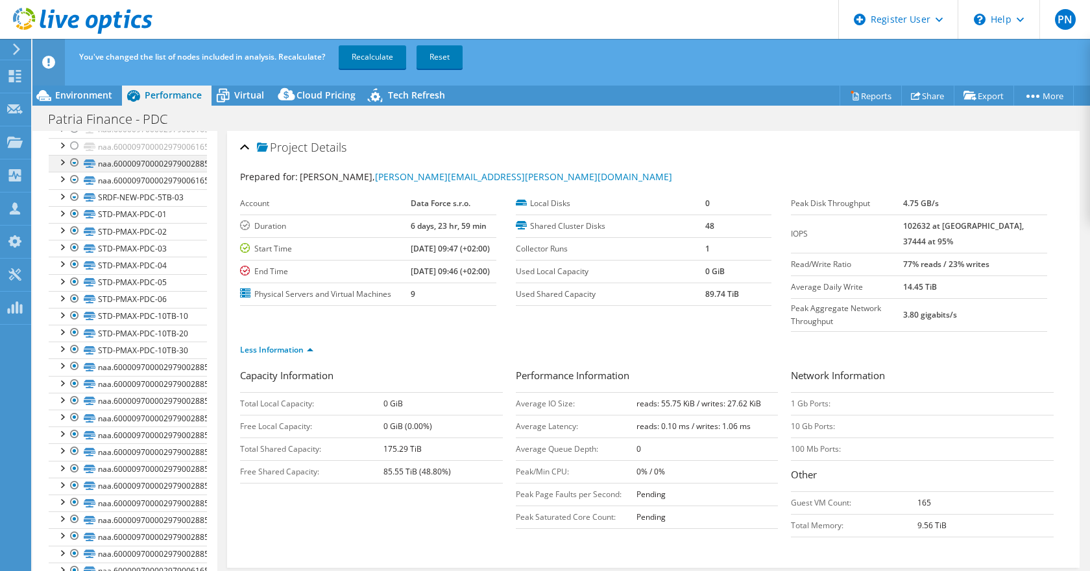
click at [60, 168] on div at bounding box center [61, 161] width 13 height 13
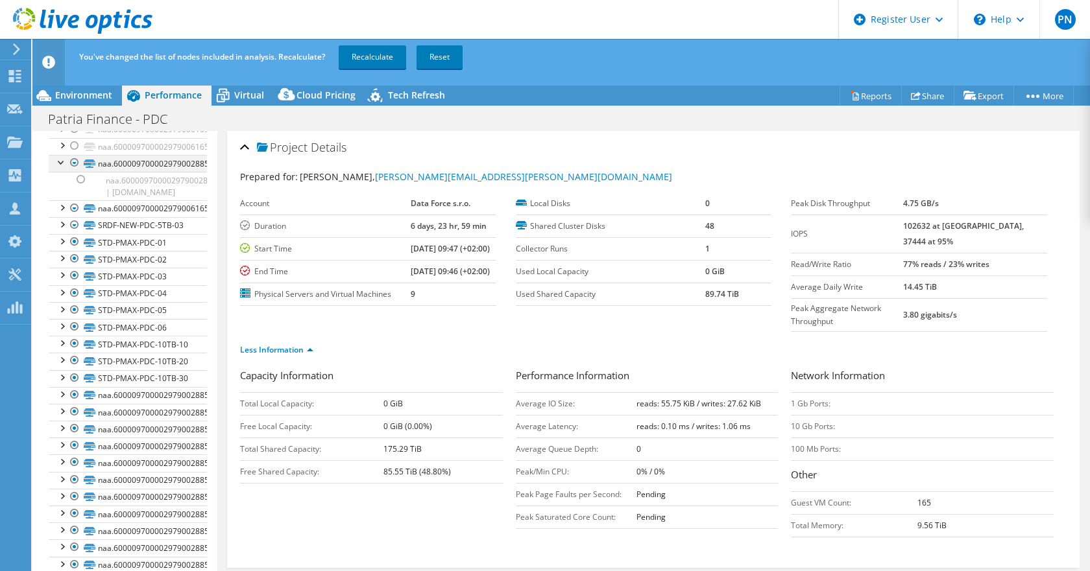
click at [60, 168] on div at bounding box center [61, 161] width 13 height 13
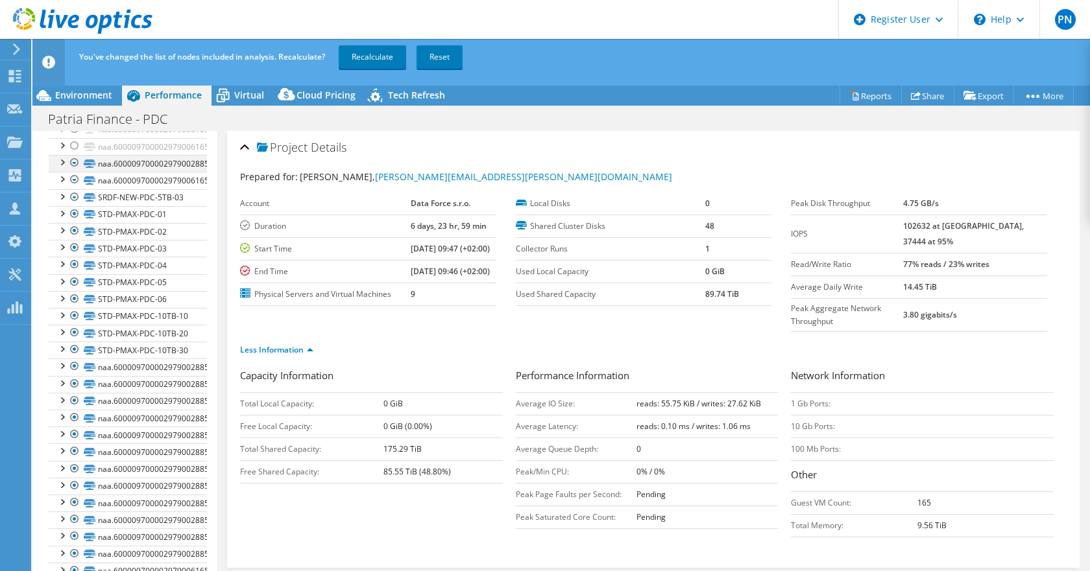
click at [60, 168] on div at bounding box center [61, 161] width 13 height 13
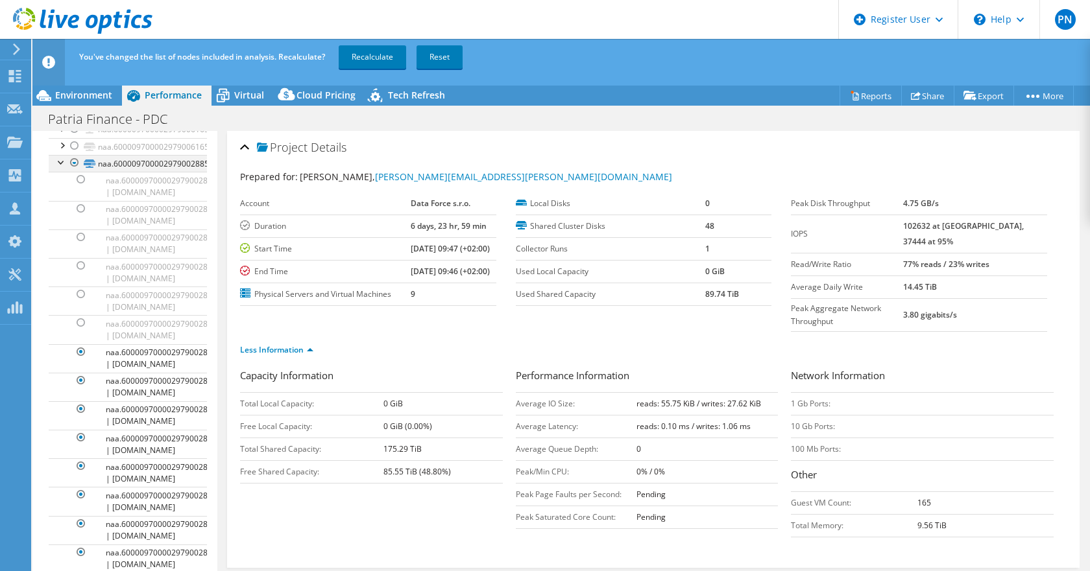
click at [59, 168] on div at bounding box center [61, 161] width 13 height 13
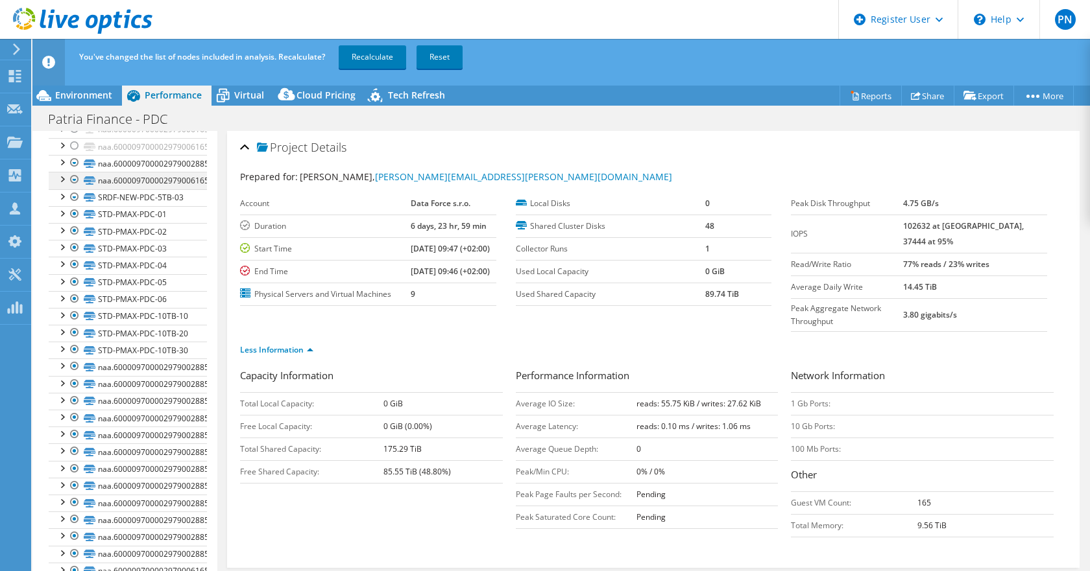
click at [62, 185] on div at bounding box center [61, 178] width 13 height 13
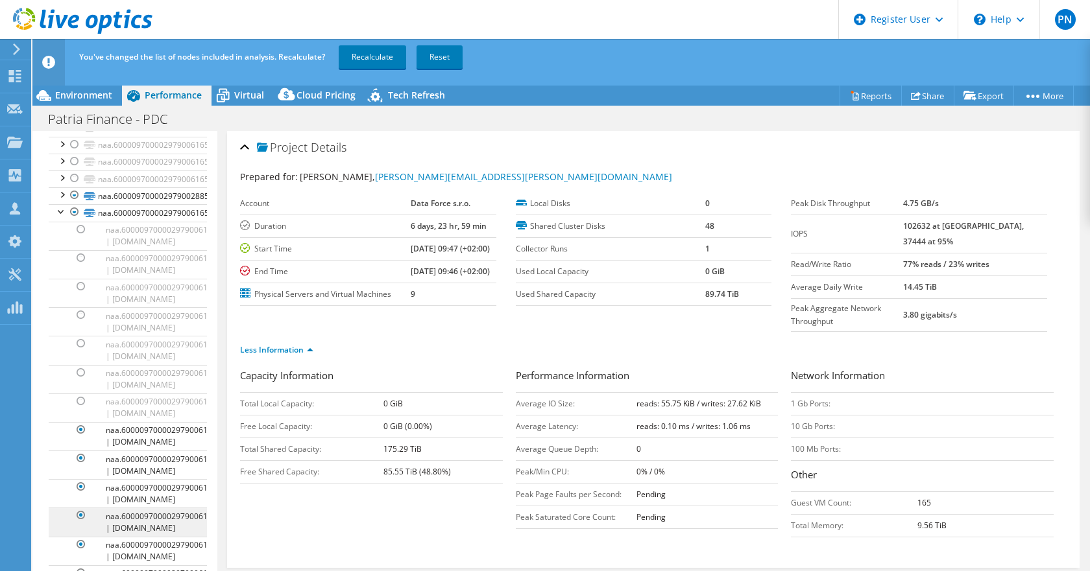
scroll to position [702, 0]
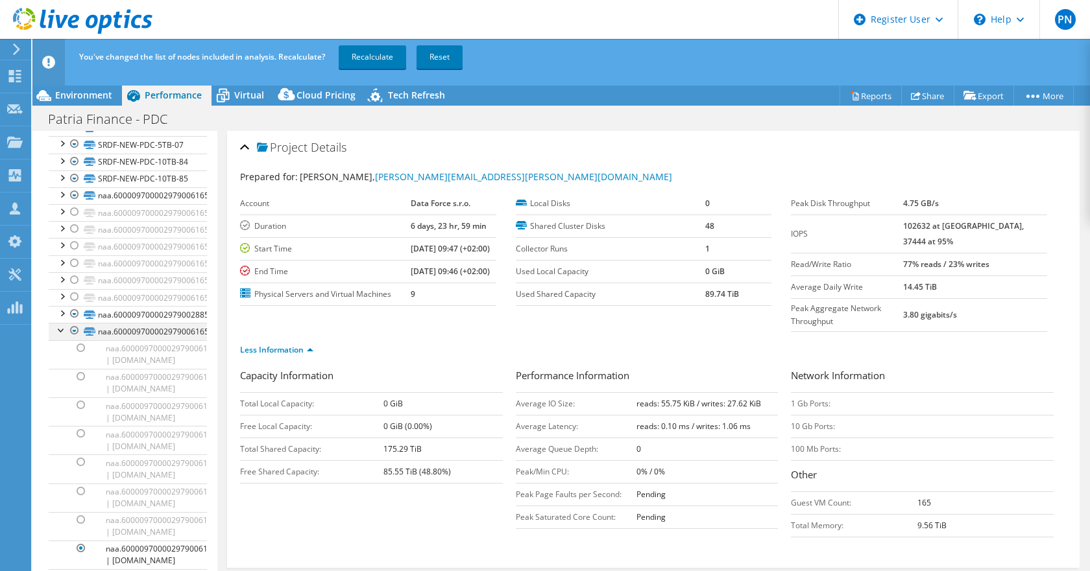
click at [62, 336] on div at bounding box center [61, 329] width 13 height 13
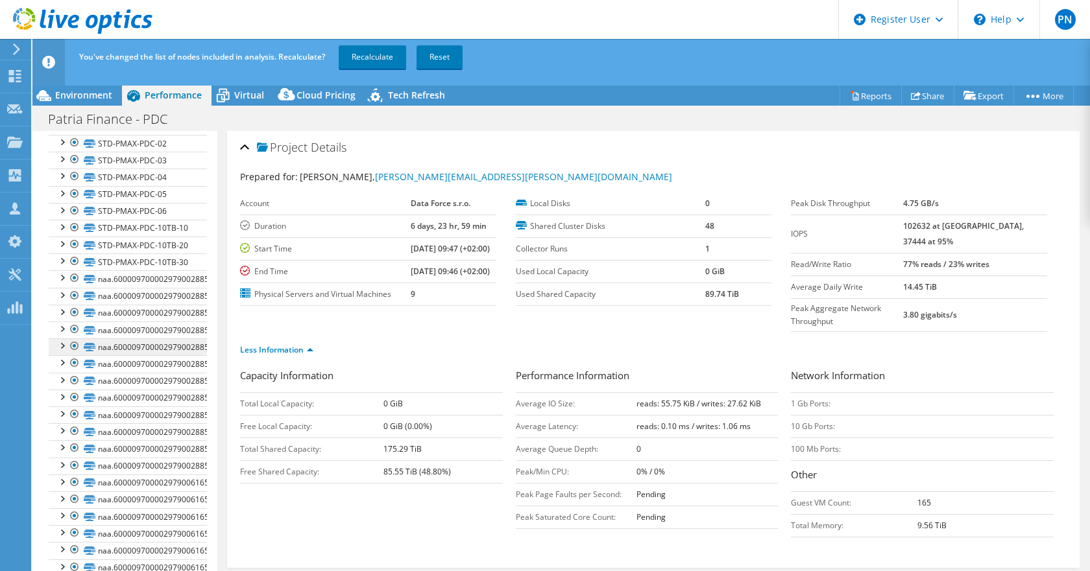
scroll to position [1093, 0]
click at [63, 280] on div at bounding box center [61, 276] width 13 height 13
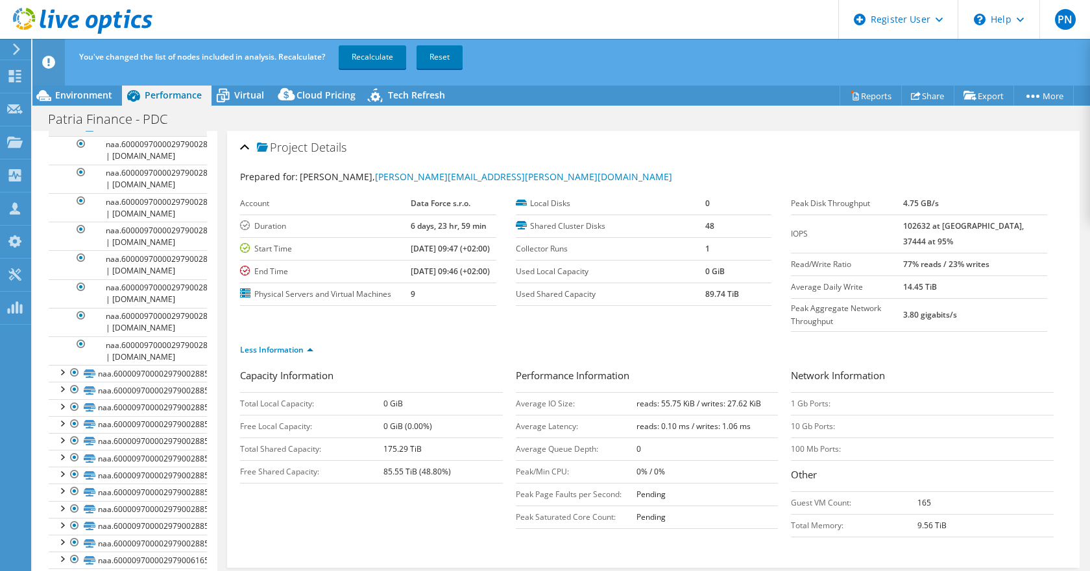
click at [61, 132] on div at bounding box center [61, 125] width 13 height 13
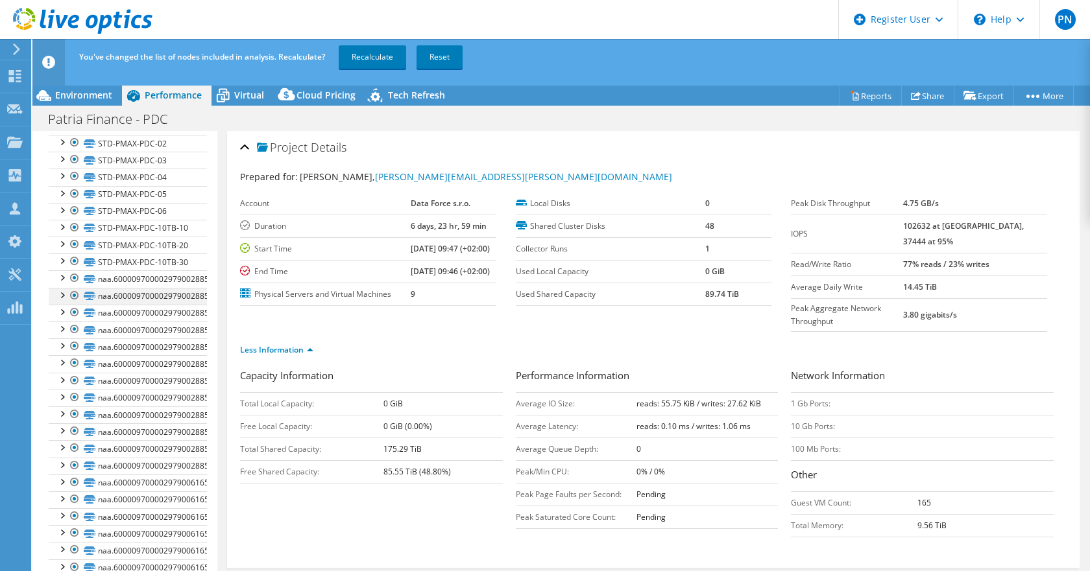
click at [61, 298] on div at bounding box center [61, 294] width 13 height 13
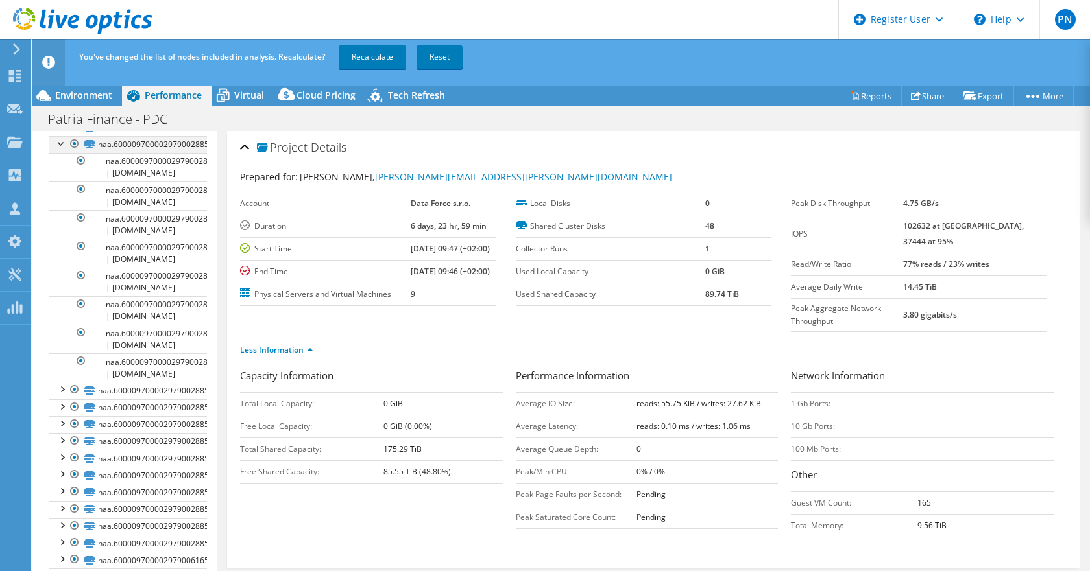
click at [61, 149] on div at bounding box center [61, 142] width 13 height 13
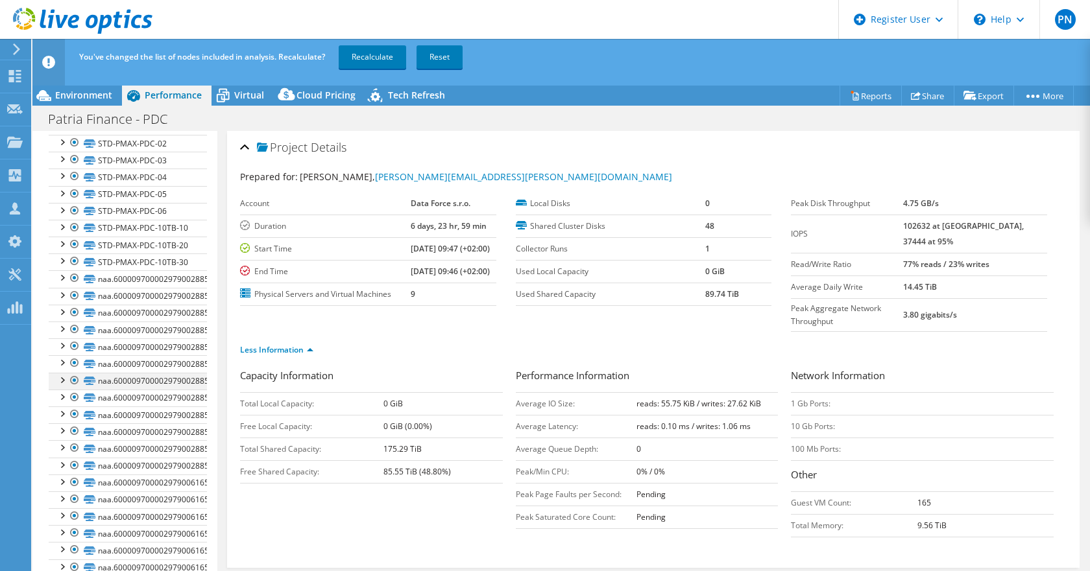
click at [61, 382] on div at bounding box center [61, 379] width 13 height 13
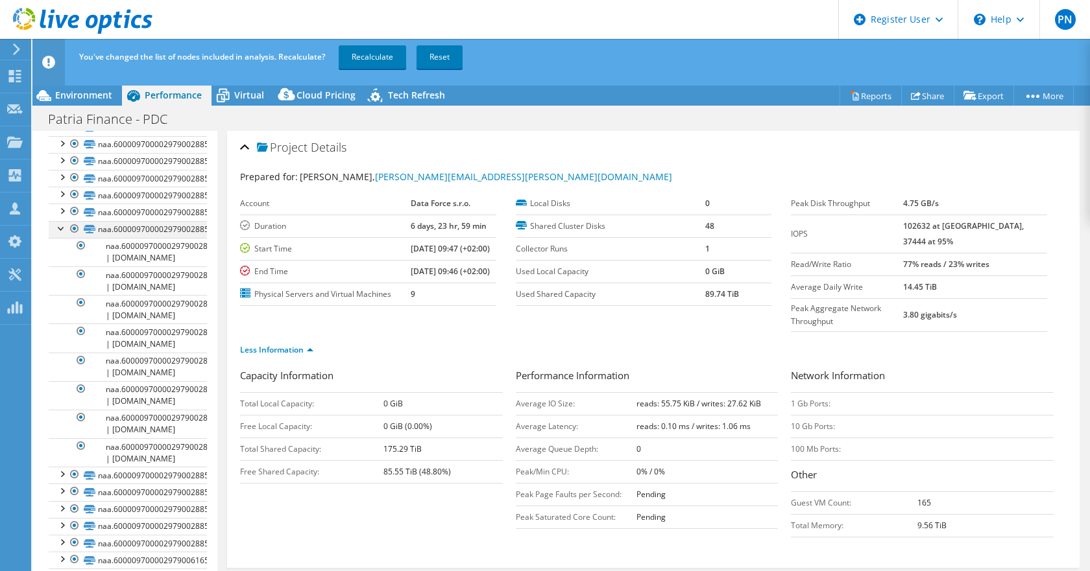
click at [61, 234] on div at bounding box center [61, 227] width 13 height 13
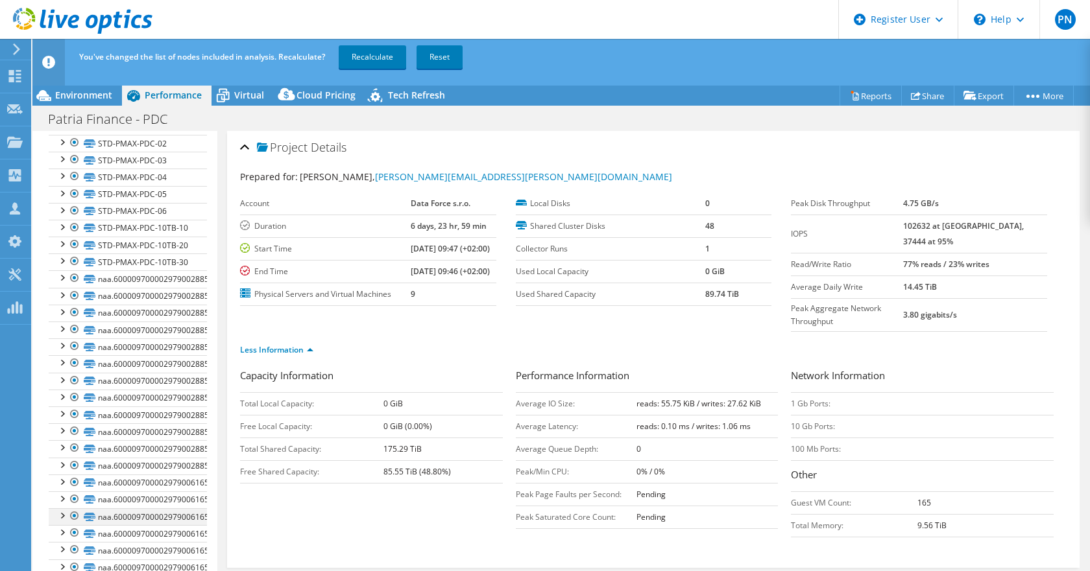
click at [60, 514] on div at bounding box center [61, 514] width 13 height 13
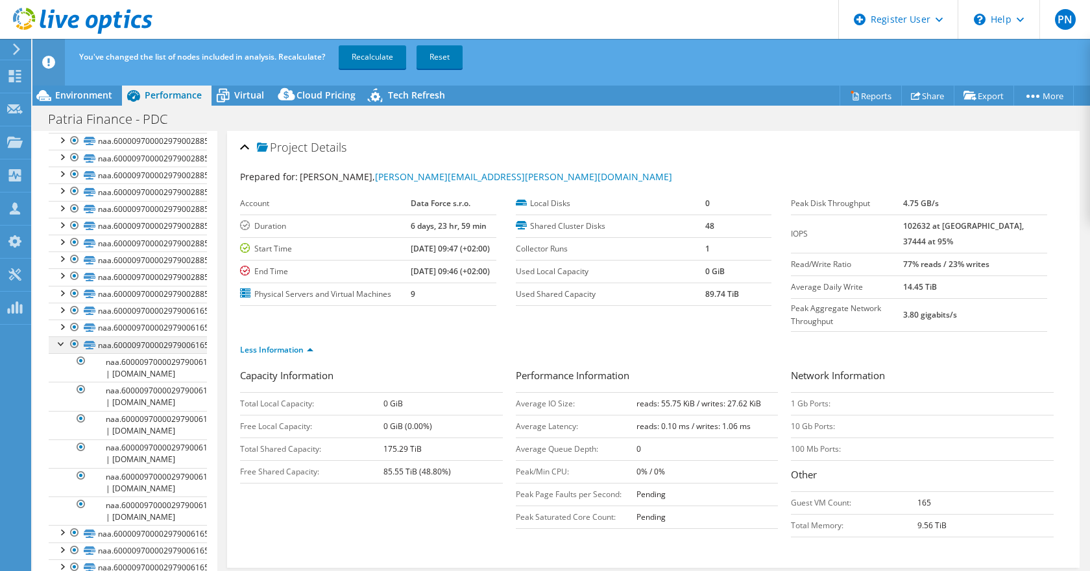
scroll to position [1265, 0]
click at [59, 344] on div at bounding box center [61, 343] width 13 height 13
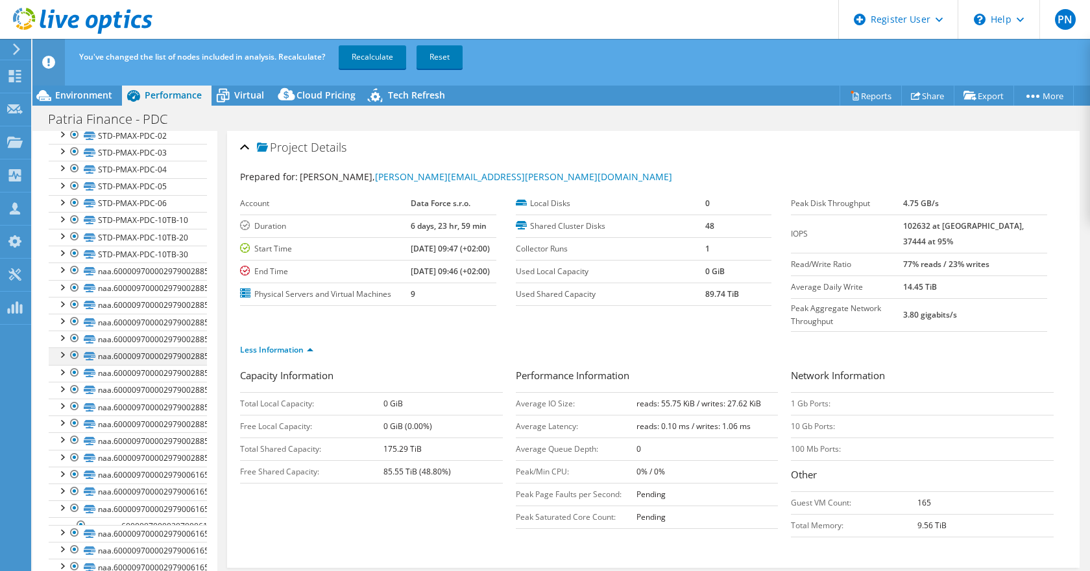
scroll to position [1093, 0]
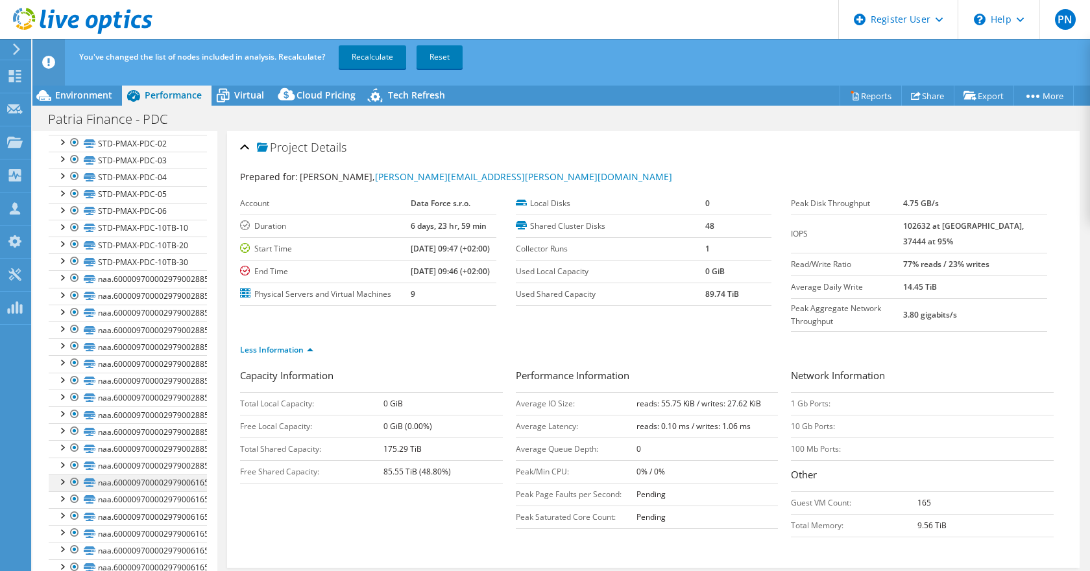
click at [60, 481] on div at bounding box center [61, 481] width 13 height 13
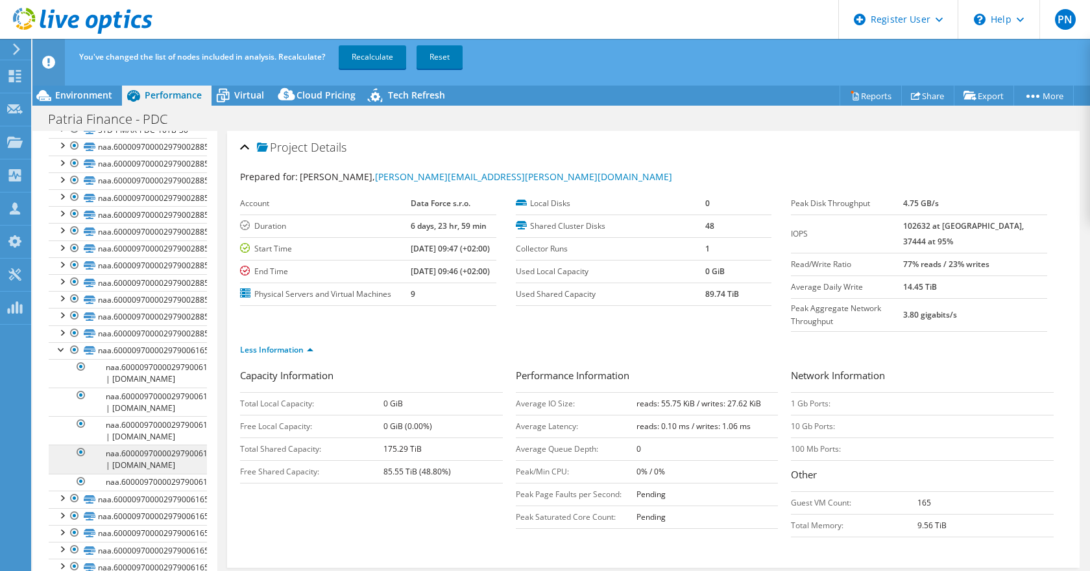
scroll to position [1265, 0]
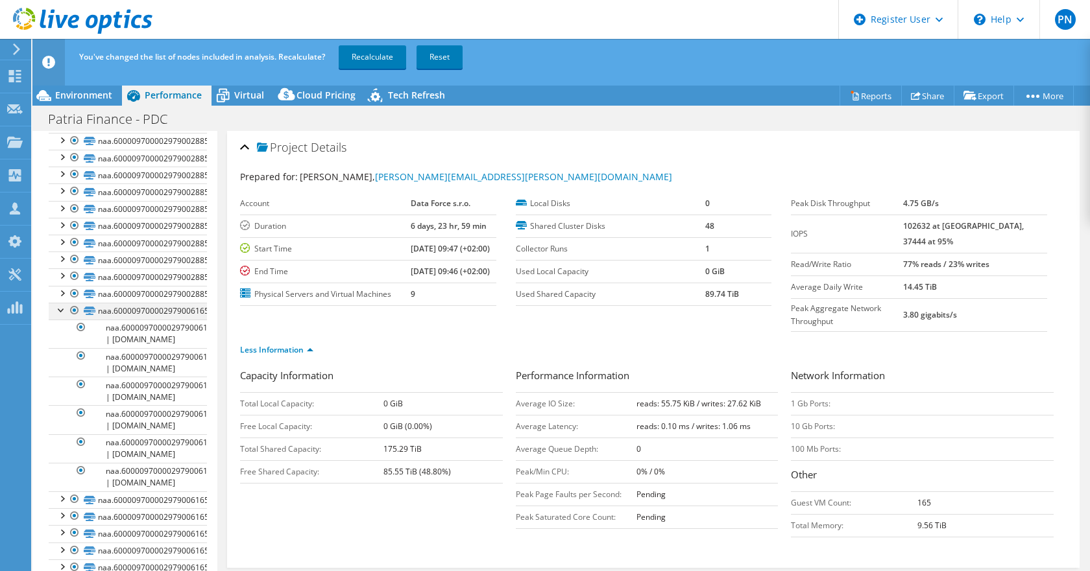
click at [58, 311] on div at bounding box center [61, 309] width 13 height 13
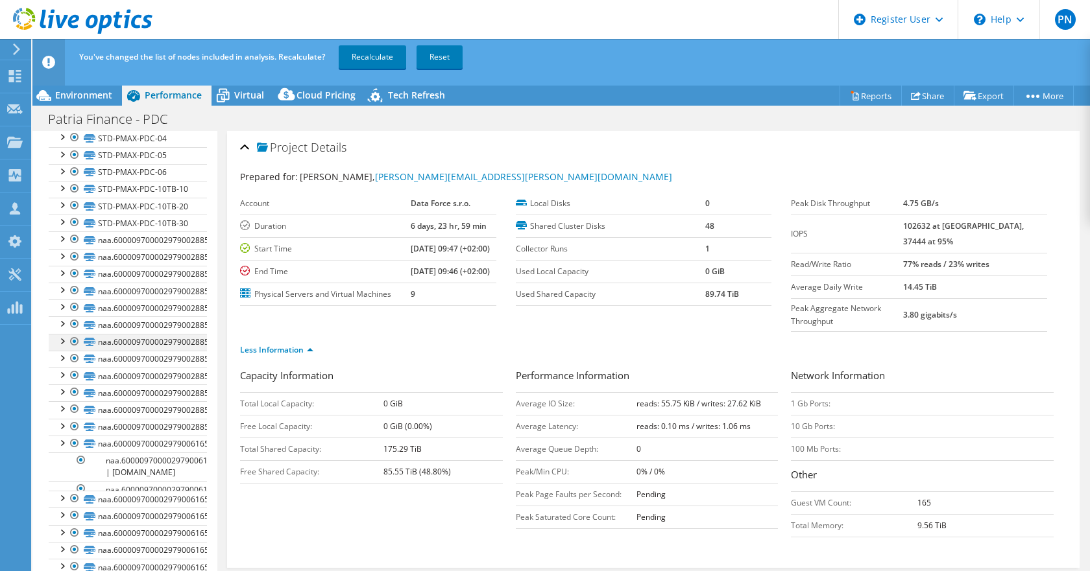
scroll to position [1093, 0]
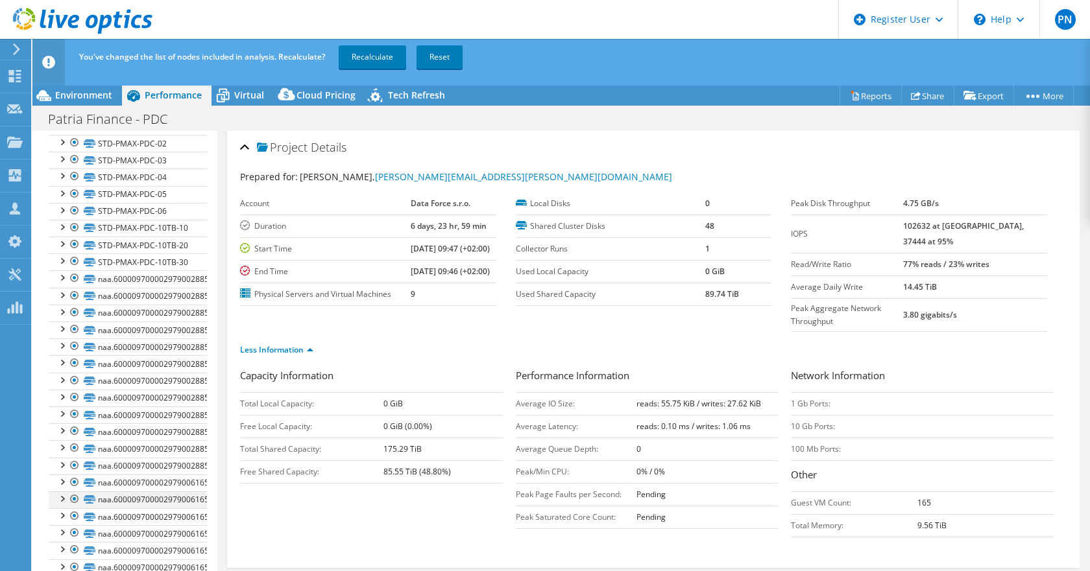
click at [60, 495] on div at bounding box center [61, 498] width 13 height 13
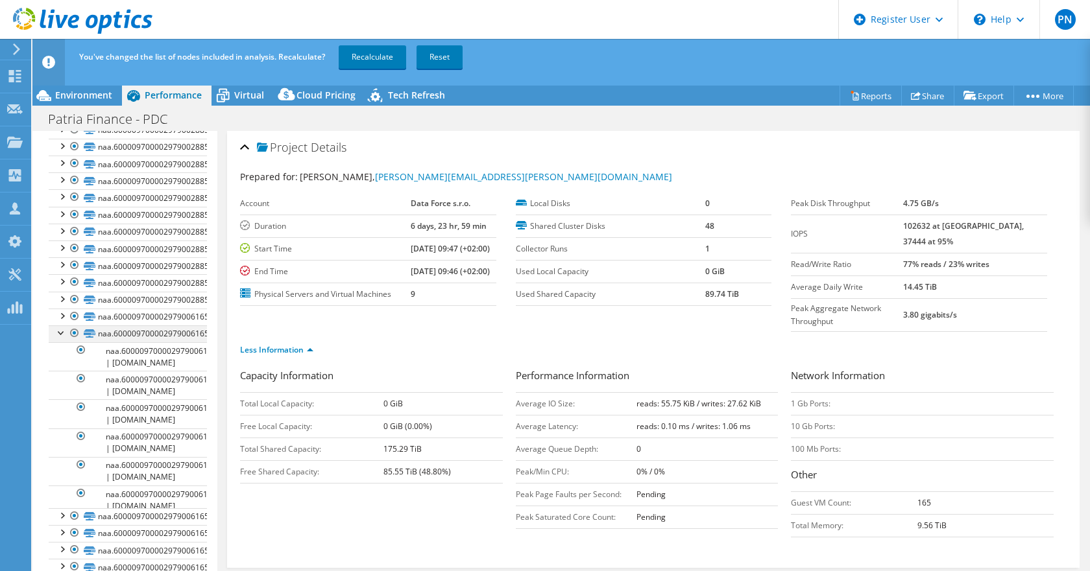
scroll to position [1265, 0]
click at [57, 325] on div at bounding box center [61, 326] width 13 height 13
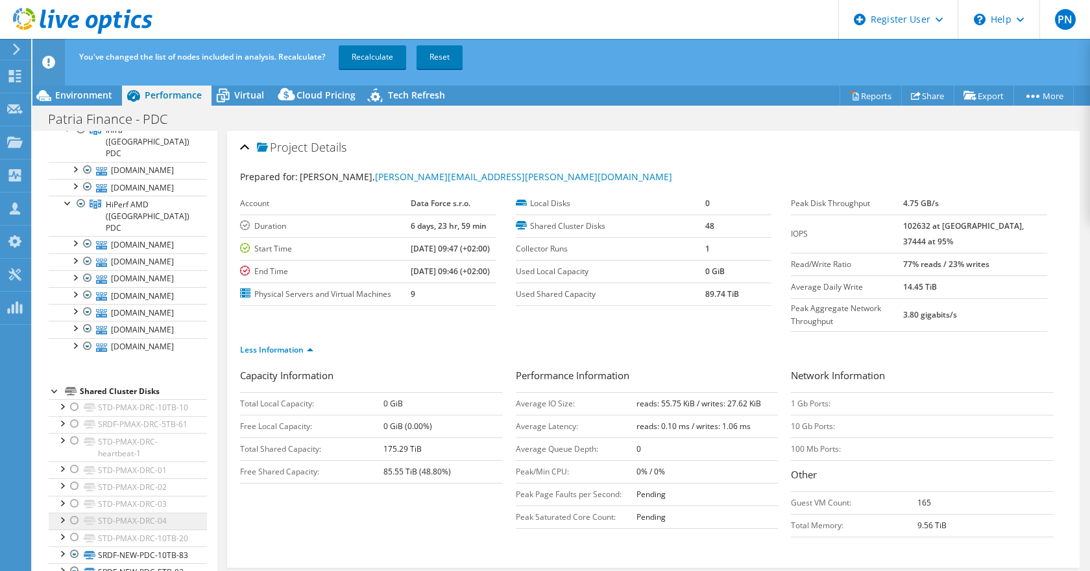
scroll to position [34, 0]
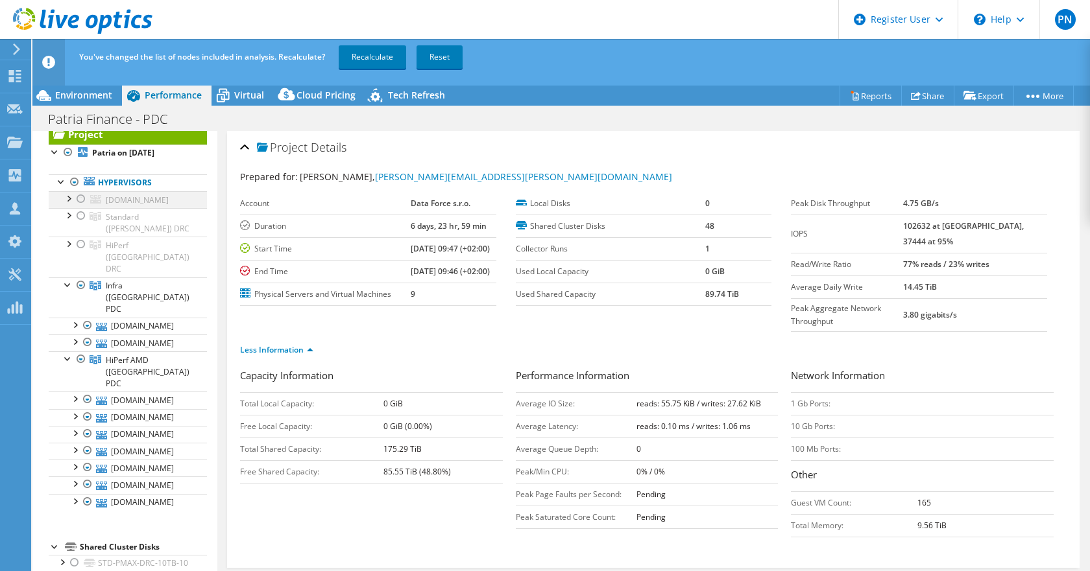
click at [67, 199] on div at bounding box center [68, 197] width 13 height 13
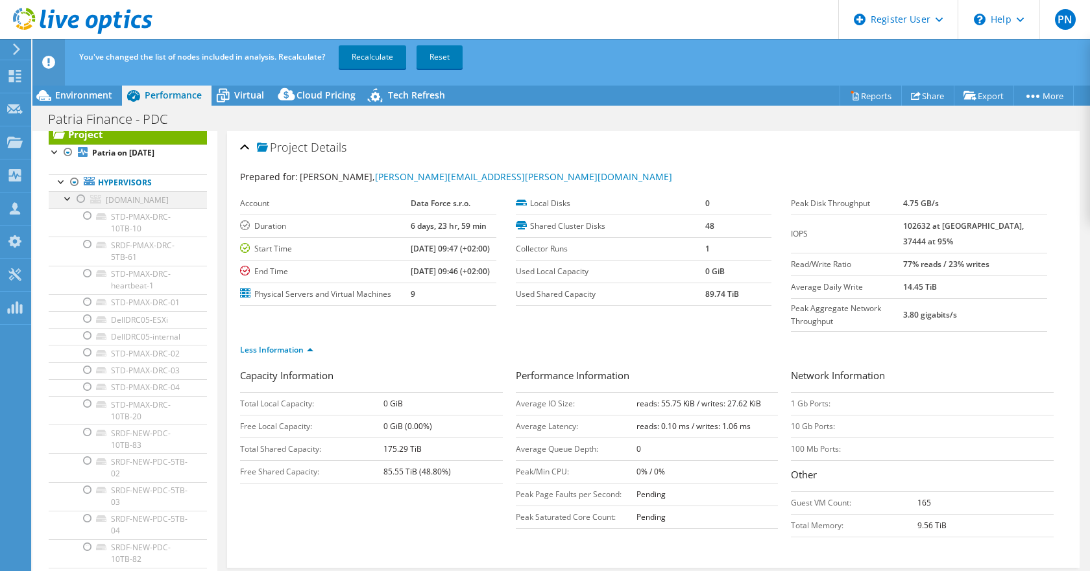
click at [67, 199] on div at bounding box center [68, 197] width 13 height 13
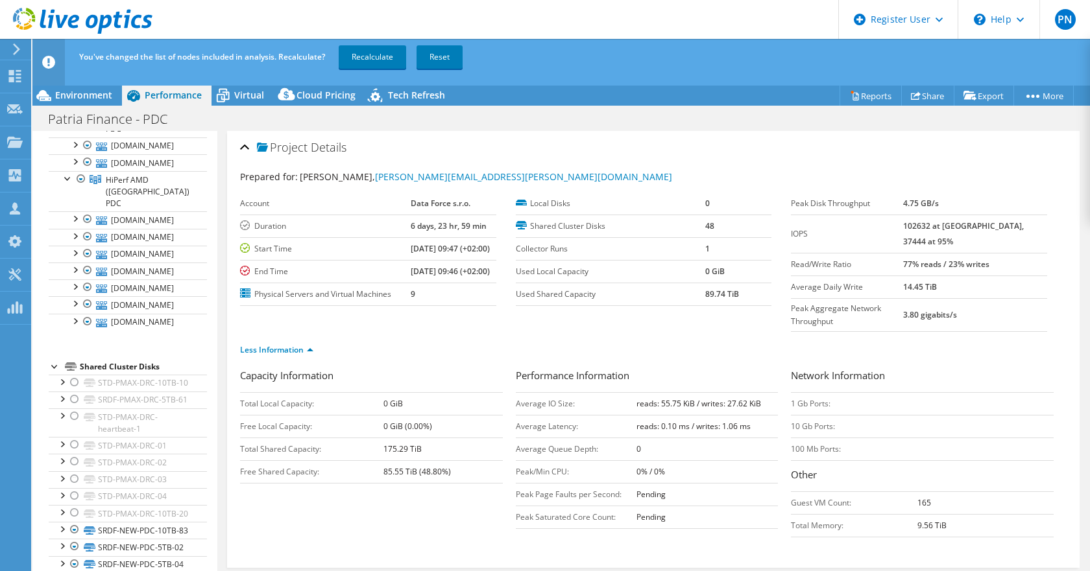
scroll to position [185, 0]
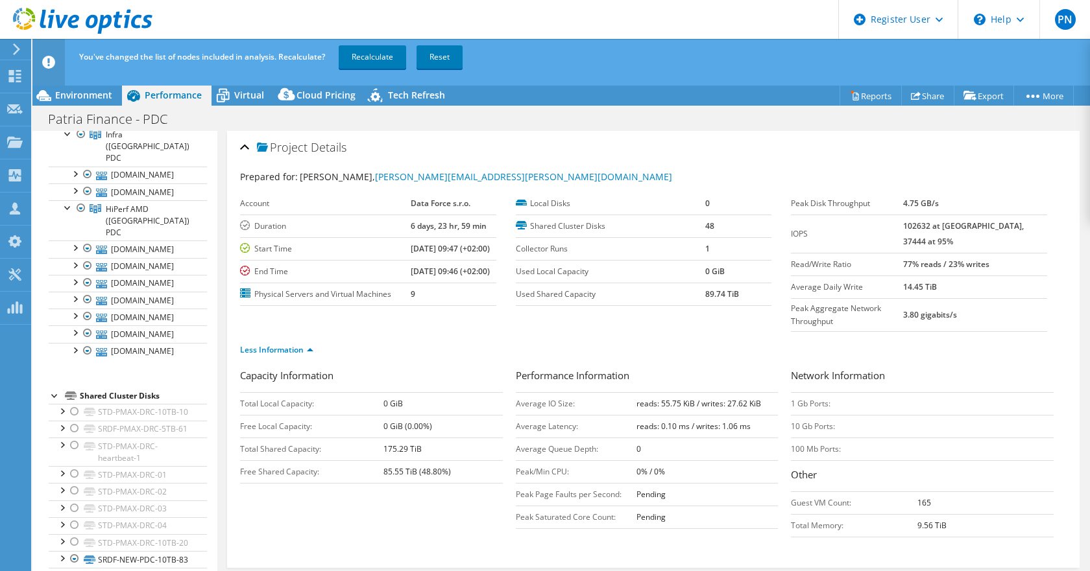
click at [55, 388] on div at bounding box center [55, 394] width 13 height 13
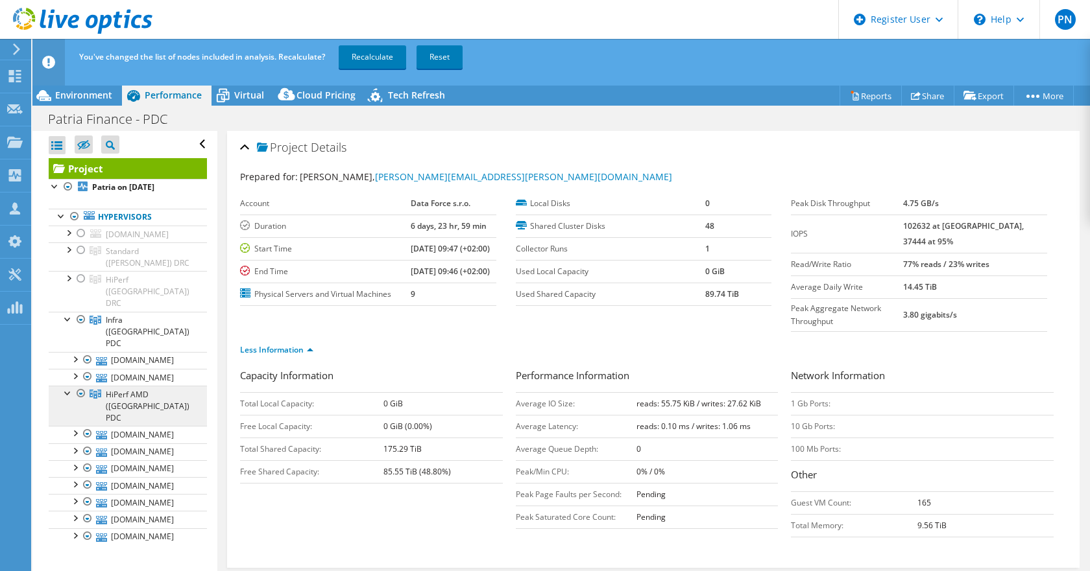
scroll to position [0, 0]
click at [372, 53] on link "Recalculate" at bounding box center [372, 56] width 67 height 23
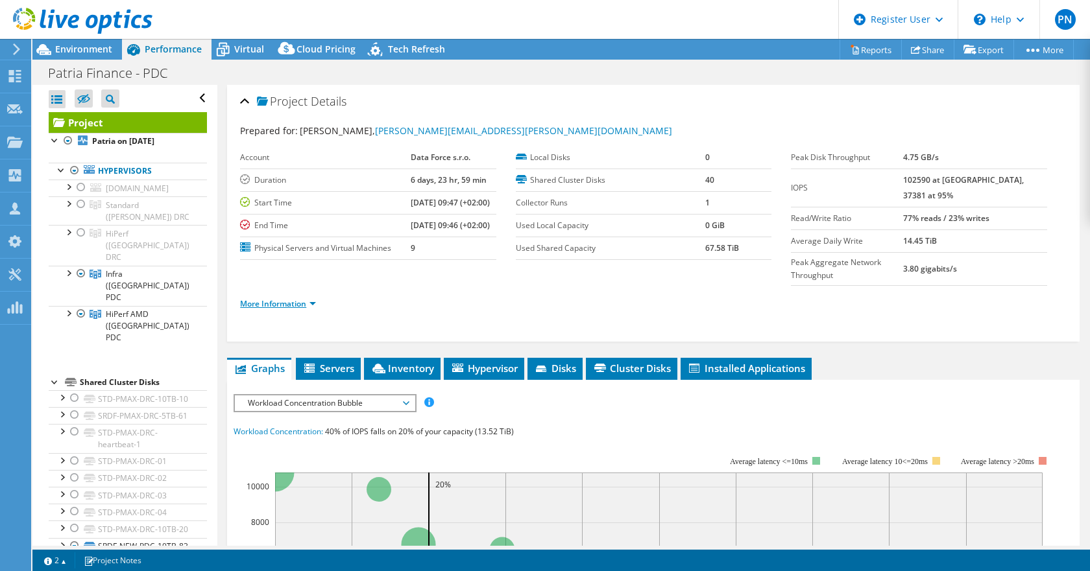
click at [259, 309] on link "More Information" at bounding box center [278, 303] width 76 height 11
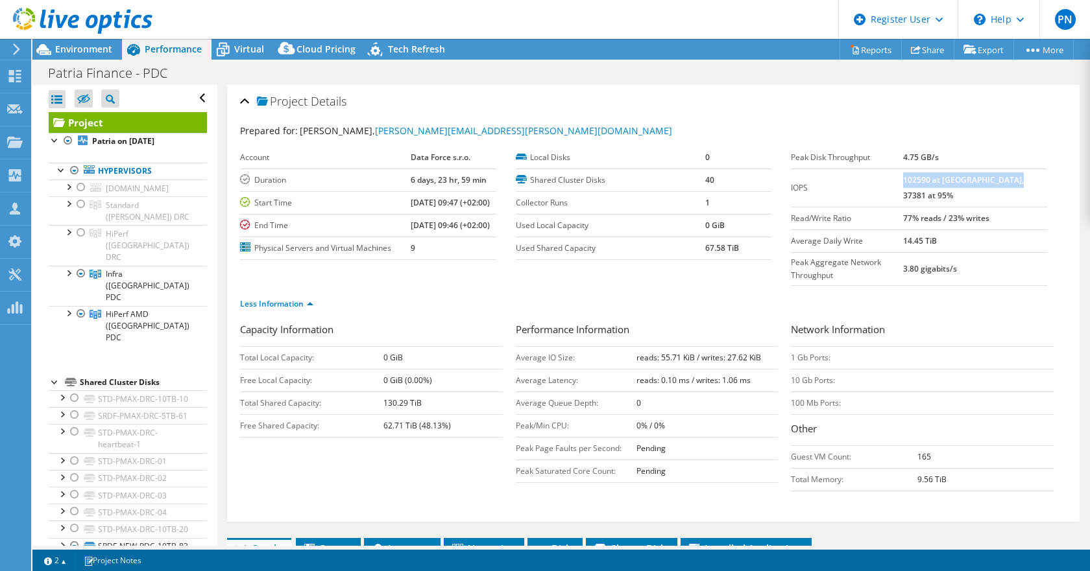
drag, startPoint x: 927, startPoint y: 178, endPoint x: 1036, endPoint y: 174, distance: 109.0
click at [1023, 174] on b "102590 at [GEOGRAPHIC_DATA], 37381 at 95%" at bounding box center [963, 187] width 121 height 27
click at [135, 309] on span "HiPerf AMD ([GEOGRAPHIC_DATA]) PDC" at bounding box center [148, 326] width 84 height 34
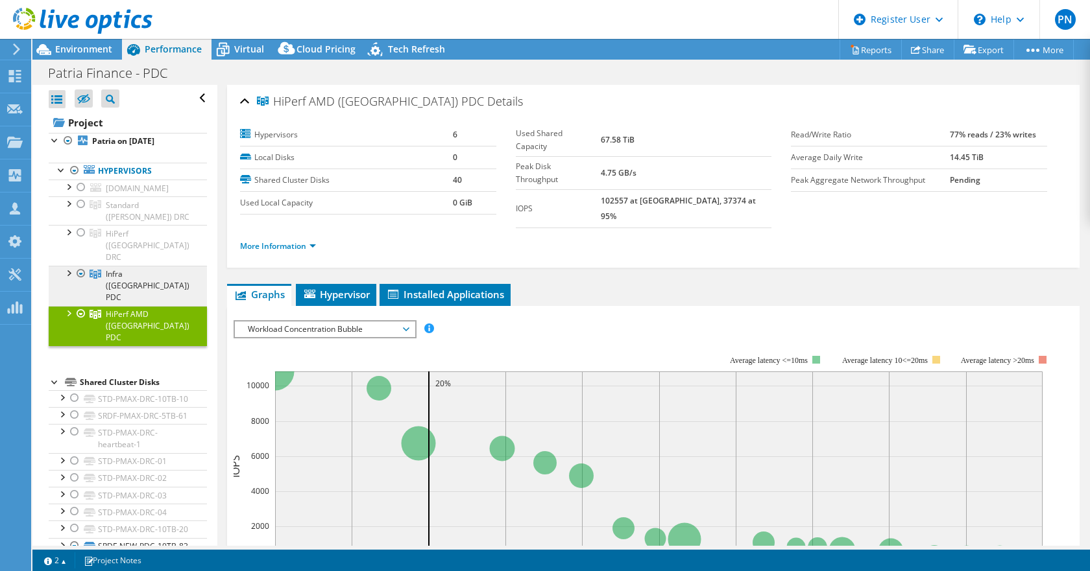
click at [140, 270] on link "Infra ([GEOGRAPHIC_DATA]) PDC" at bounding box center [128, 286] width 158 height 40
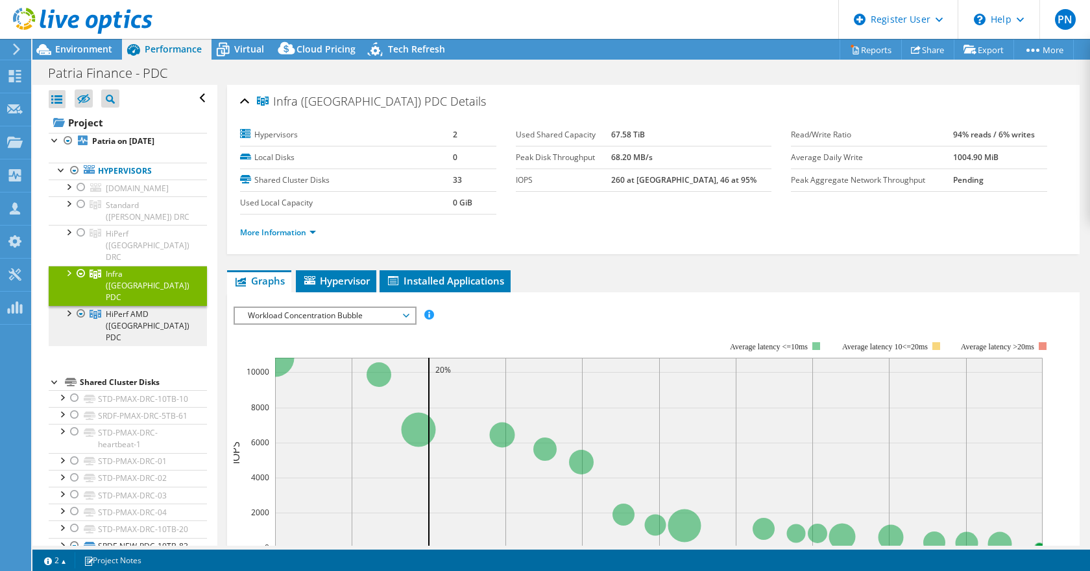
click at [129, 306] on link "HiPerf AMD ([GEOGRAPHIC_DATA]) PDC" at bounding box center [128, 326] width 158 height 40
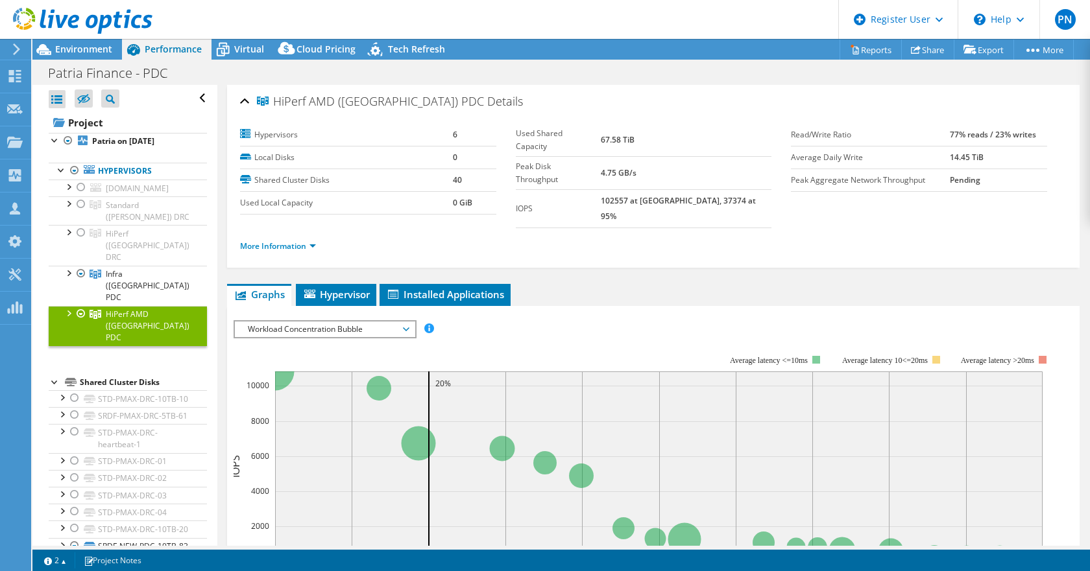
click at [67, 306] on div at bounding box center [68, 312] width 13 height 13
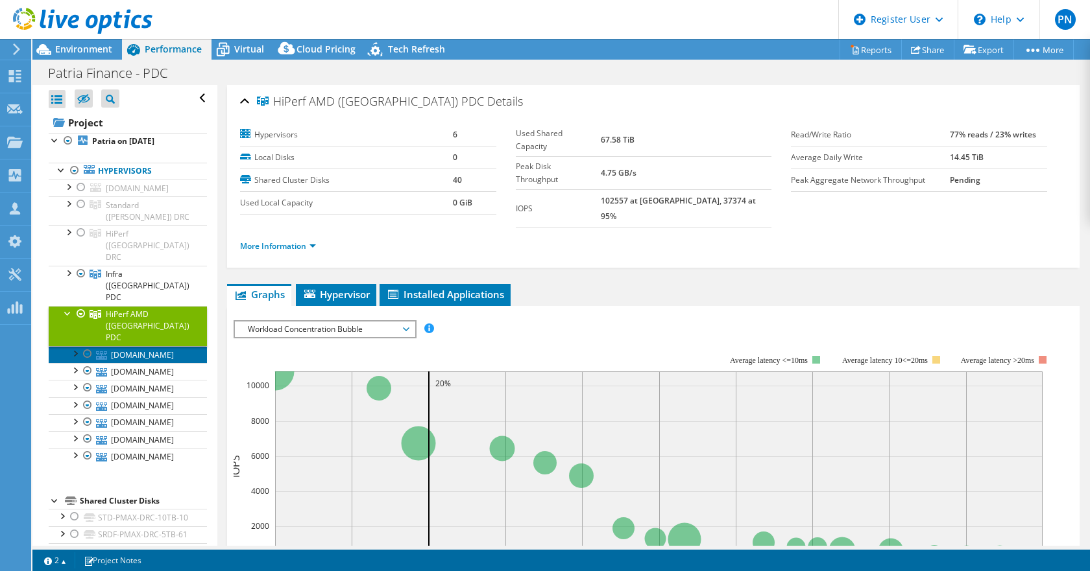
click at [130, 346] on link "[DOMAIN_NAME]" at bounding box center [128, 354] width 158 height 17
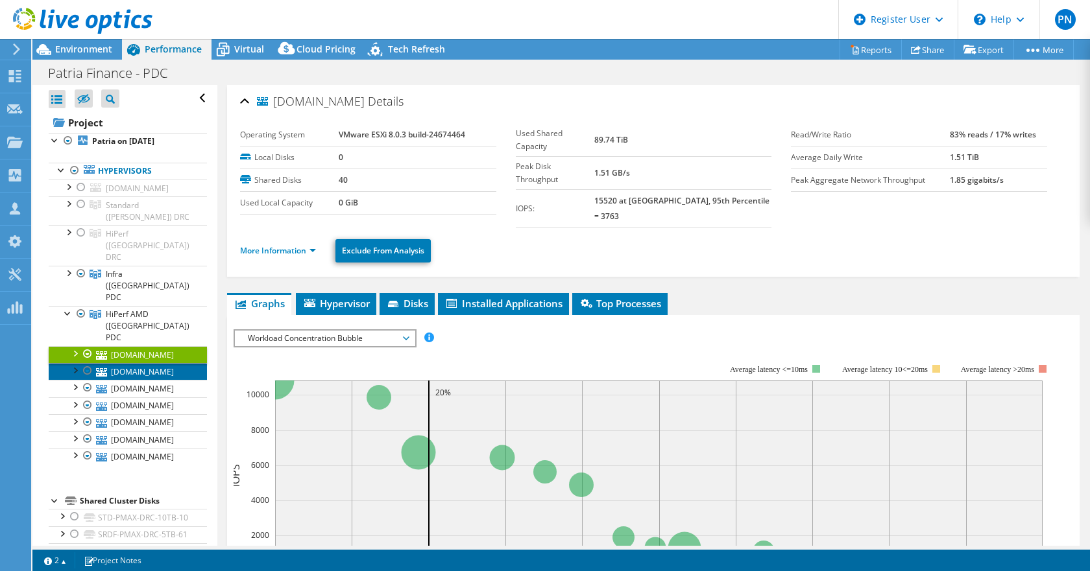
click at [137, 363] on link "[DOMAIN_NAME]" at bounding box center [128, 371] width 158 height 17
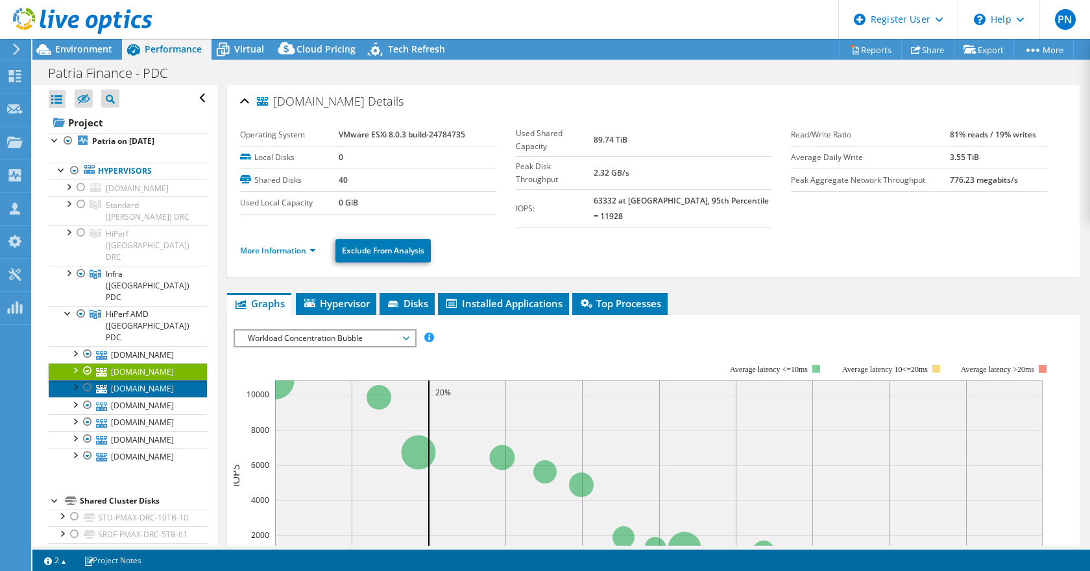
click at [128, 380] on link "[DOMAIN_NAME]" at bounding box center [128, 388] width 158 height 17
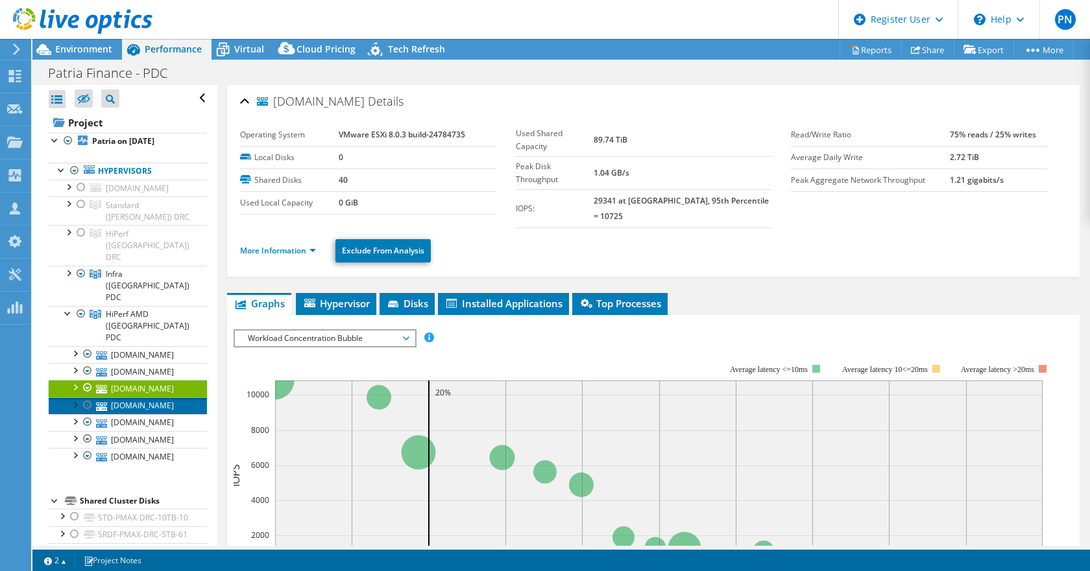
click at [131, 398] on link "[DOMAIN_NAME]" at bounding box center [128, 406] width 158 height 17
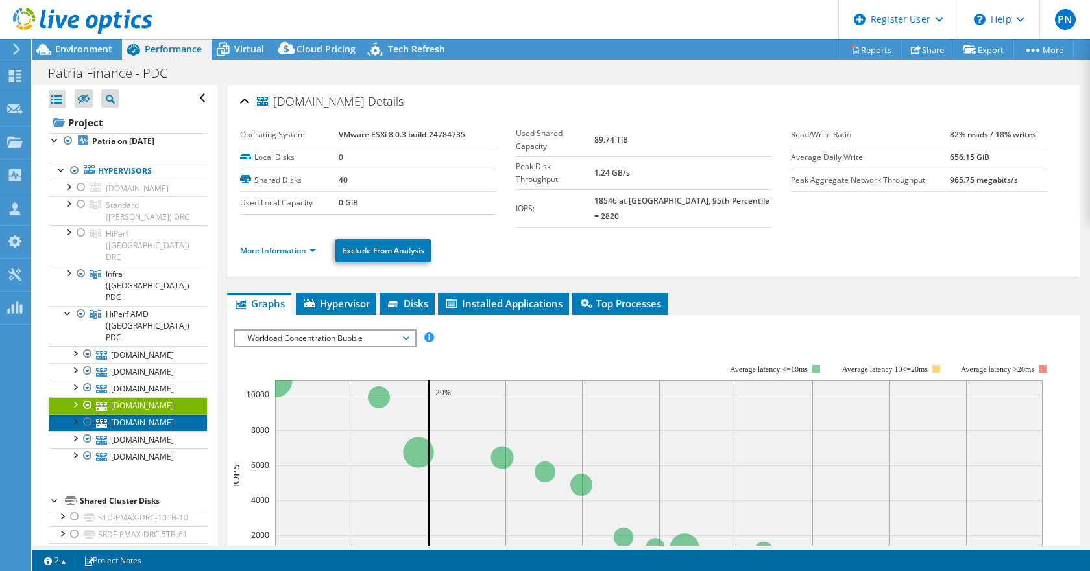
click at [128, 414] on link "[DOMAIN_NAME]" at bounding box center [128, 422] width 158 height 17
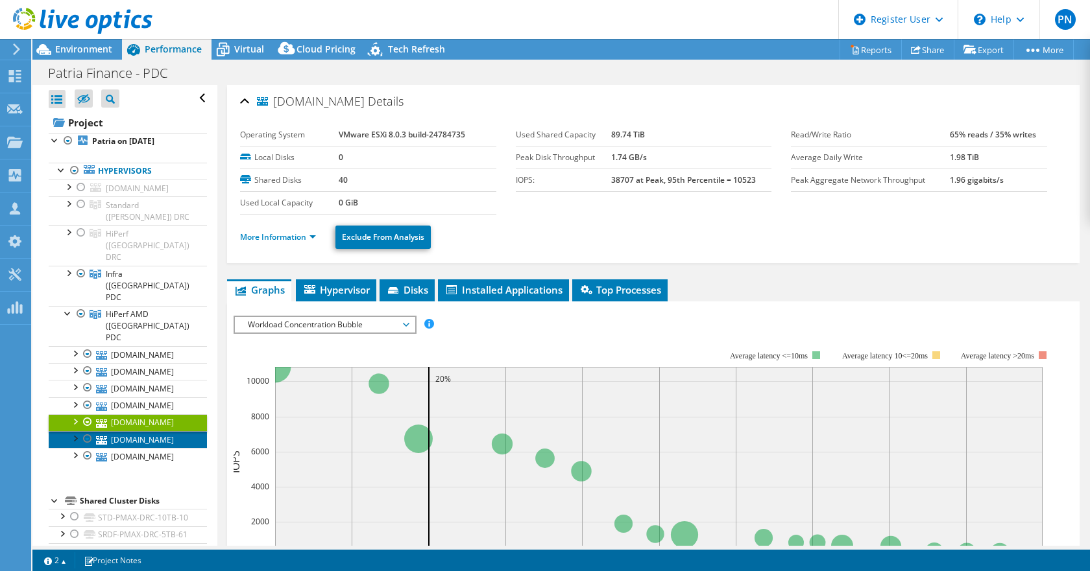
click at [136, 431] on link "[DOMAIN_NAME]" at bounding box center [128, 439] width 158 height 17
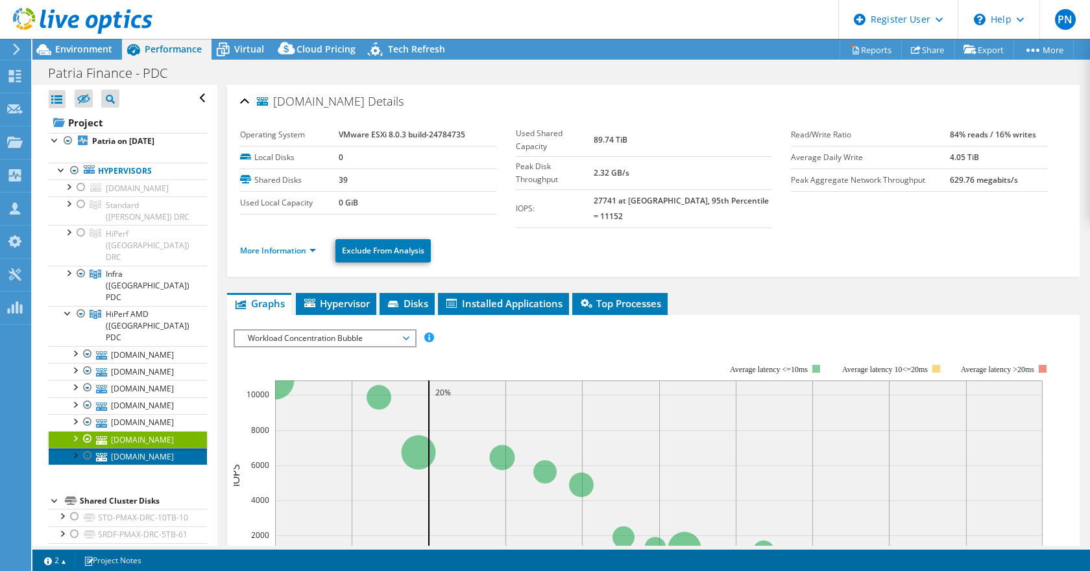
click at [132, 448] on link "[DOMAIN_NAME]" at bounding box center [128, 456] width 158 height 17
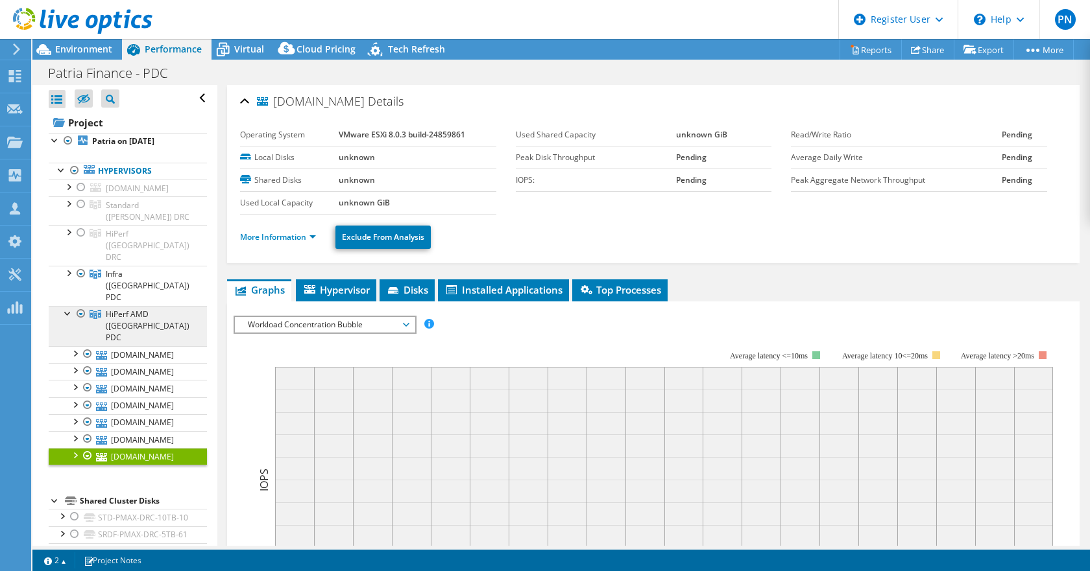
click at [126, 309] on span "HiPerf AMD ([GEOGRAPHIC_DATA]) PDC" at bounding box center [148, 326] width 84 height 34
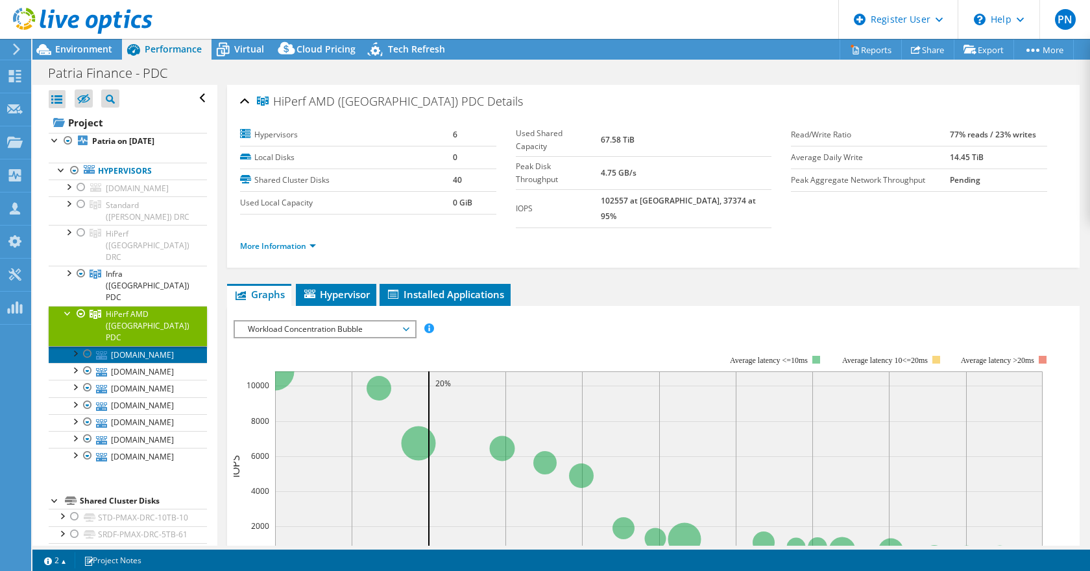
click at [132, 346] on link "[DOMAIN_NAME]" at bounding box center [128, 354] width 158 height 17
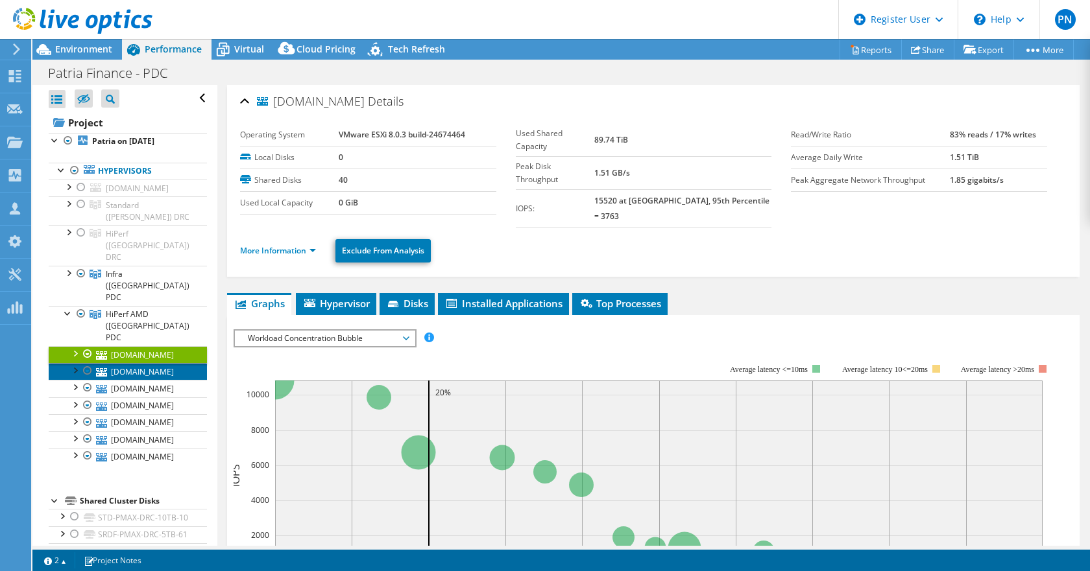
click at [137, 363] on link "[DOMAIN_NAME]" at bounding box center [128, 371] width 158 height 17
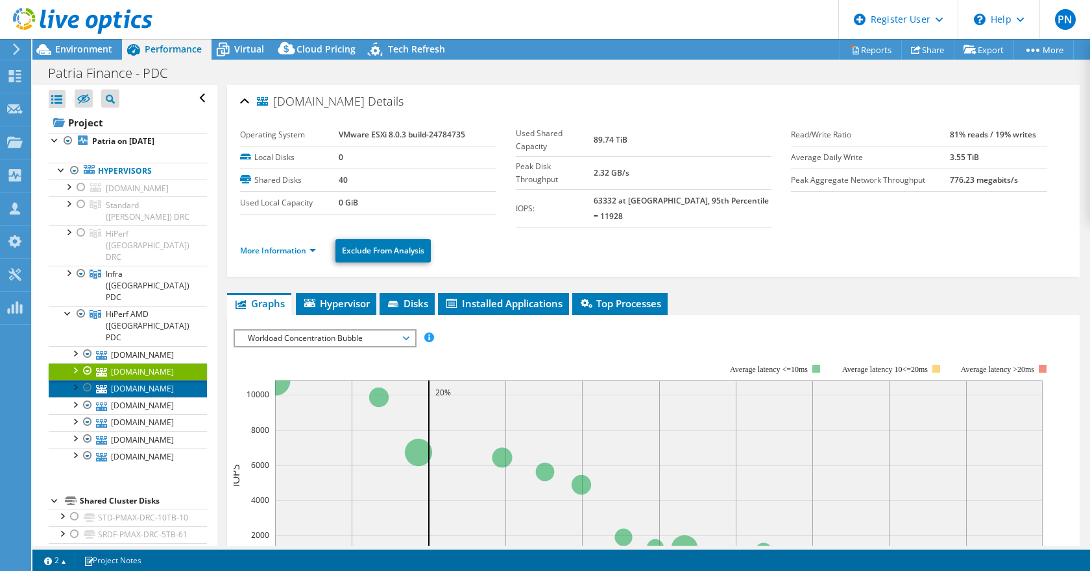
click at [133, 380] on link "[DOMAIN_NAME]" at bounding box center [128, 388] width 158 height 17
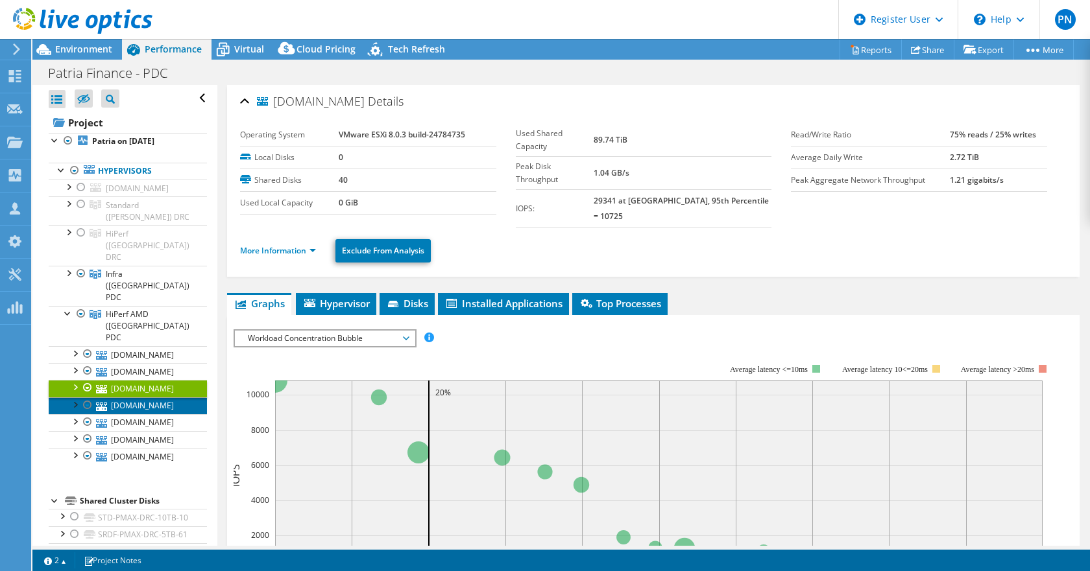
click at [134, 398] on link "[DOMAIN_NAME]" at bounding box center [128, 406] width 158 height 17
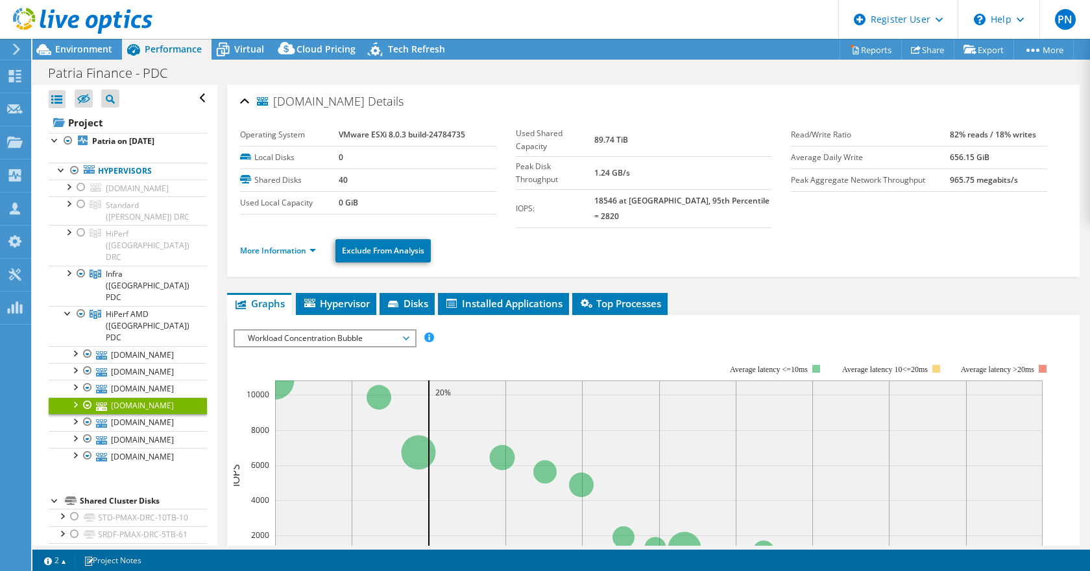
click at [567, 236] on ul "More Information Exclude From Analysis" at bounding box center [653, 249] width 826 height 27
click at [121, 309] on span "HiPerf AMD ([GEOGRAPHIC_DATA]) PDC" at bounding box center [148, 326] width 84 height 34
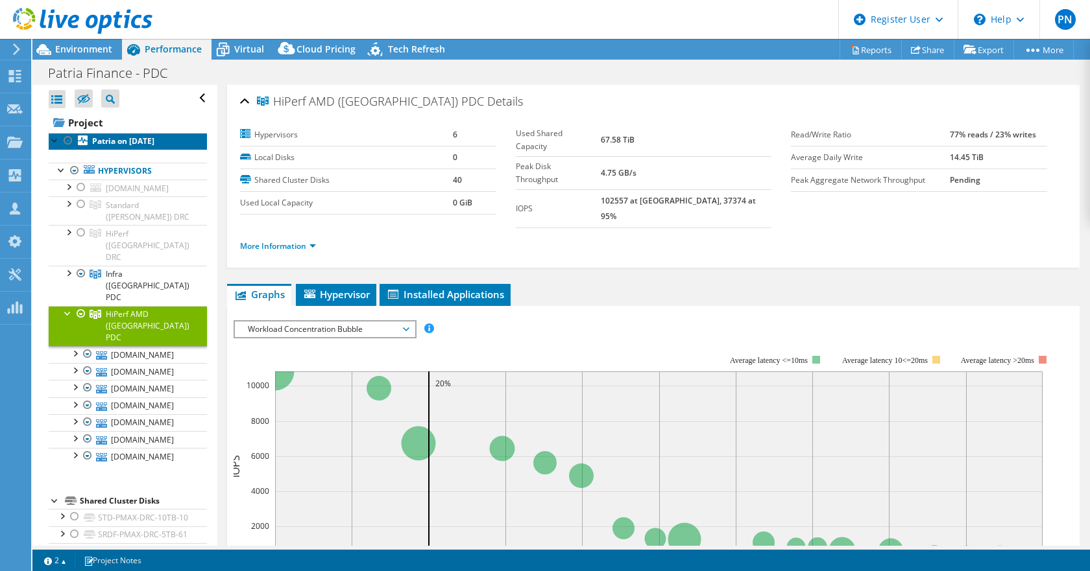
click at [134, 140] on b "Patria on [DATE]" at bounding box center [123, 141] width 62 height 11
